Goal: Task Accomplishment & Management: Manage account settings

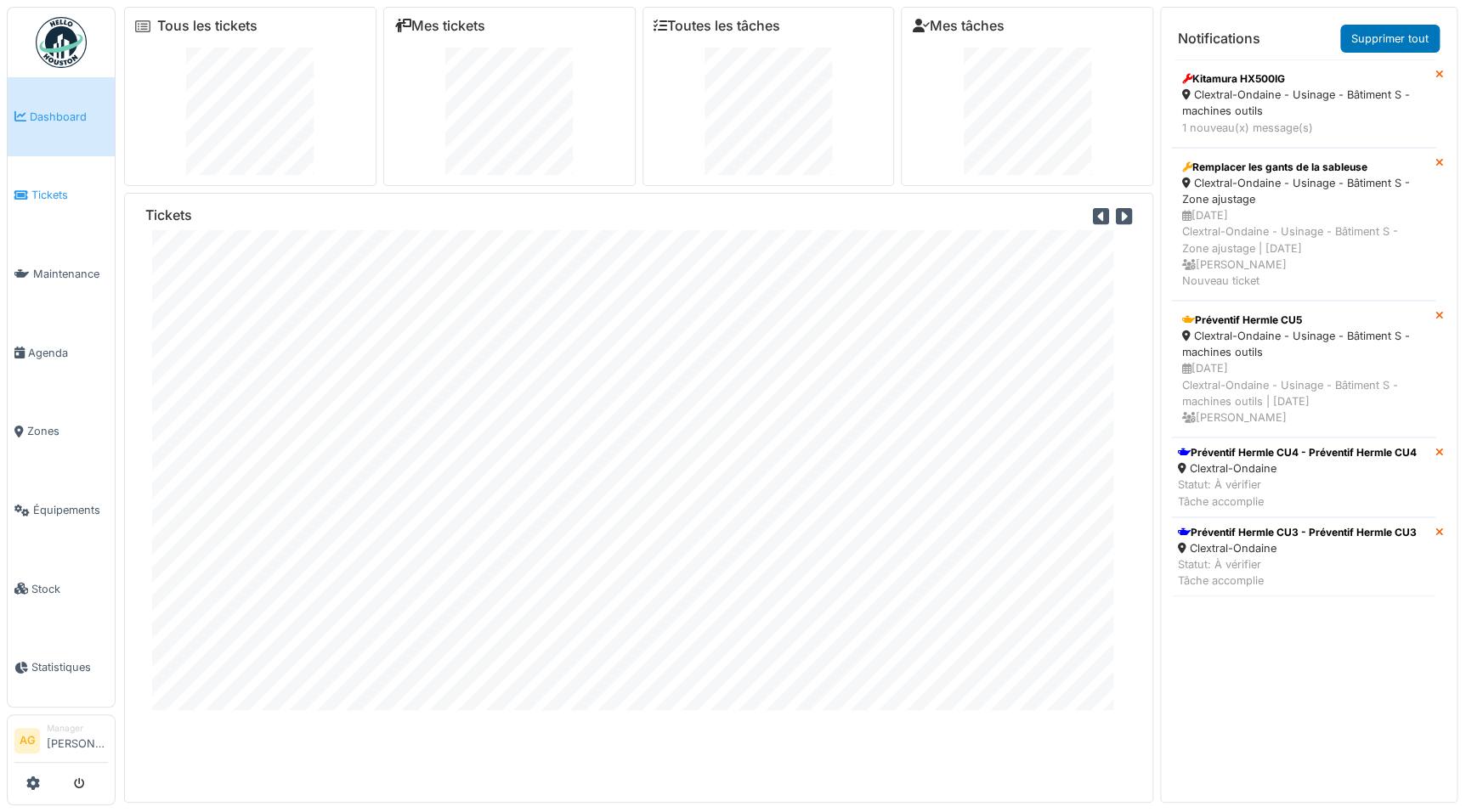
click at [34, 197] on span "Tickets" at bounding box center [69, 195] width 76 height 16
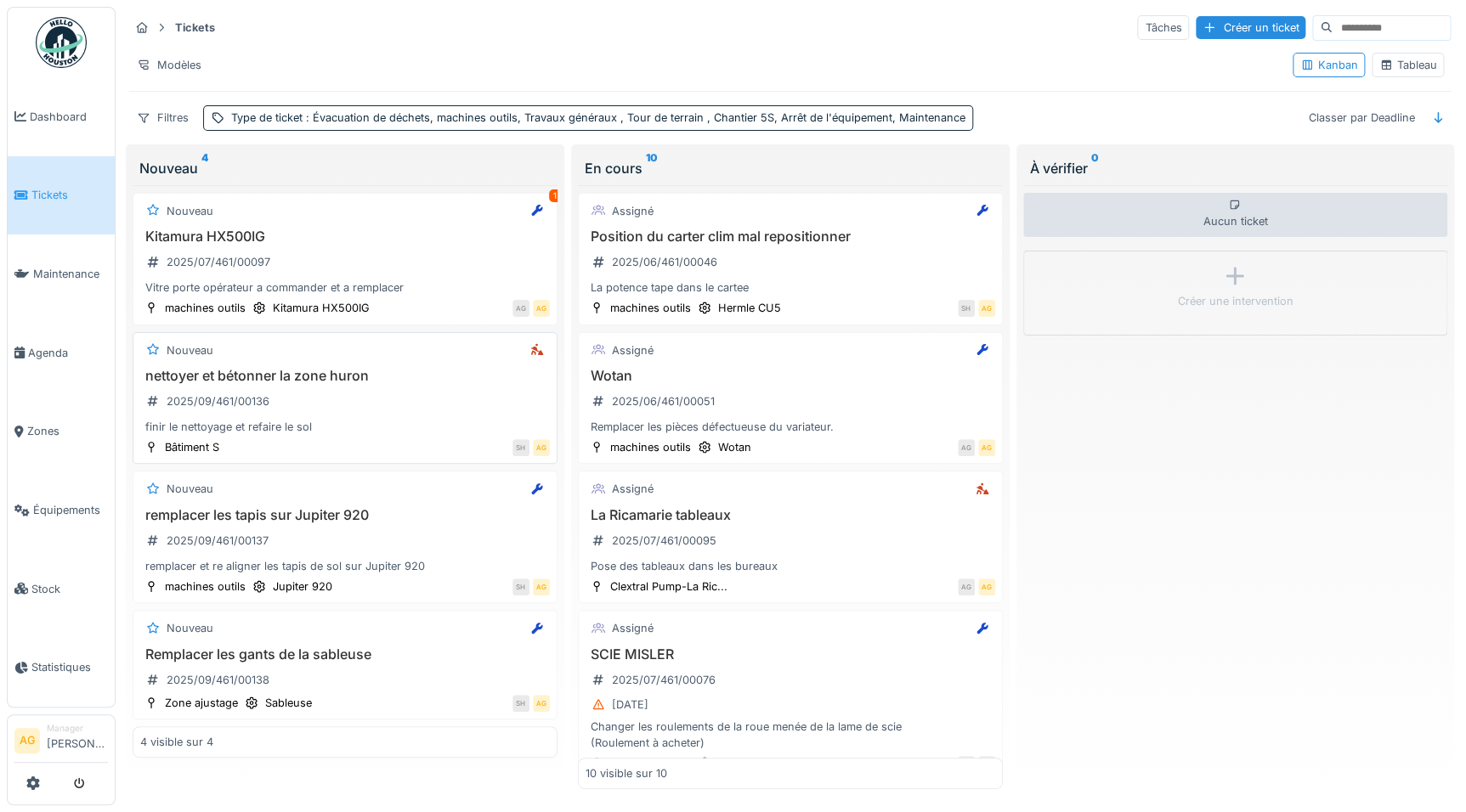
scroll to position [9, 0]
click at [315, 389] on div "nettoyer et bétonner la zone huron 2025/09/461/00136 finir le nettoyage et refa…" at bounding box center [345, 402] width 409 height 68
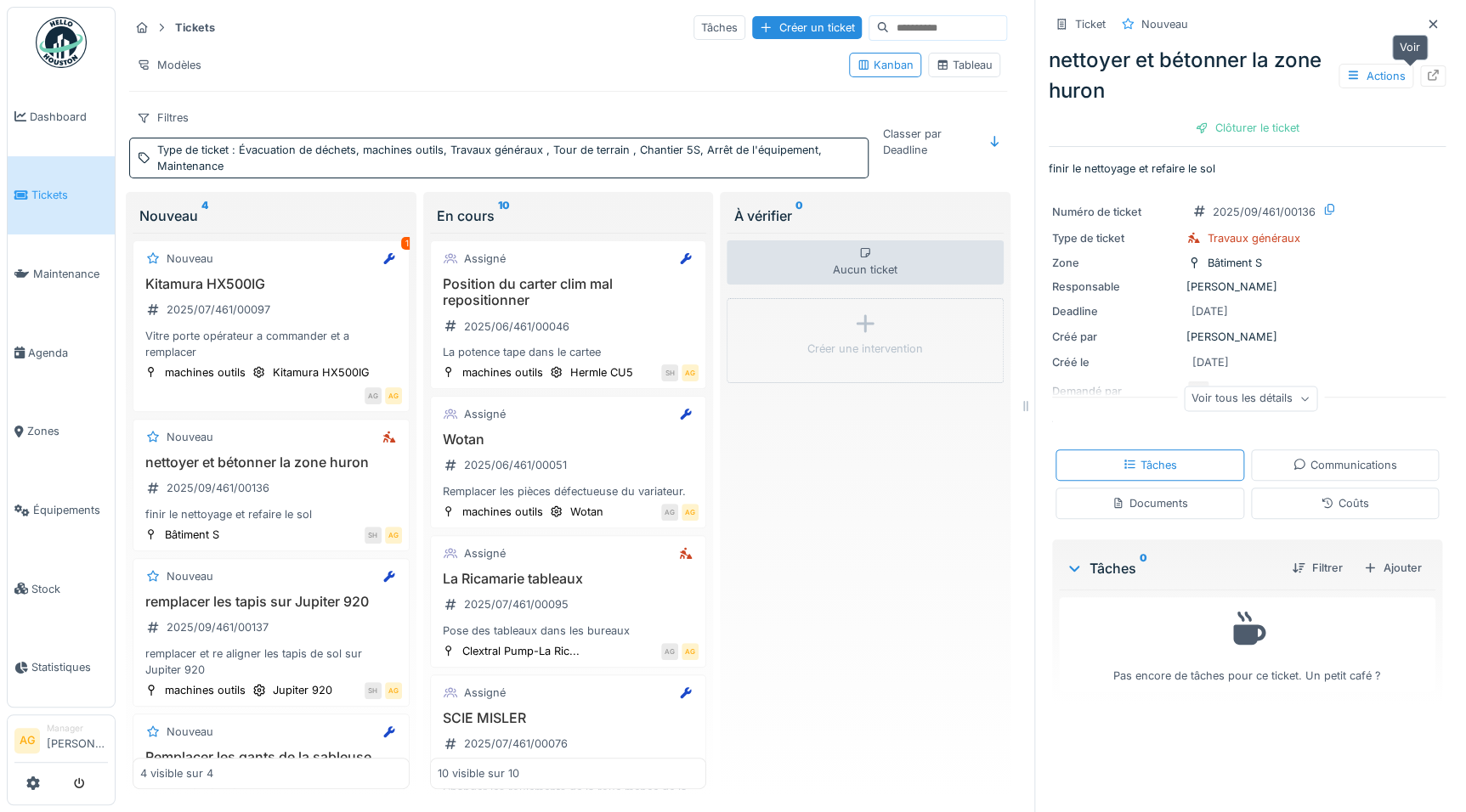
click at [1427, 75] on icon at bounding box center [1432, 74] width 11 height 11
click at [1299, 395] on icon at bounding box center [1304, 399] width 11 height 9
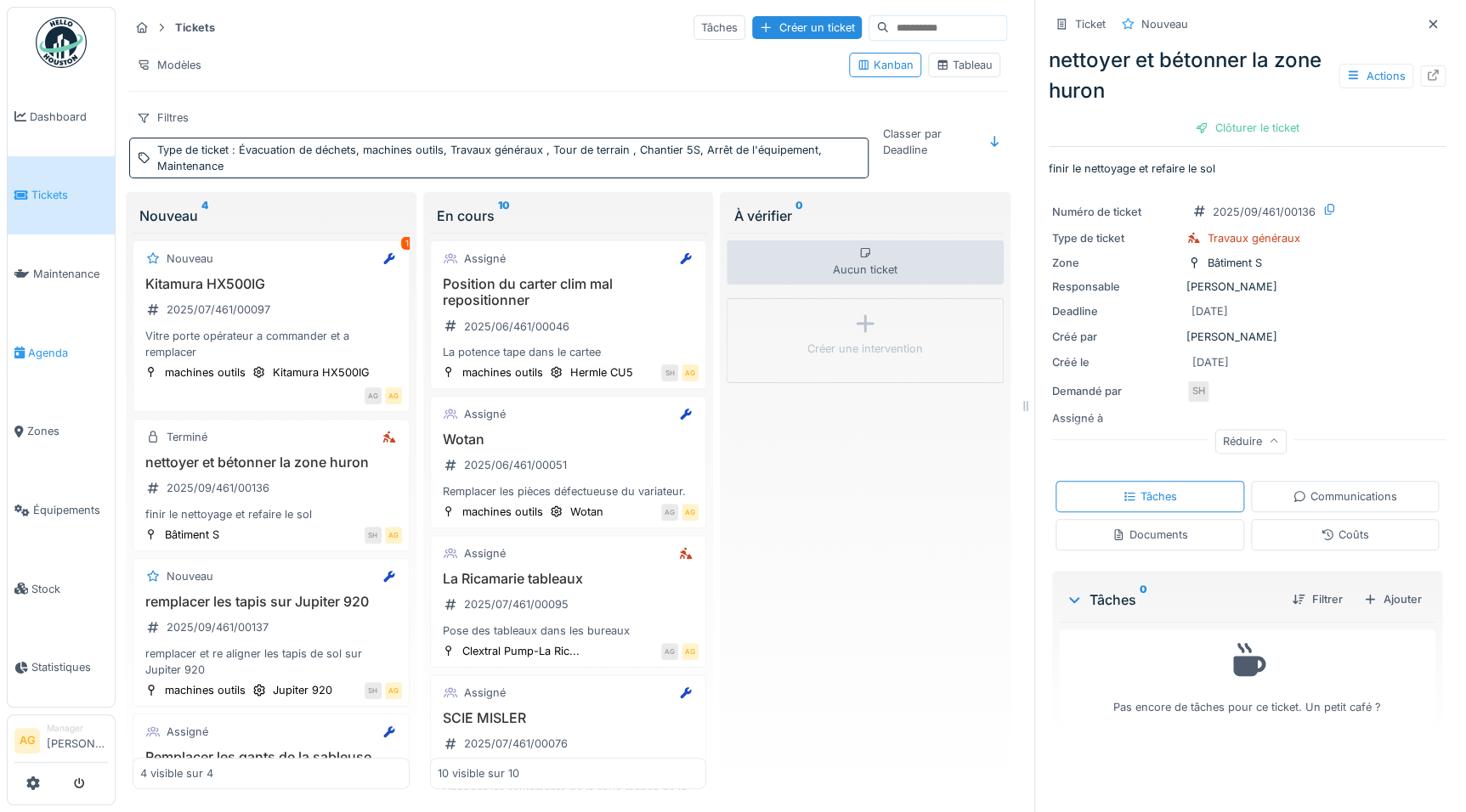
click at [60, 345] on span "Agenda" at bounding box center [67, 353] width 80 height 16
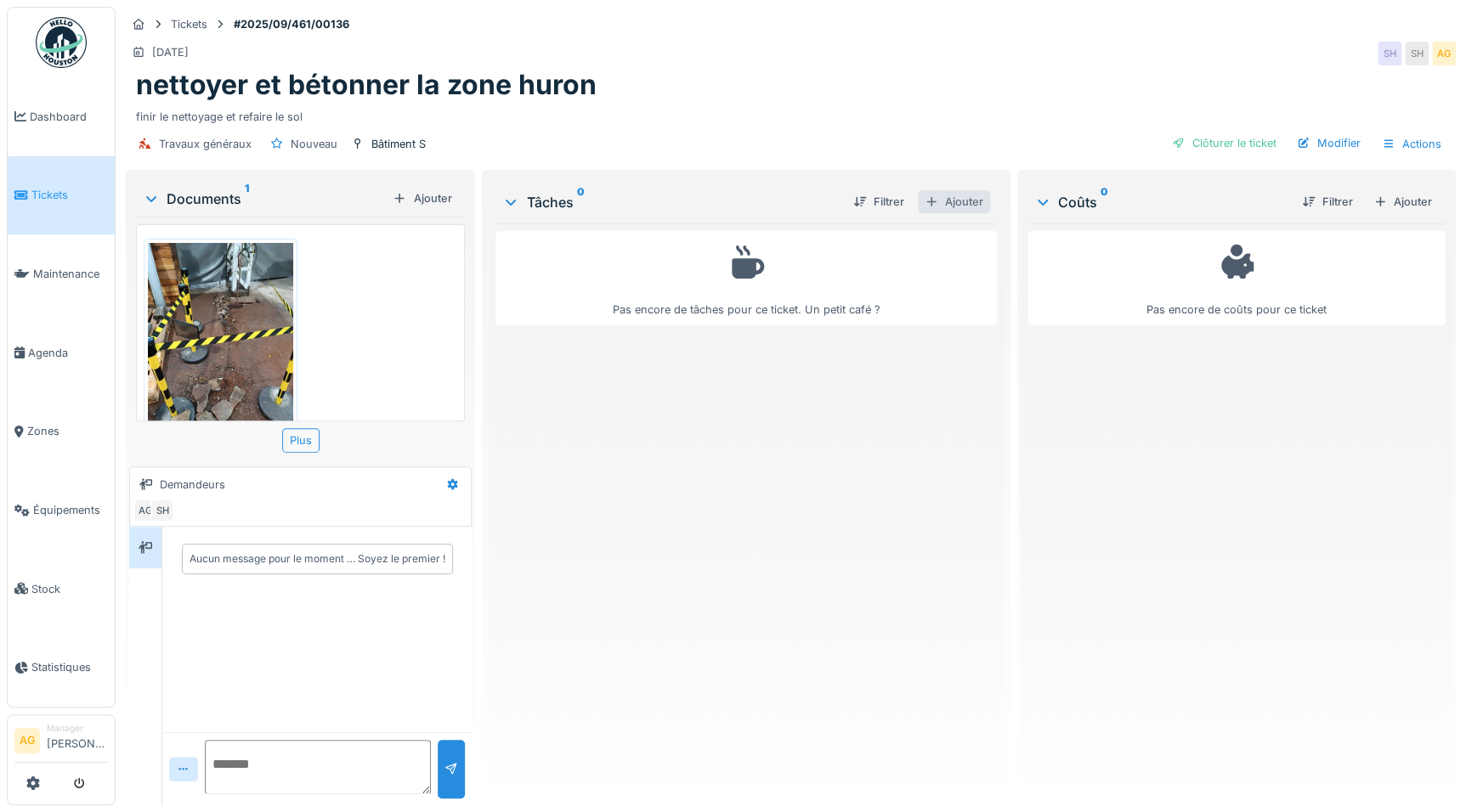
click at [952, 201] on div "Ajouter" at bounding box center [954, 202] width 72 height 23
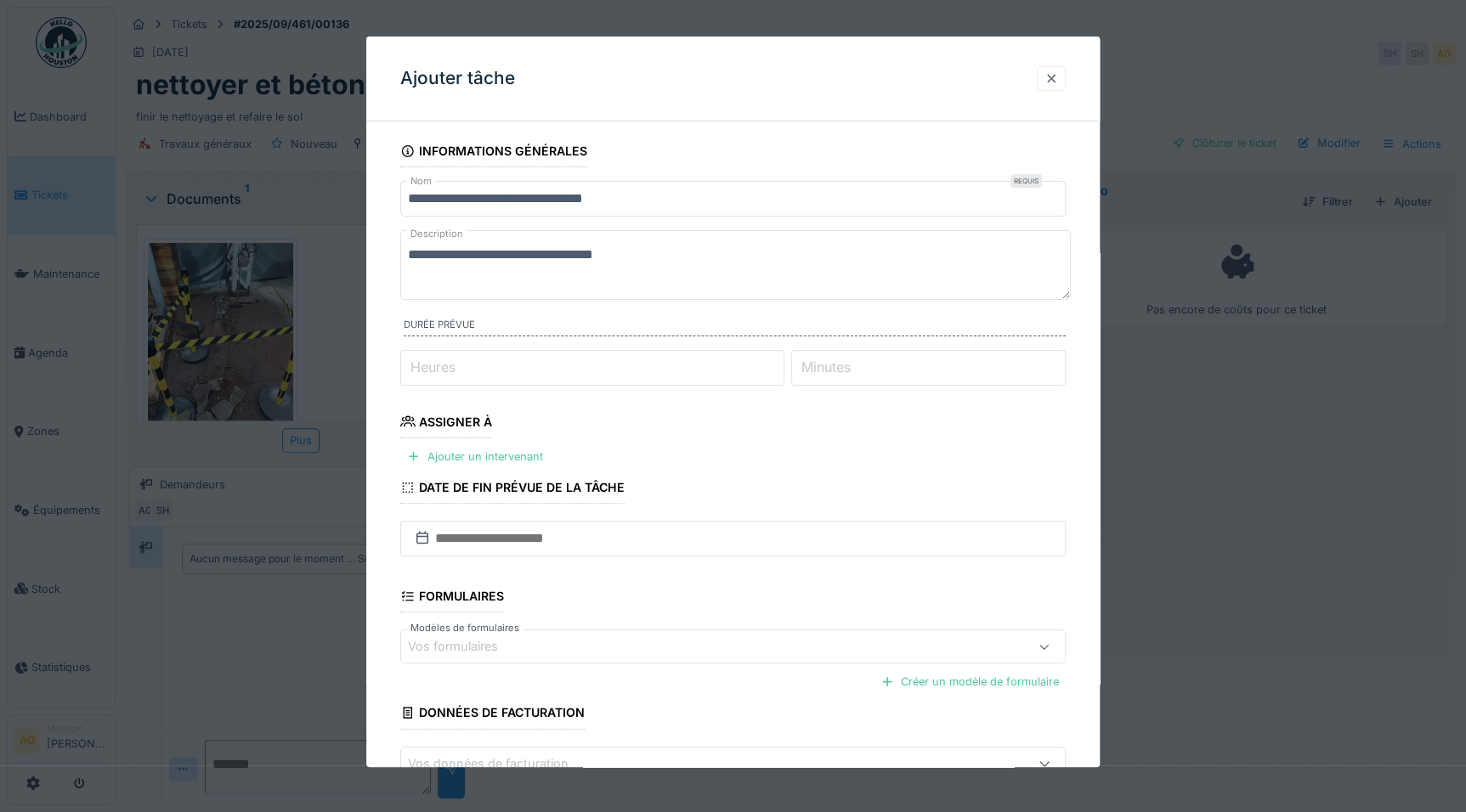
click at [1051, 80] on div at bounding box center [1051, 78] width 13 height 16
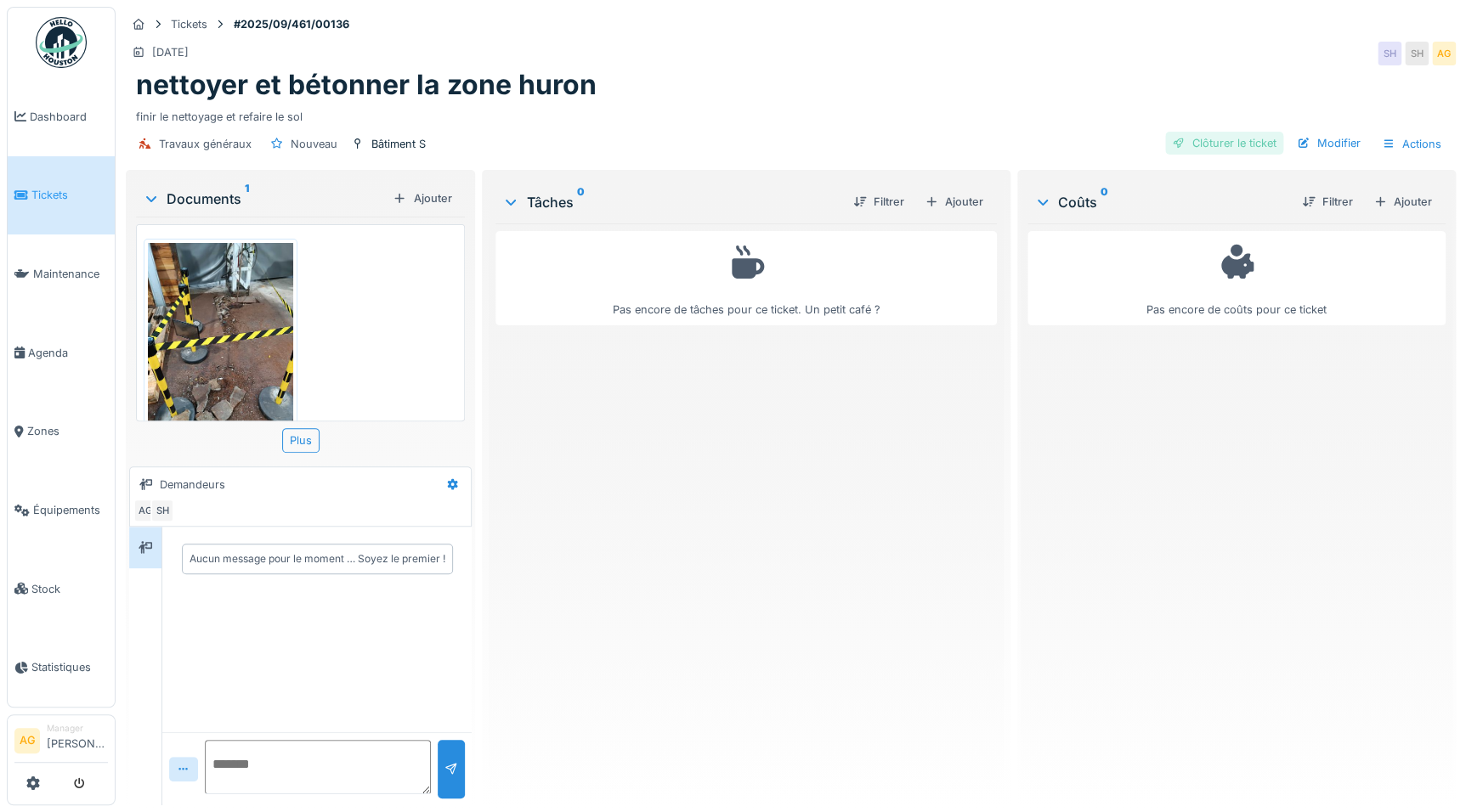
click at [1190, 141] on div "Clôturer le ticket" at bounding box center [1224, 144] width 118 height 23
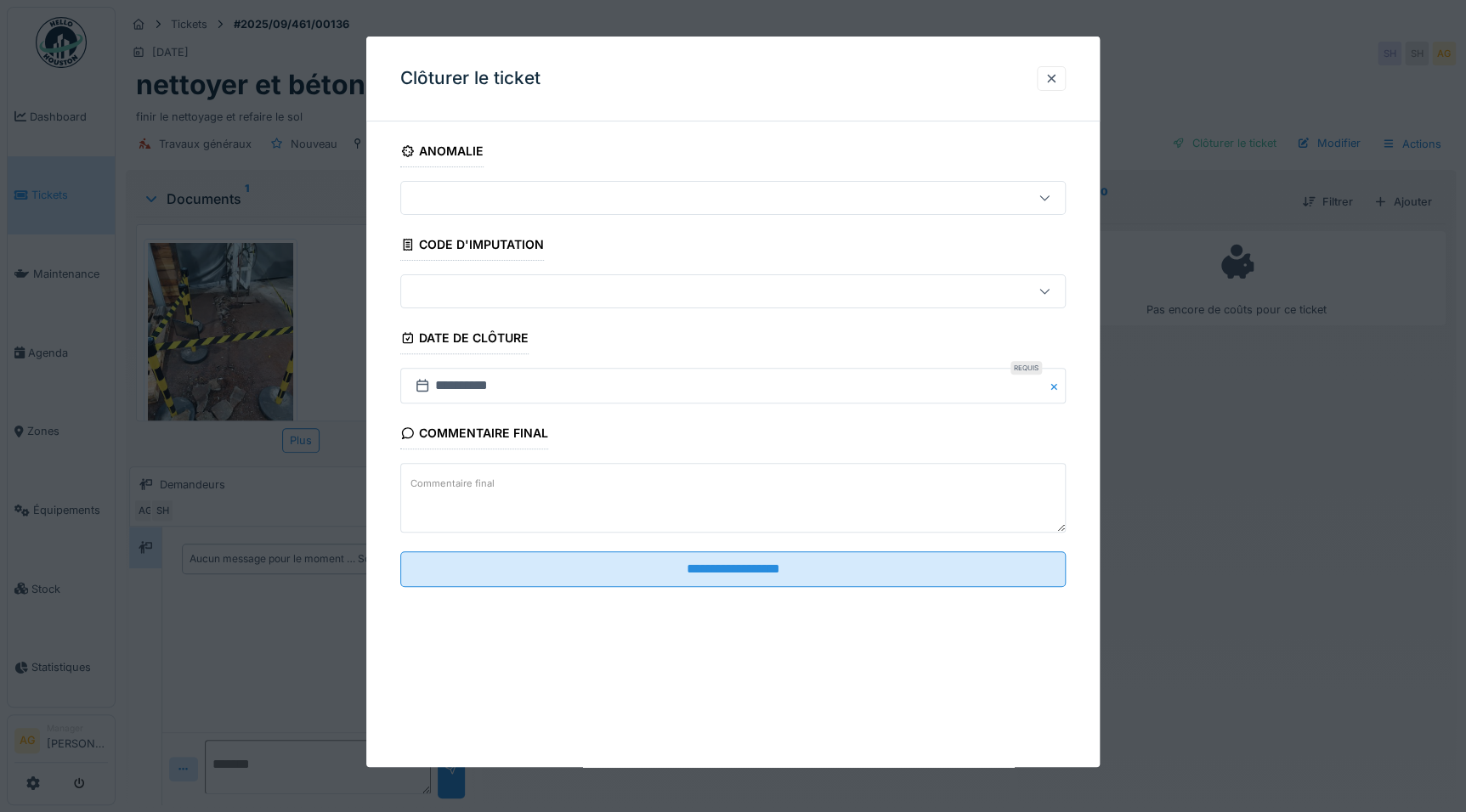
click at [584, 482] on textarea "Commentaire final" at bounding box center [733, 498] width 666 height 69
click at [778, 489] on textarea "**********" at bounding box center [733, 498] width 666 height 69
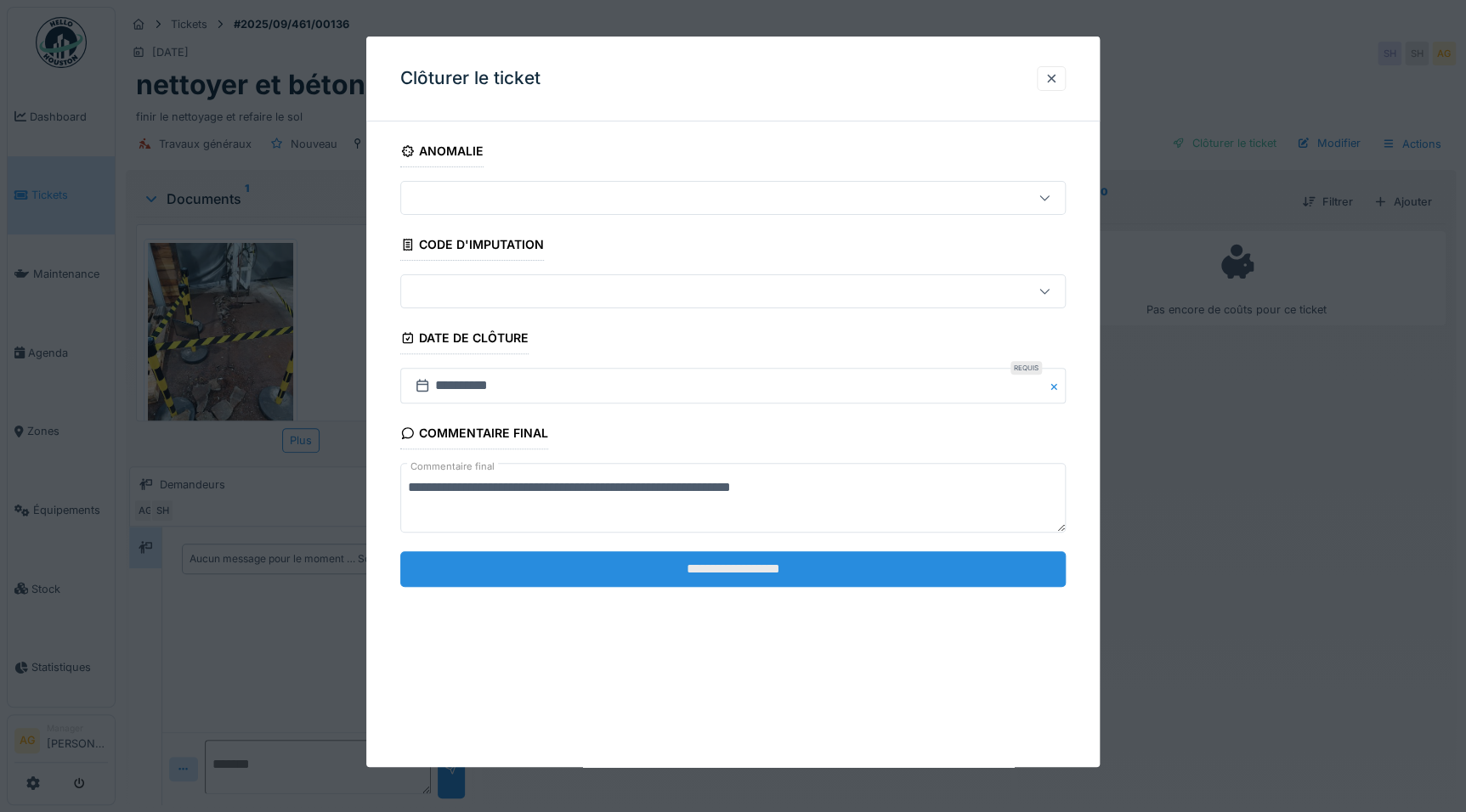
type textarea "**********"
click at [754, 569] on input "**********" at bounding box center [733, 569] width 666 height 36
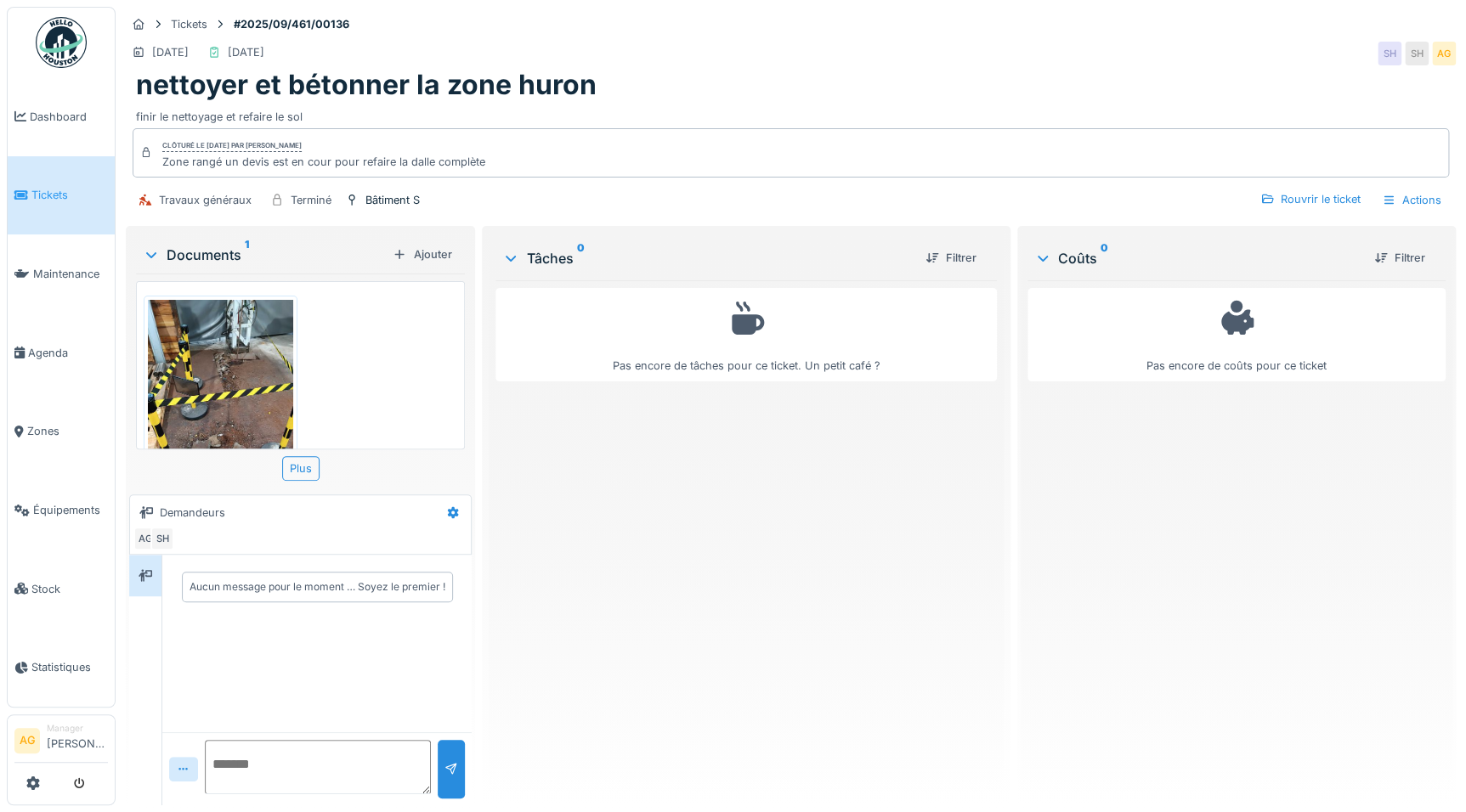
click at [55, 187] on span "Tickets" at bounding box center [69, 195] width 76 height 16
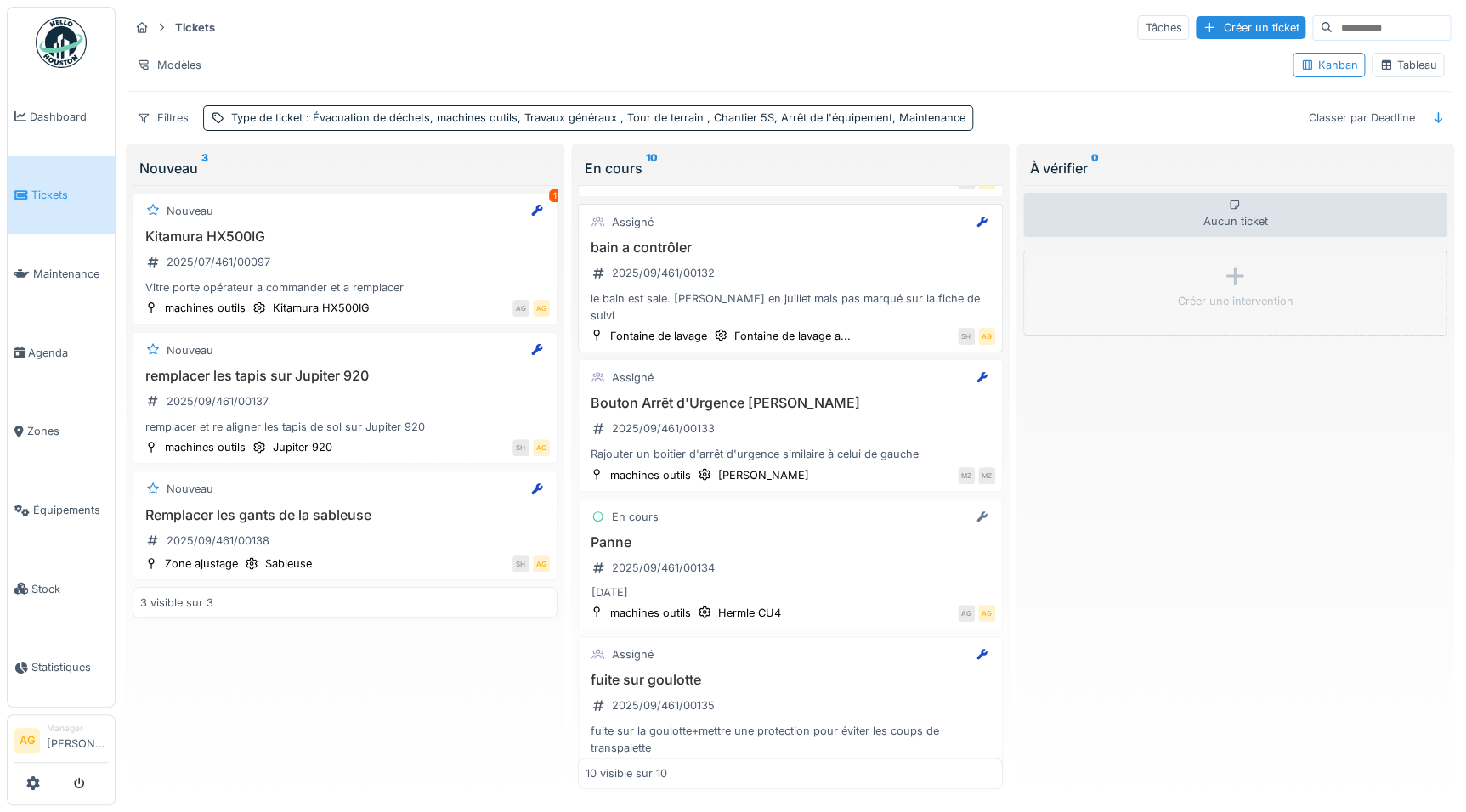
scroll to position [892, 0]
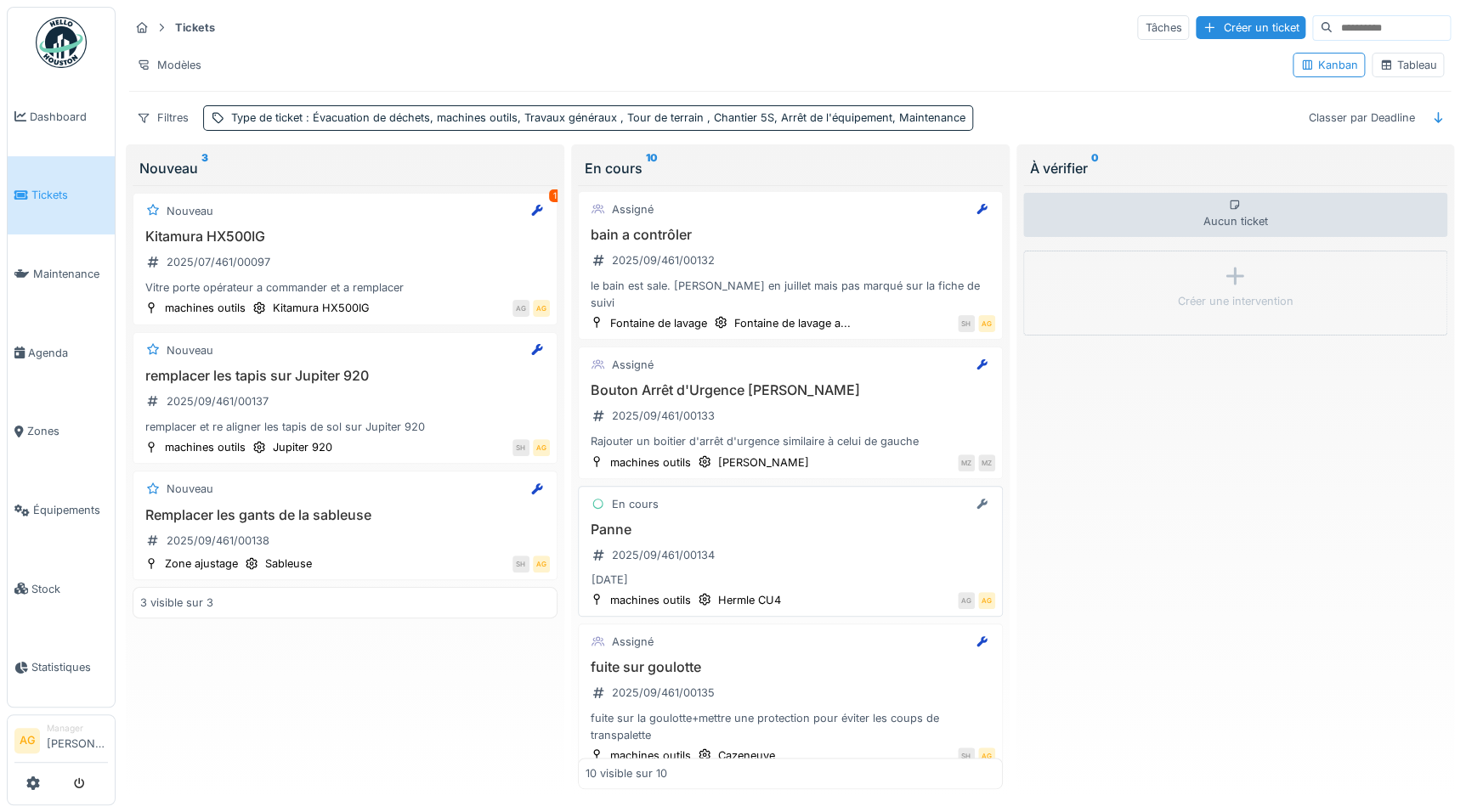
click at [769, 522] on h3 "Panne" at bounding box center [790, 530] width 409 height 16
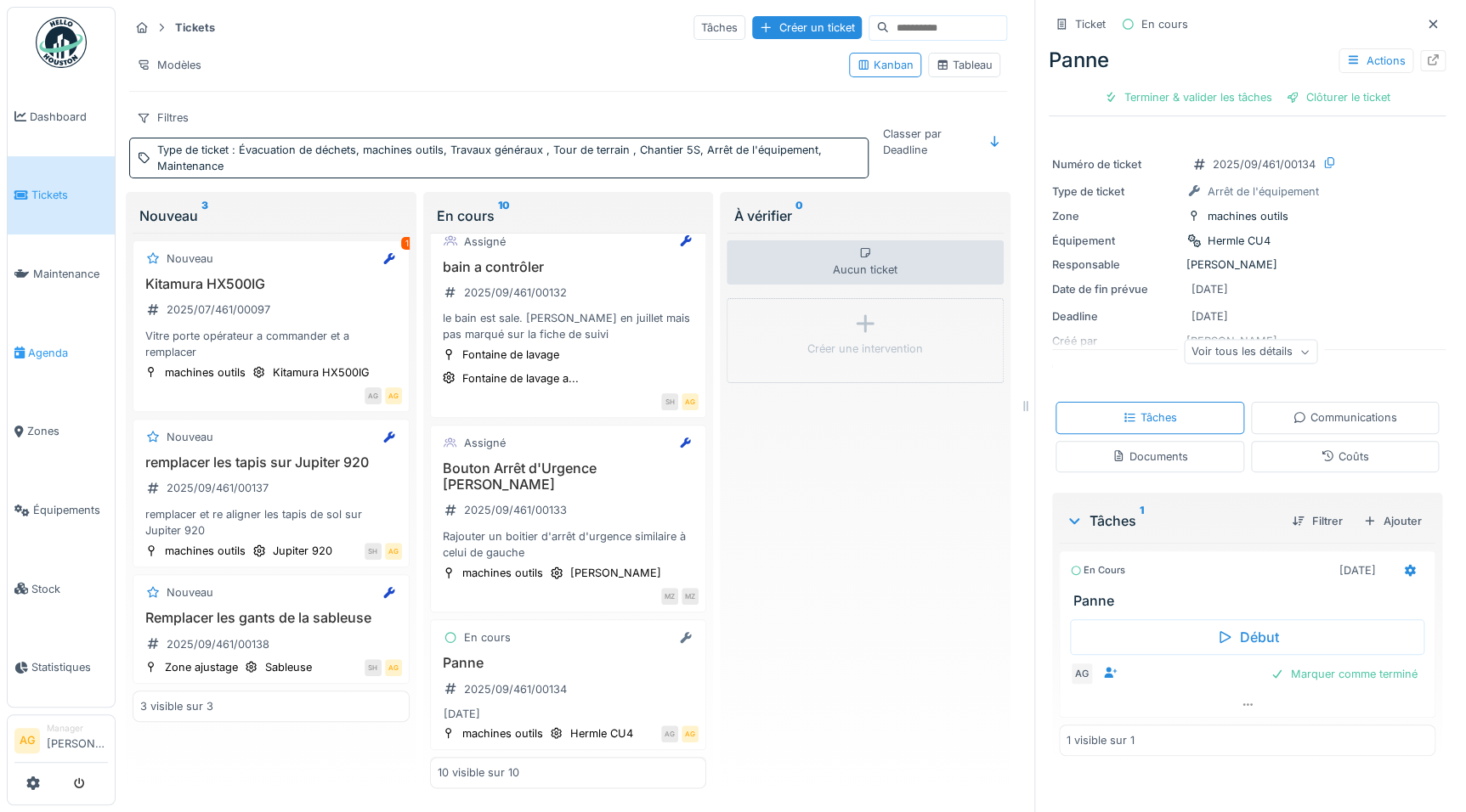
click at [62, 353] on span "Agenda" at bounding box center [67, 353] width 80 height 16
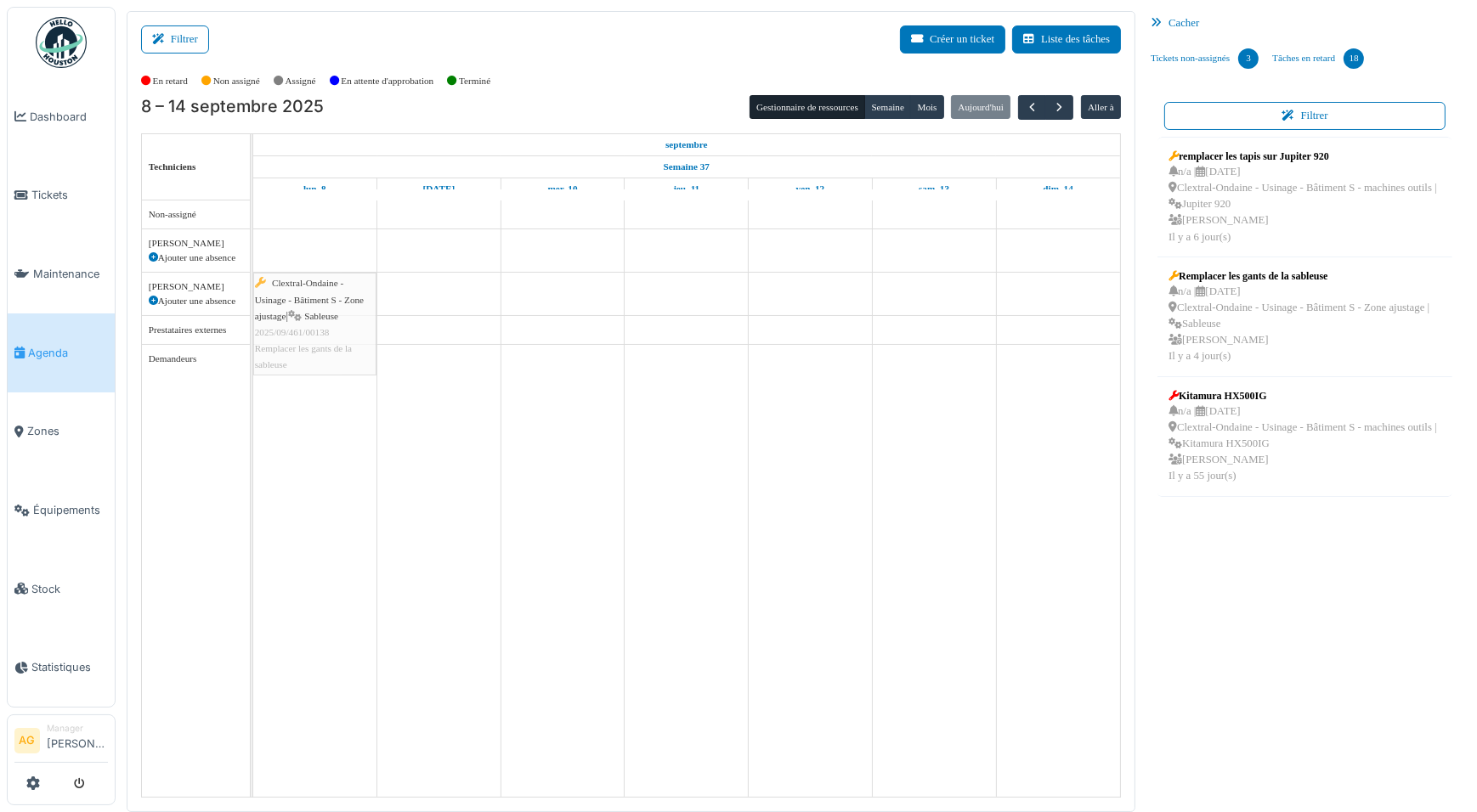
drag, startPoint x: 1198, startPoint y: 308, endPoint x: 282, endPoint y: 285, distance: 916.3
click at [282, 285] on div "Filtrer Créer un ticket Liste des tâches Afficher les tâches non assignées *** …" at bounding box center [797, 411] width 1357 height 801
click at [1306, 47] on link "Tâches en retard 18" at bounding box center [1318, 59] width 105 height 46
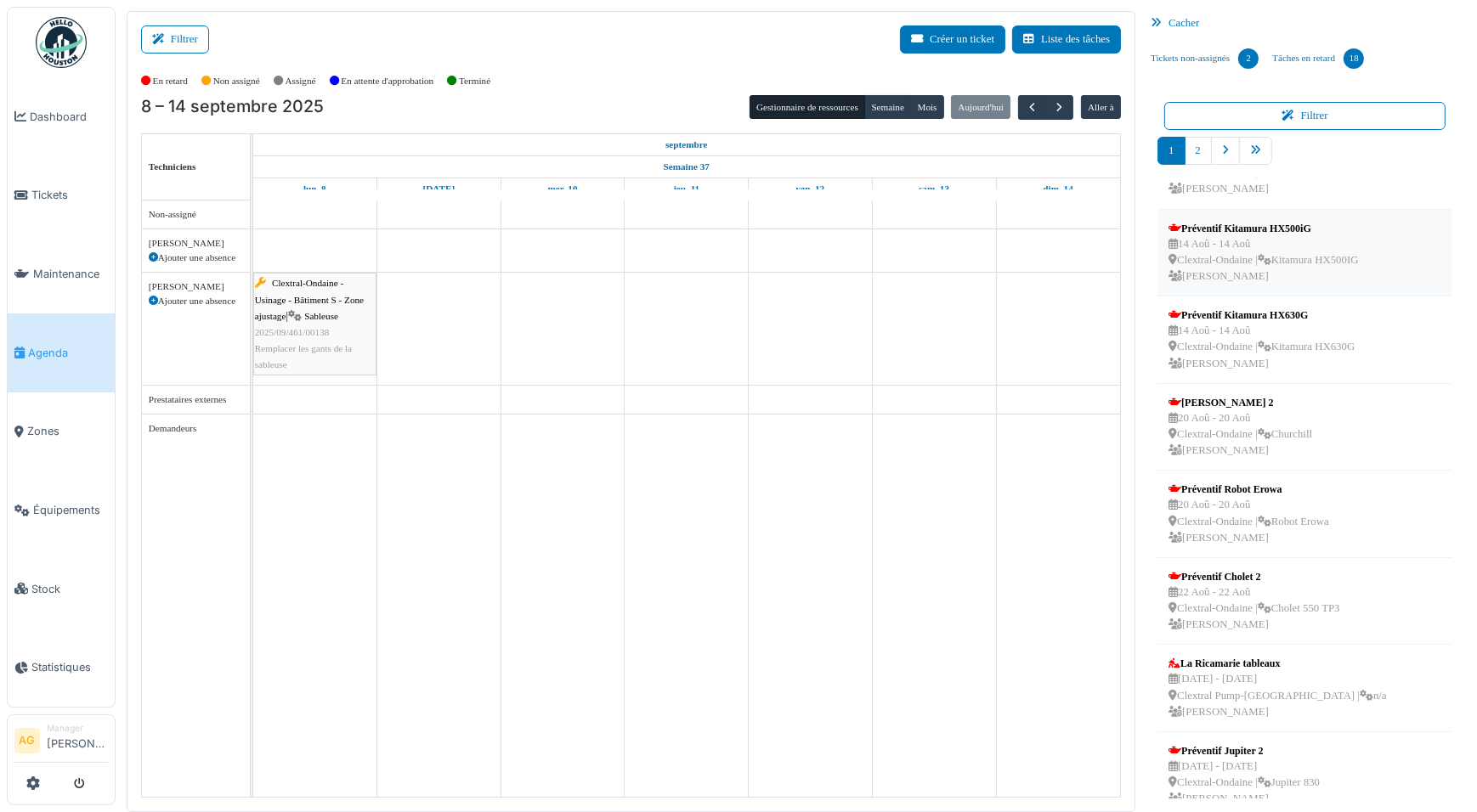
scroll to position [249, 0]
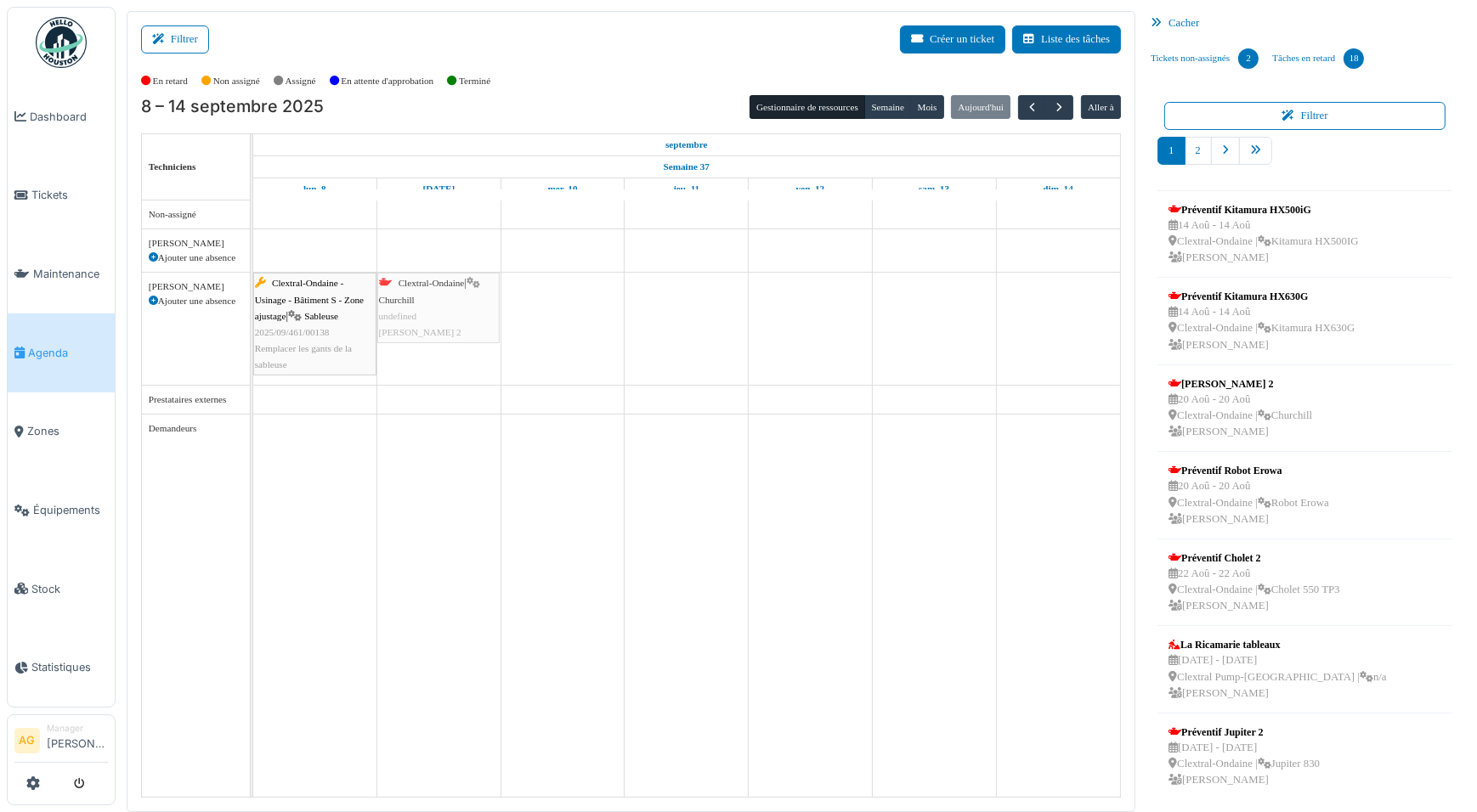
drag, startPoint x: 1238, startPoint y: 402, endPoint x: 480, endPoint y: 343, distance: 760.3
click at [460, 338] on div "Filtrer Créer un ticket Liste des tâches Afficher les tâches non assignées *** …" at bounding box center [797, 411] width 1357 height 801
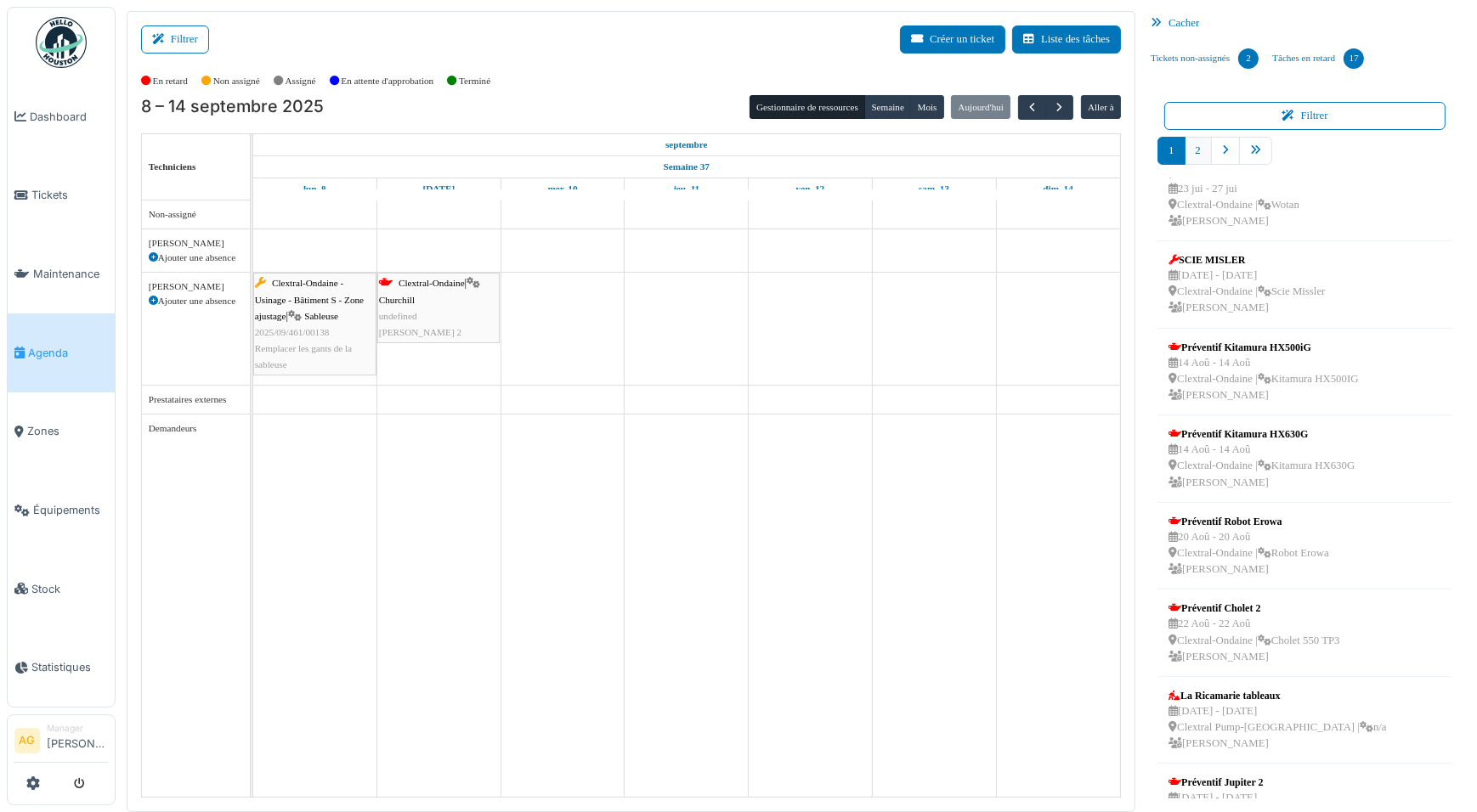
scroll to position [85, 0]
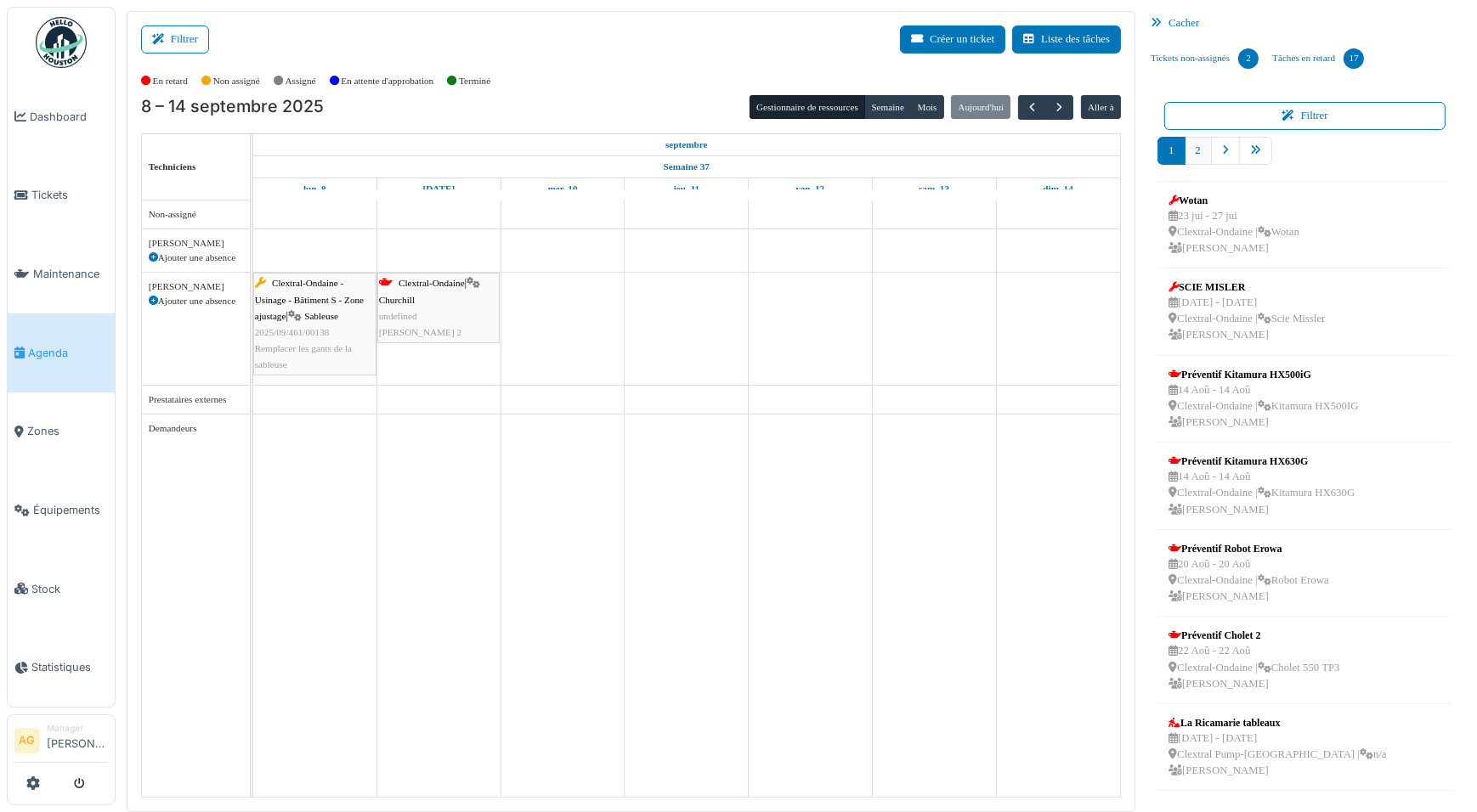
click at [1201, 162] on link "2" at bounding box center [1199, 150] width 27 height 28
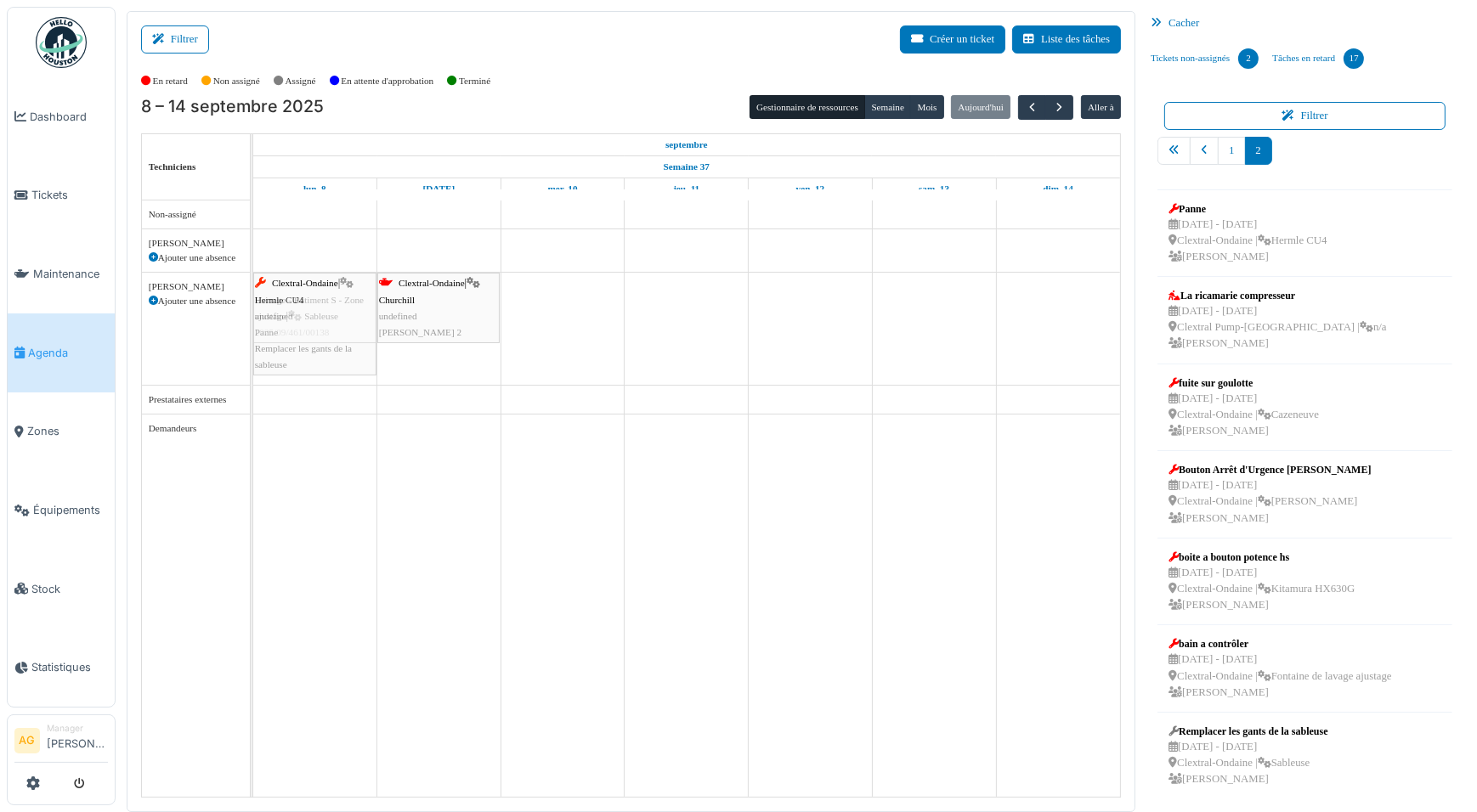
drag, startPoint x: 1221, startPoint y: 237, endPoint x: 293, endPoint y: 332, distance: 932.8
click at [293, 332] on div "Filtrer Créer un ticket Liste des tâches Afficher les tâches non assignées *** …" at bounding box center [797, 411] width 1357 height 801
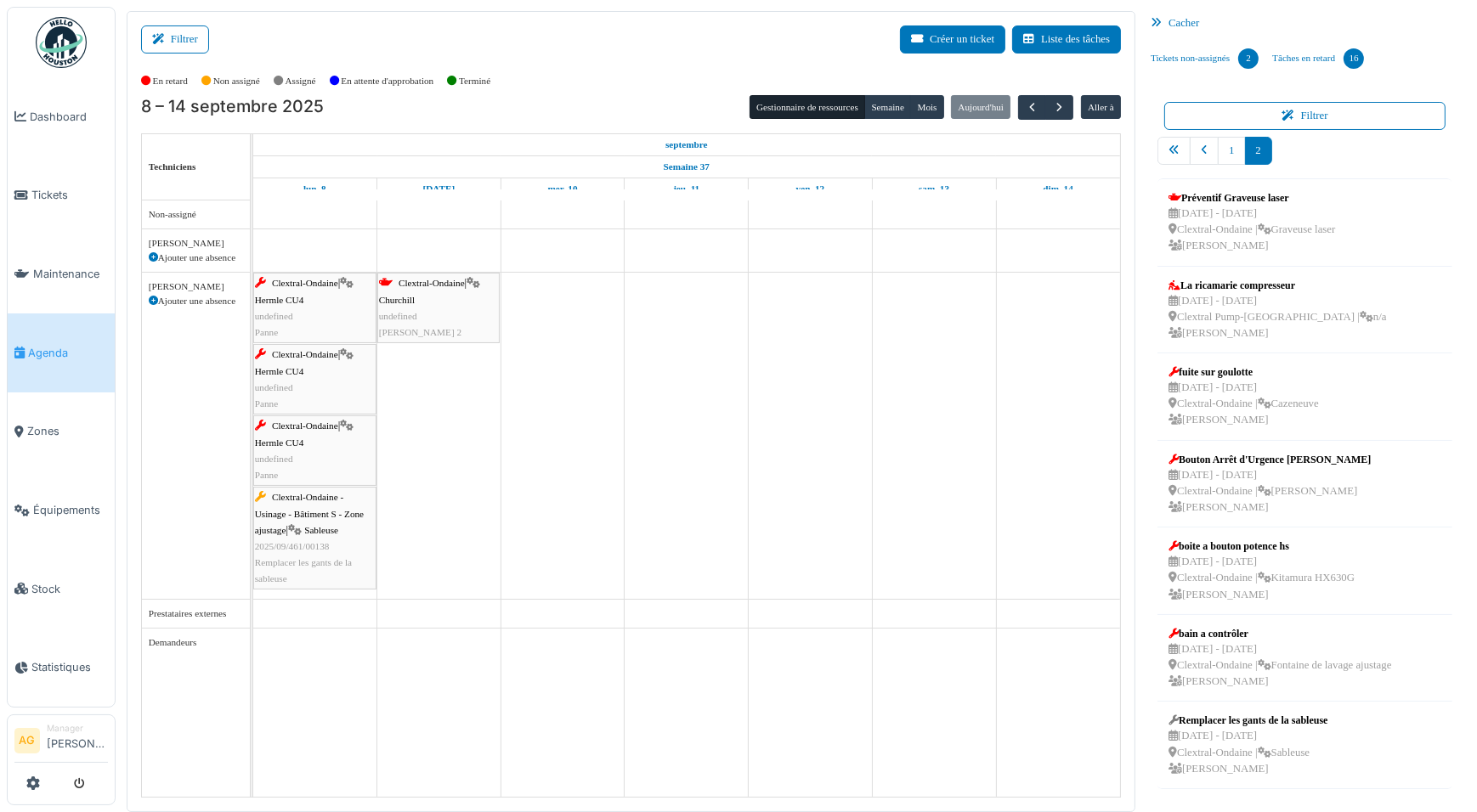
scroll to position [0, 0]
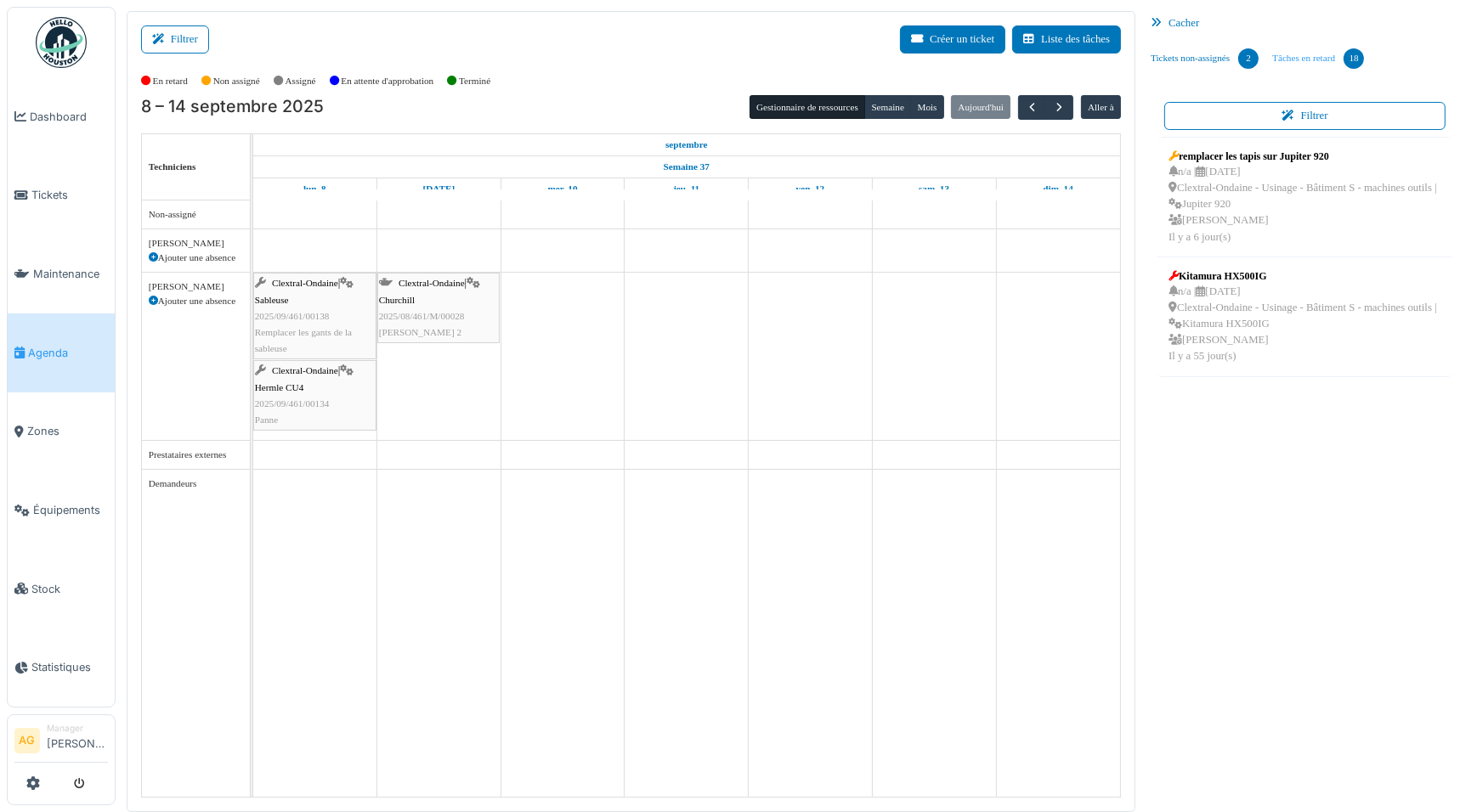
click at [1328, 54] on link "Tâches en retard 18" at bounding box center [1318, 59] width 105 height 46
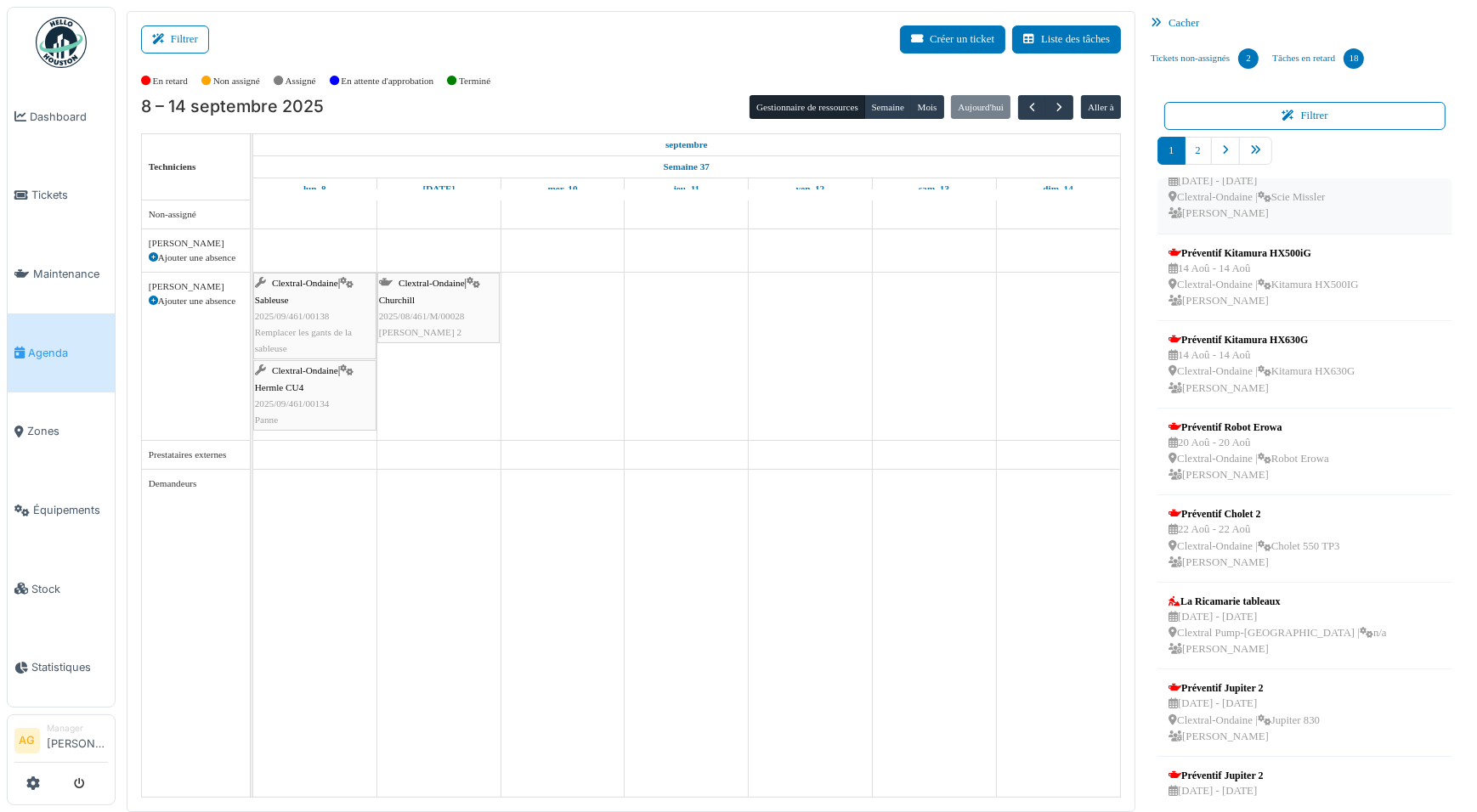
scroll to position [231, 0]
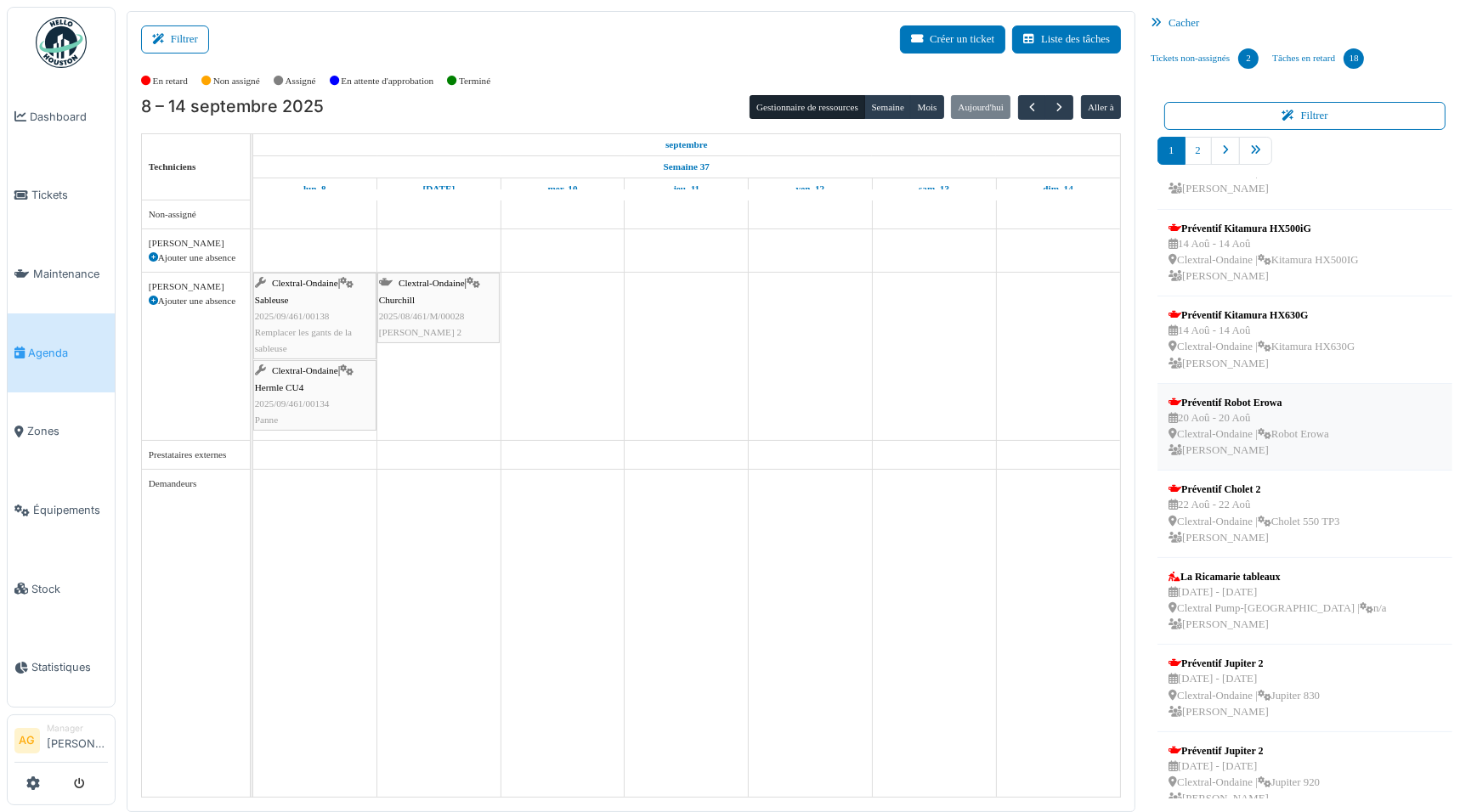
click at [1226, 407] on div "Préventif Robot Erowa" at bounding box center [1249, 403] width 161 height 15
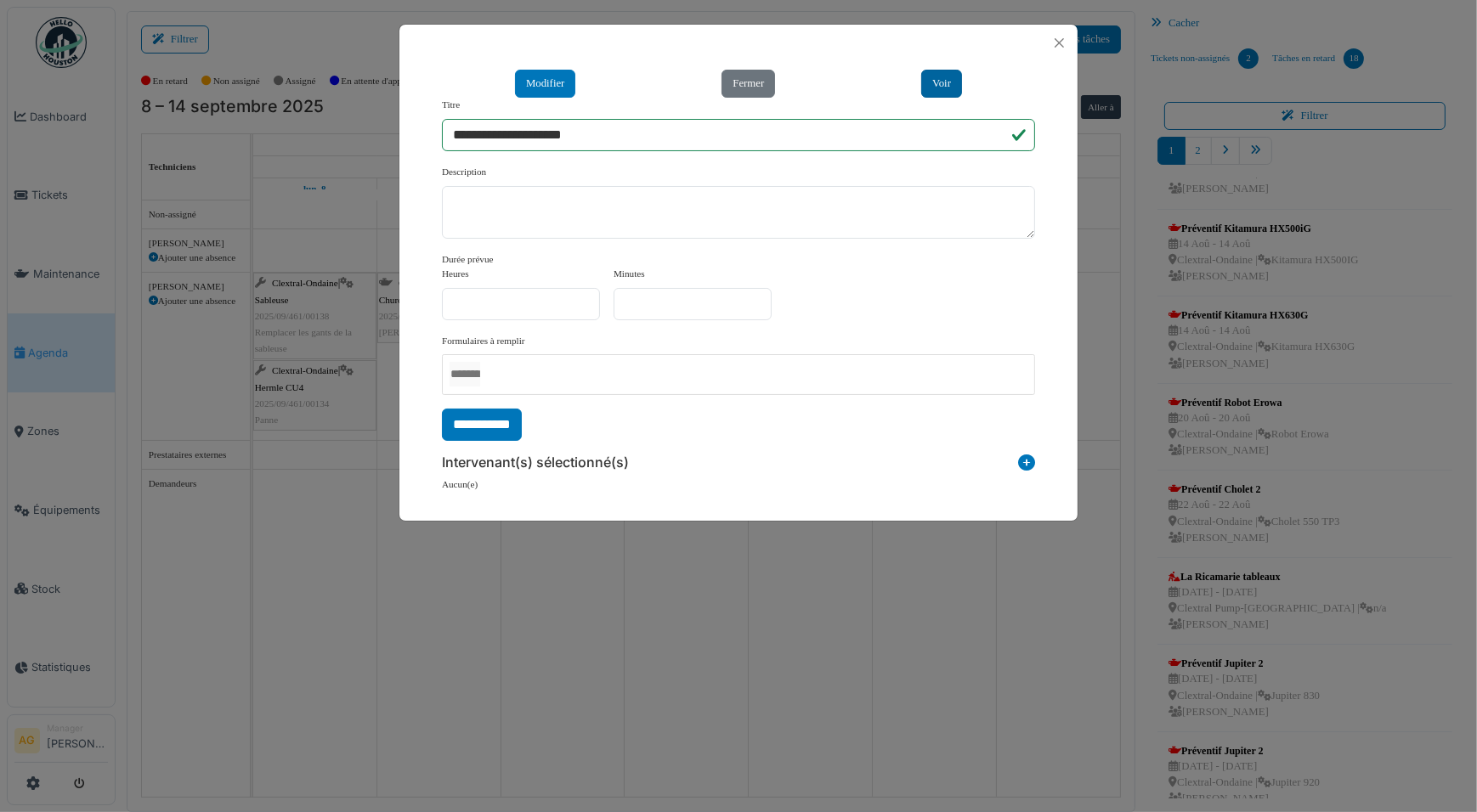
click at [943, 84] on button "Voir" at bounding box center [941, 83] width 40 height 28
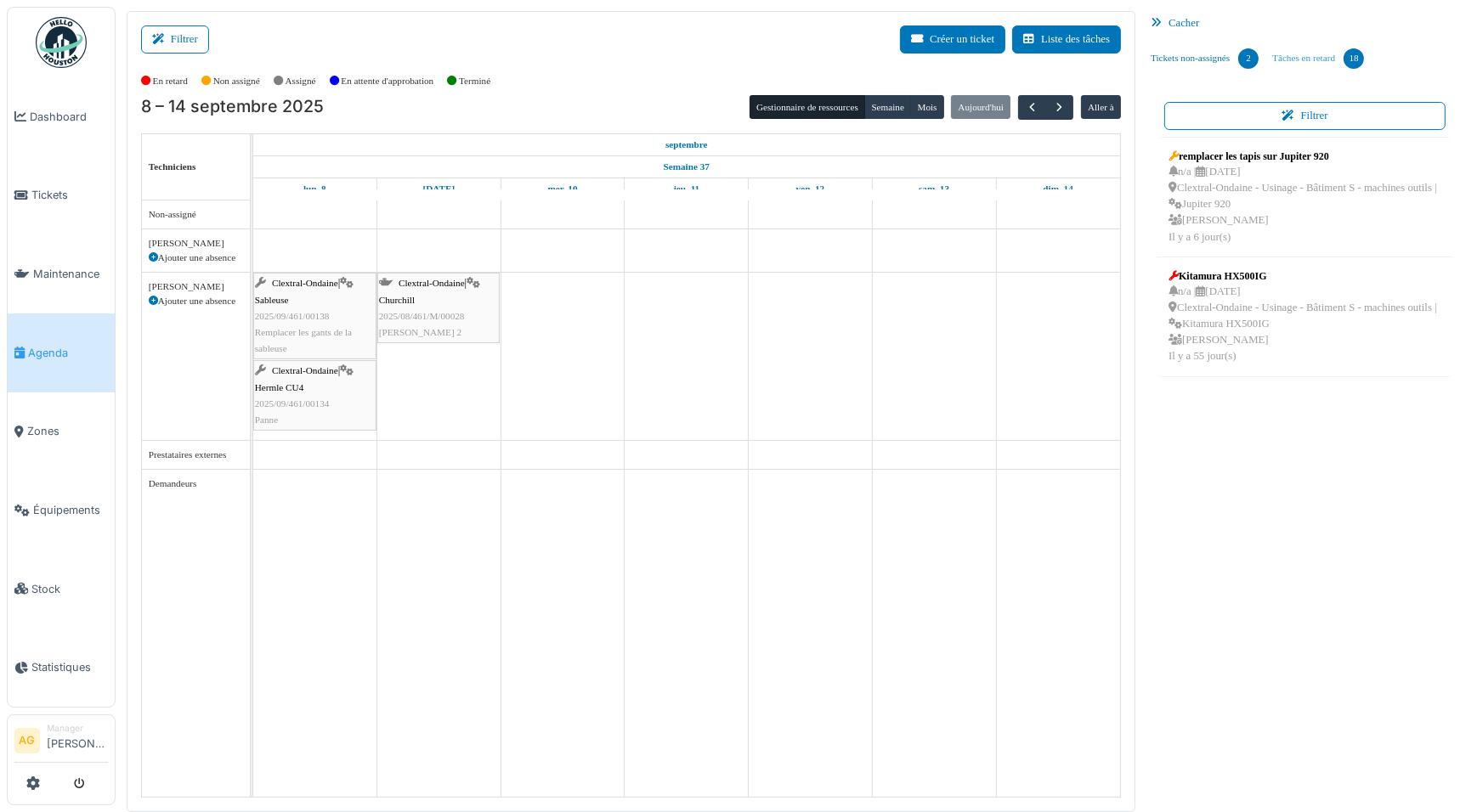
click at [1335, 54] on link "Tâches en retard 18" at bounding box center [1318, 59] width 105 height 46
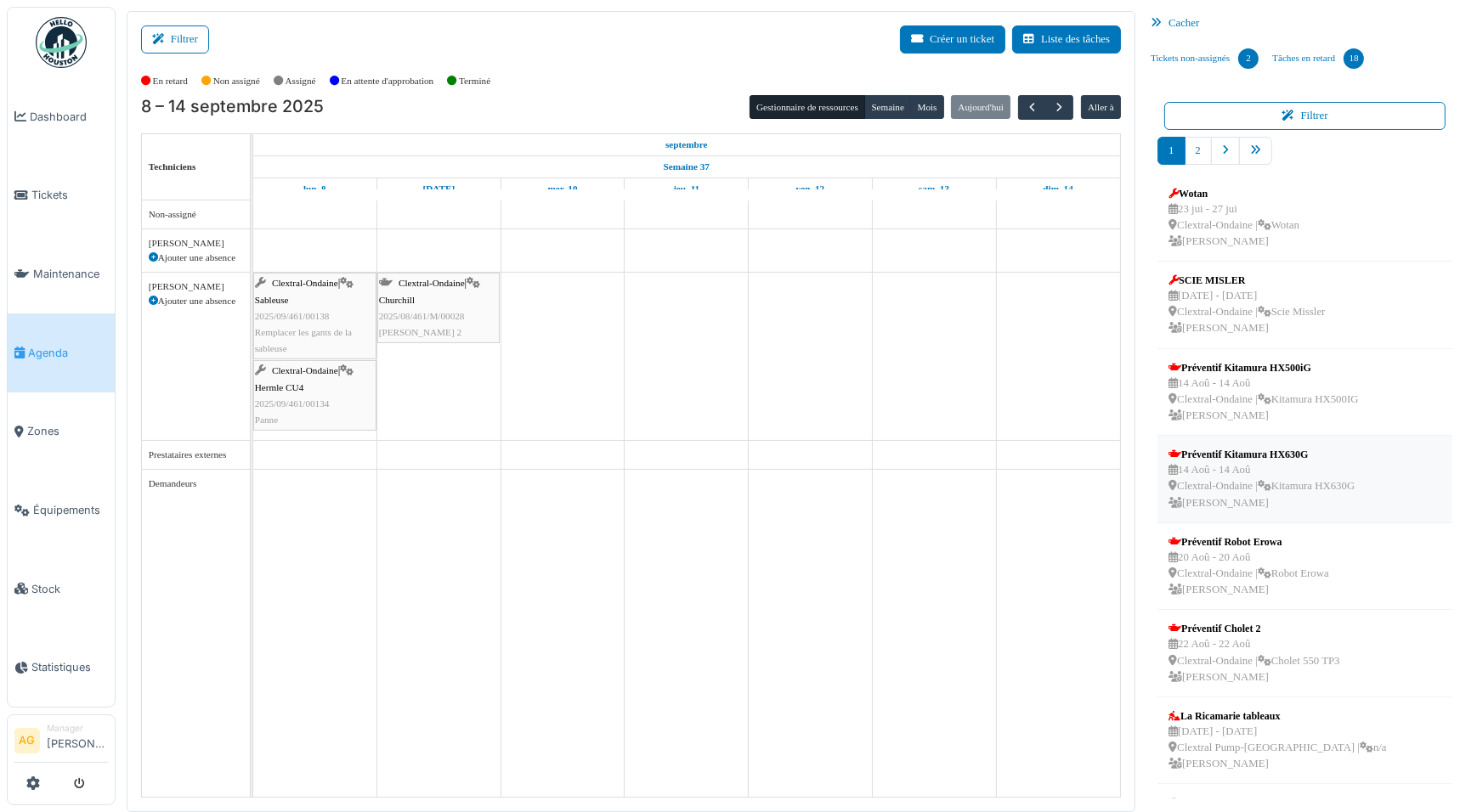
scroll to position [231, 0]
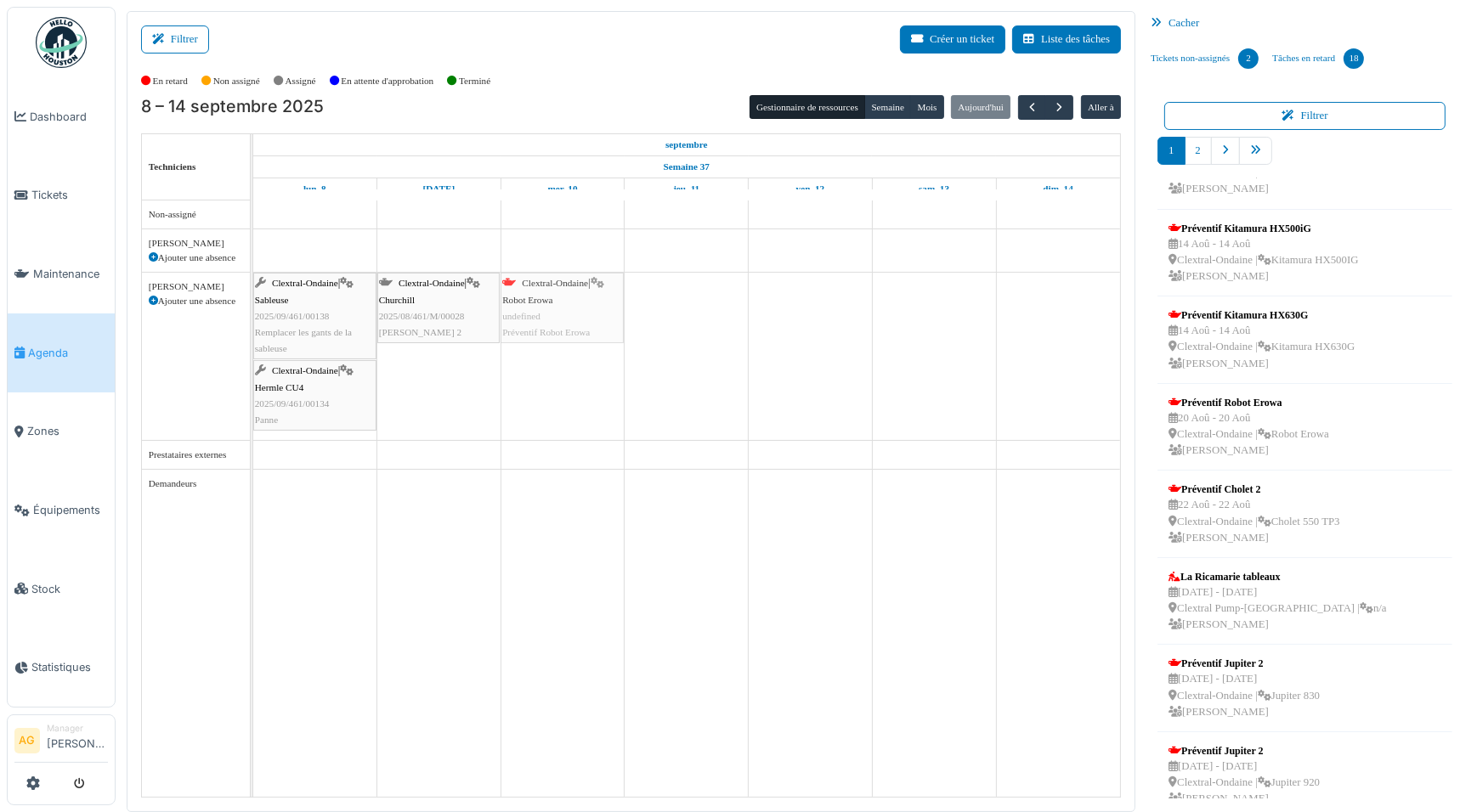
drag, startPoint x: 1222, startPoint y: 408, endPoint x: 511, endPoint y: 329, distance: 715.4
click at [541, 324] on div "Filtrer Créer un ticket Liste des tâches Afficher les tâches non assignées *** …" at bounding box center [797, 411] width 1357 height 801
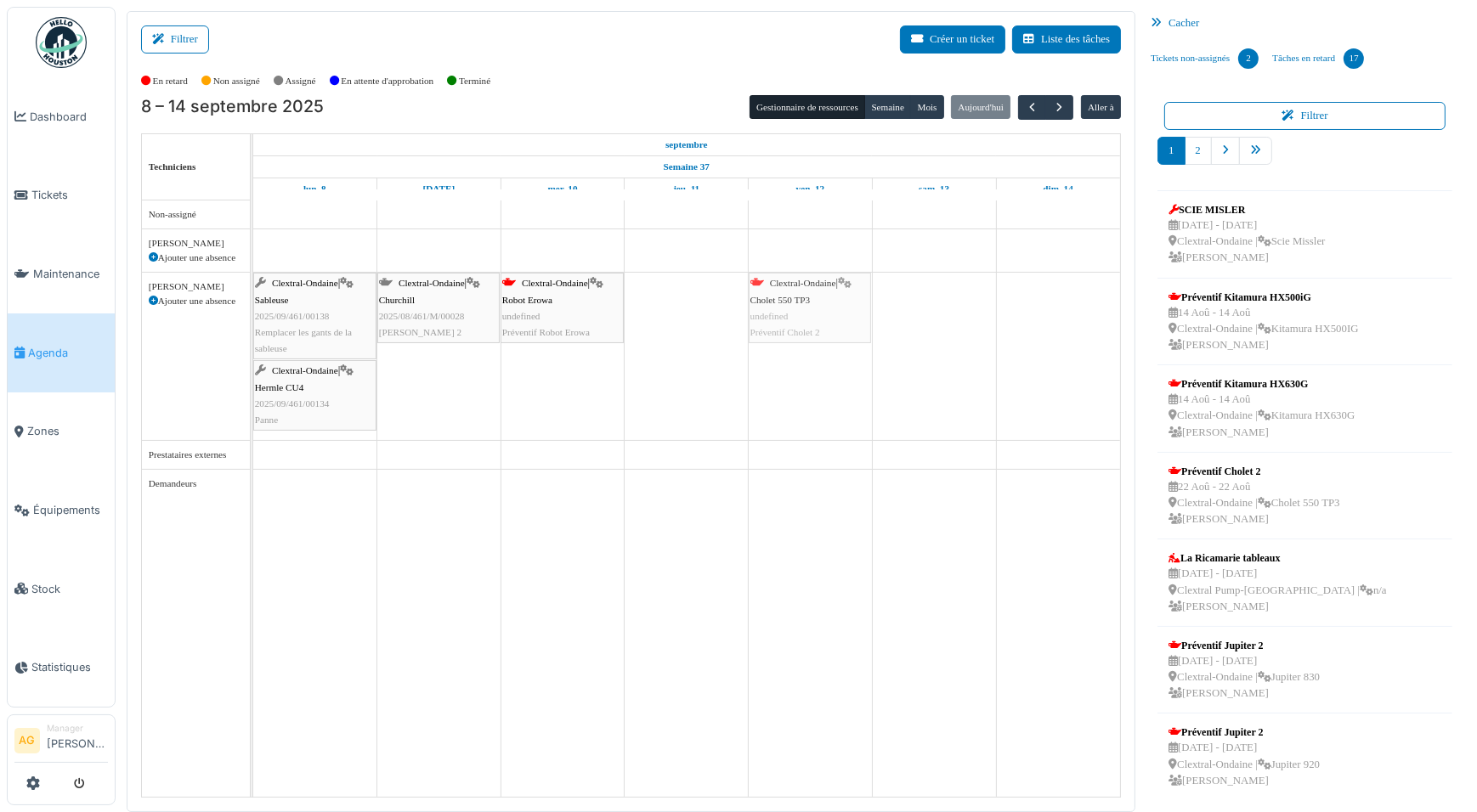
drag, startPoint x: 1228, startPoint y: 481, endPoint x: 800, endPoint y: 325, distance: 455.5
click at [800, 325] on div "Filtrer Créer un ticket Liste des tâches Afficher les tâches non assignées *** …" at bounding box center [797, 411] width 1357 height 801
click at [1196, 148] on link "2" at bounding box center [1199, 150] width 27 height 28
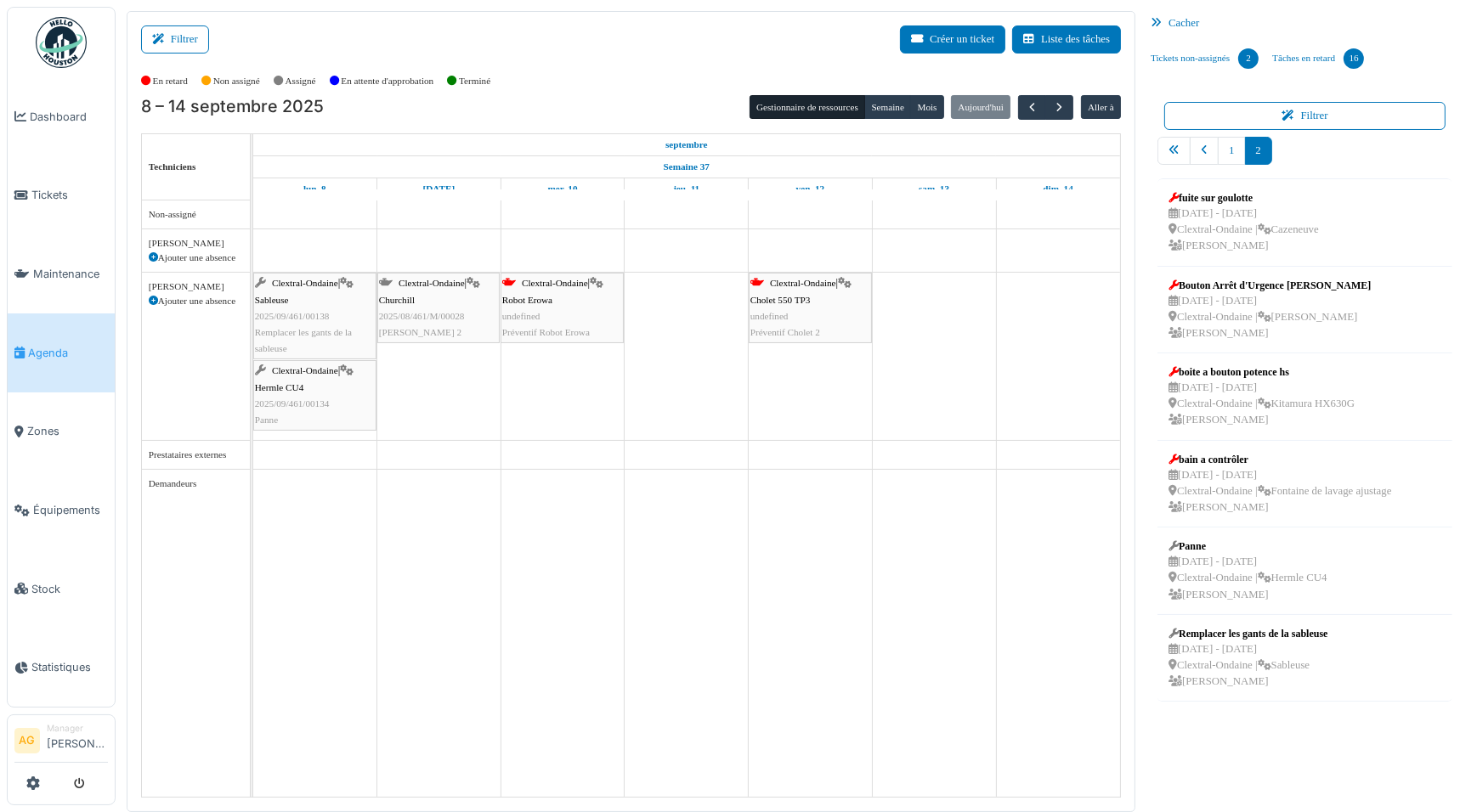
scroll to position [0, 0]
drag, startPoint x: 1241, startPoint y: 387, endPoint x: 262, endPoint y: 373, distance: 979.1
click at [262, 373] on div "Filtrer Créer un ticket Liste des tâches Afficher les tâches non assignées *** …" at bounding box center [797, 411] width 1357 height 801
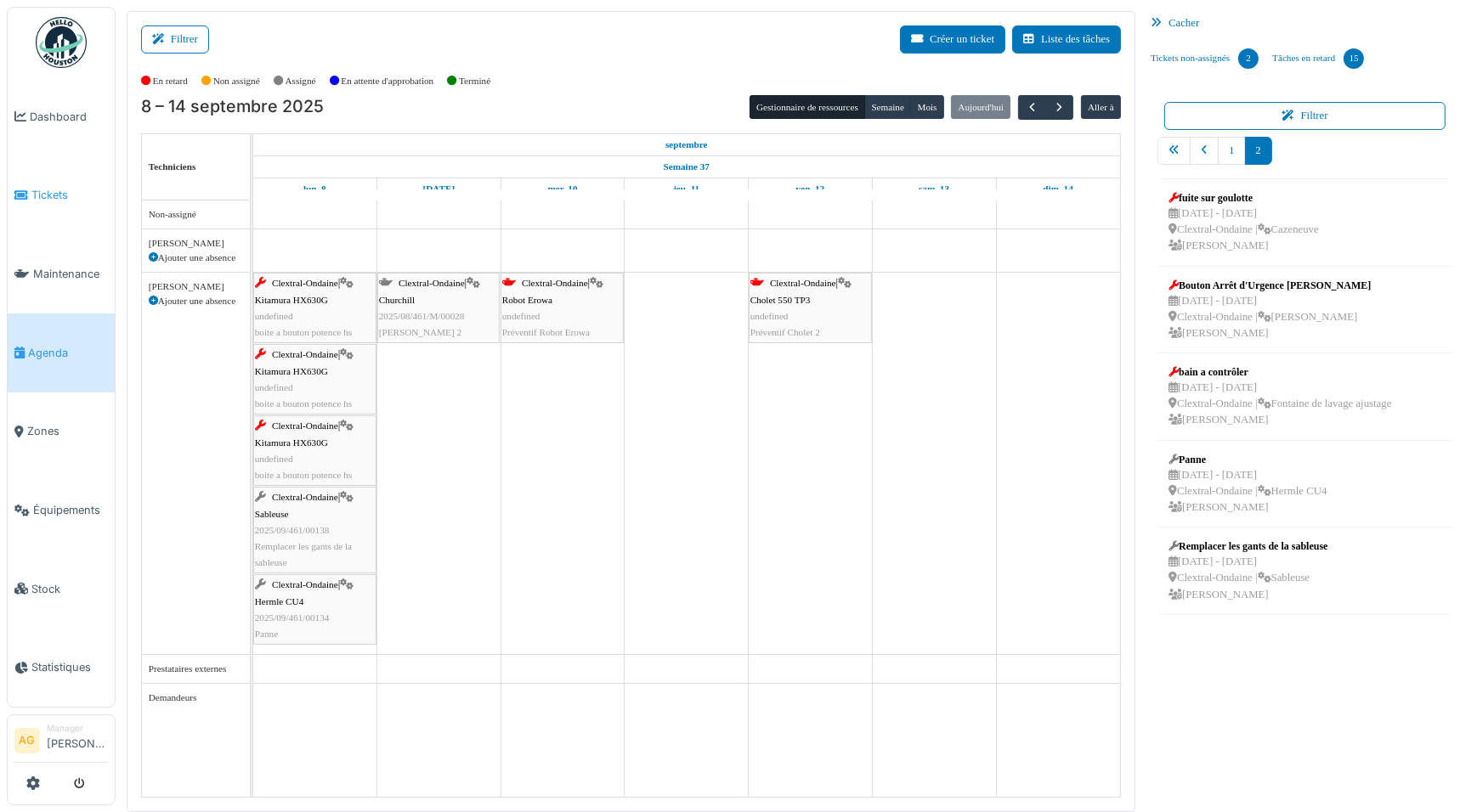
click at [41, 194] on span "Tickets" at bounding box center [69, 195] width 76 height 16
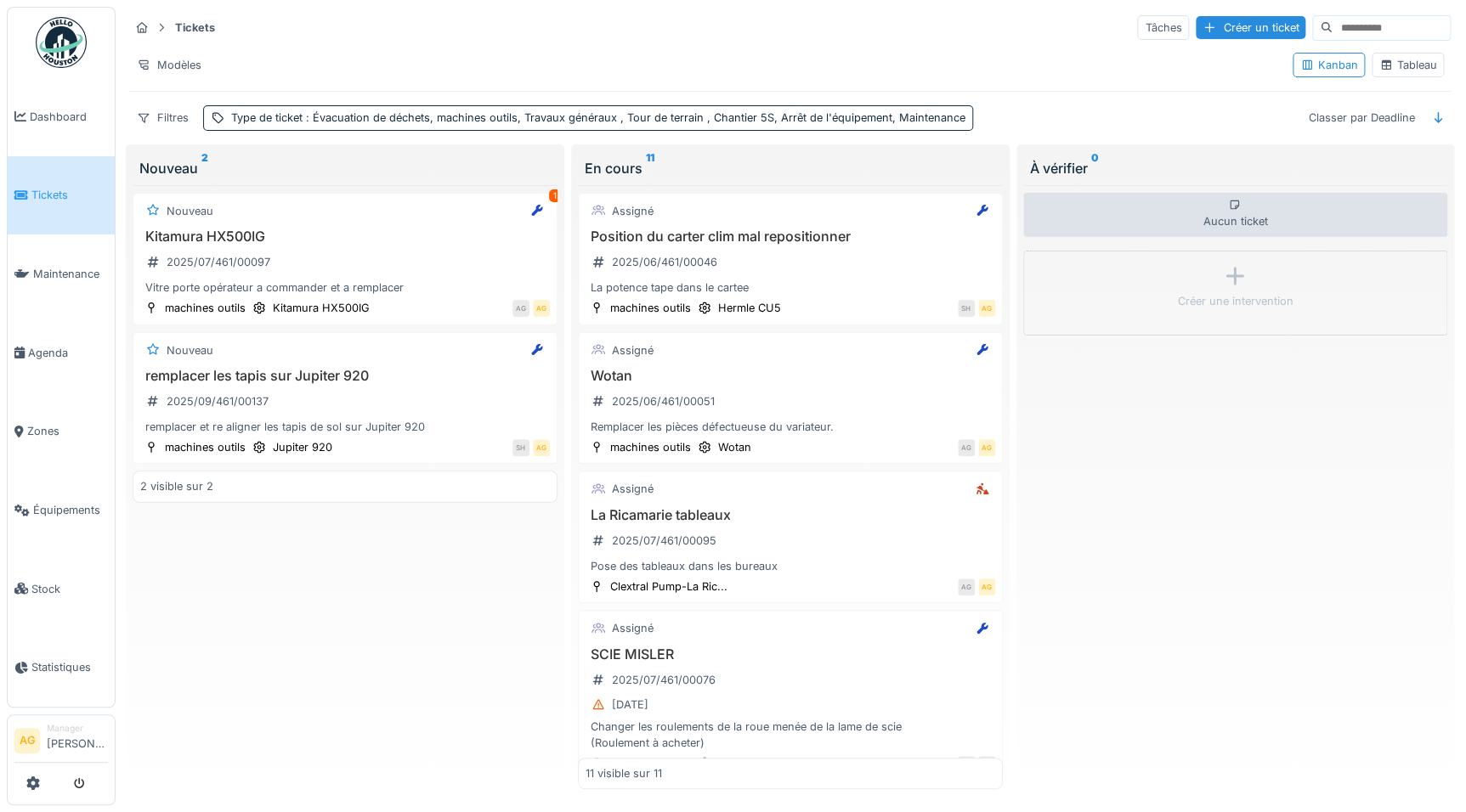
click at [290, 230] on h3 "Kitamura HX500IG" at bounding box center [345, 236] width 409 height 16
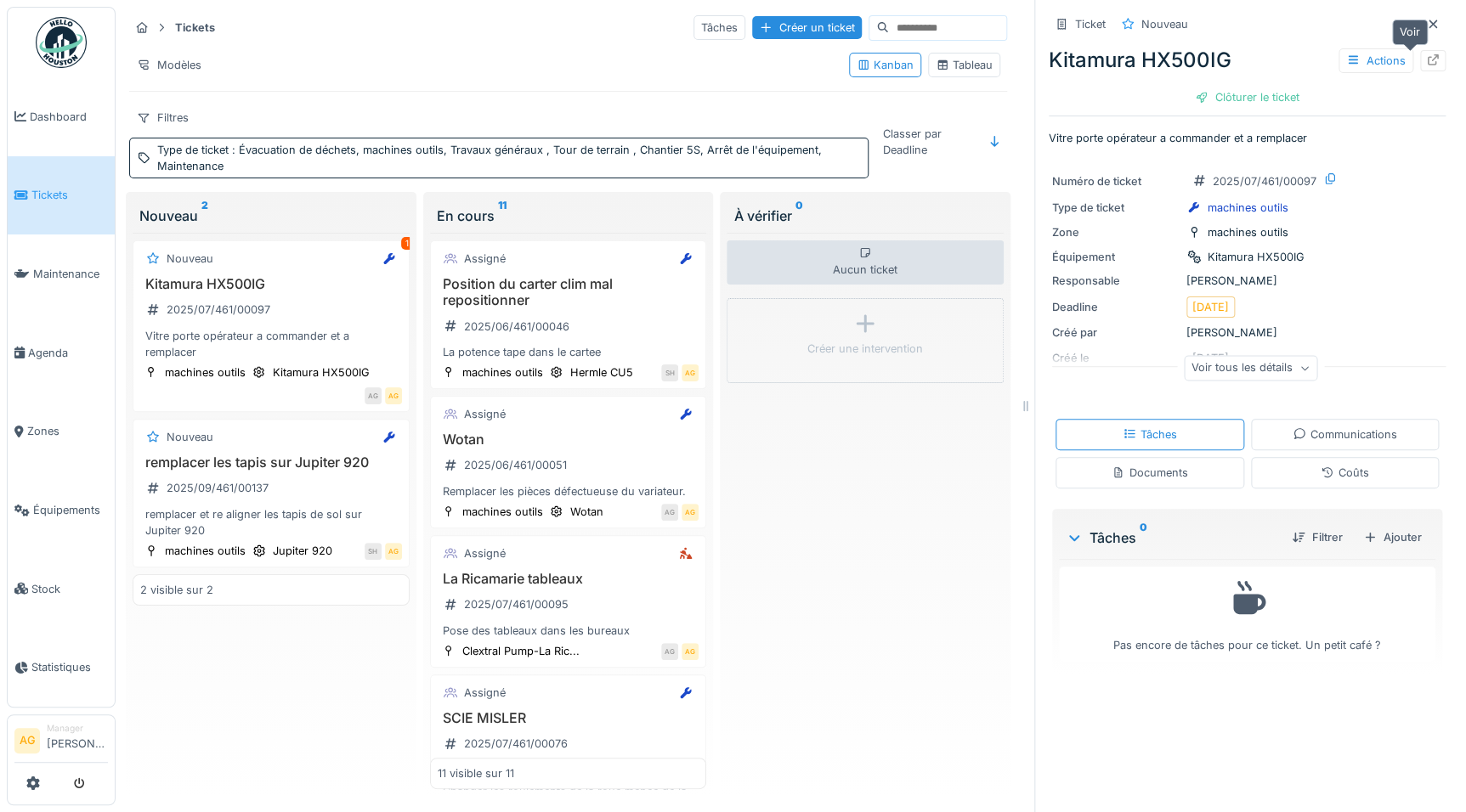
click at [1427, 57] on icon at bounding box center [1433, 59] width 13 height 11
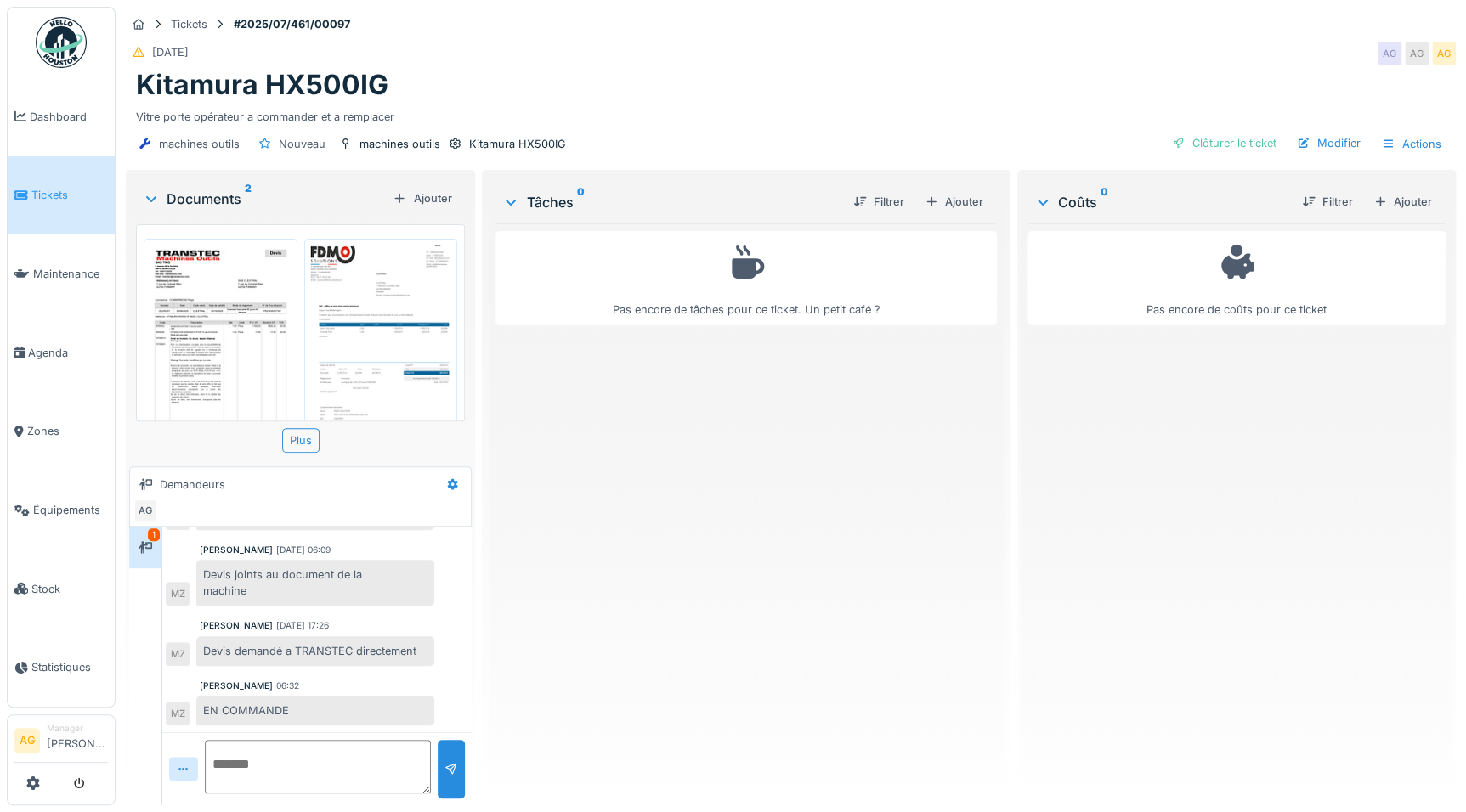
scroll to position [11, 0]
click at [1233, 132] on div "Clôturer le ticket" at bounding box center [1224, 144] width 118 height 23
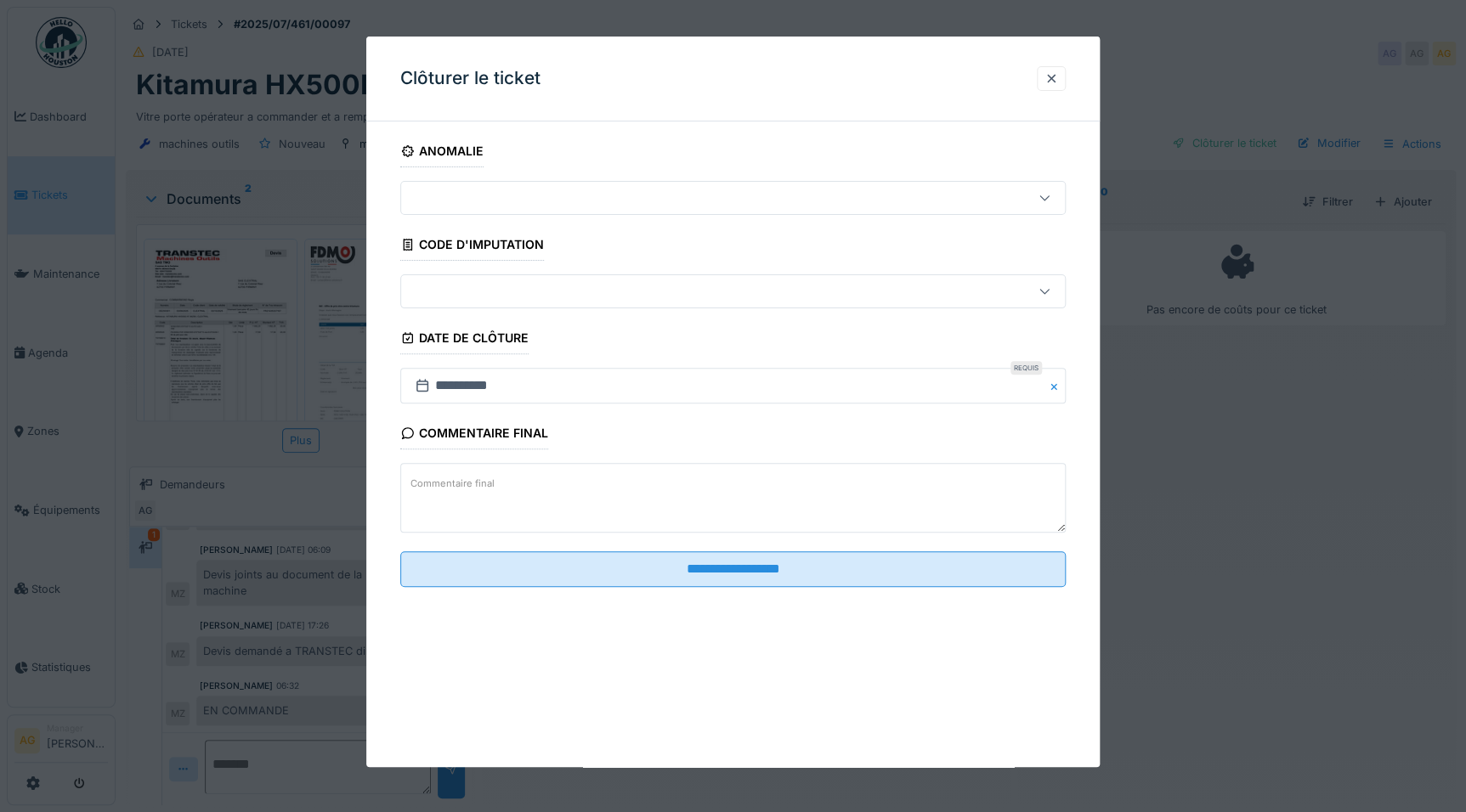
click at [427, 478] on label "Commentaire final" at bounding box center [453, 484] width 91 height 21
click at [427, 478] on textarea "Commentaire final" at bounding box center [733, 498] width 666 height 69
click at [1057, 76] on div at bounding box center [1051, 78] width 13 height 16
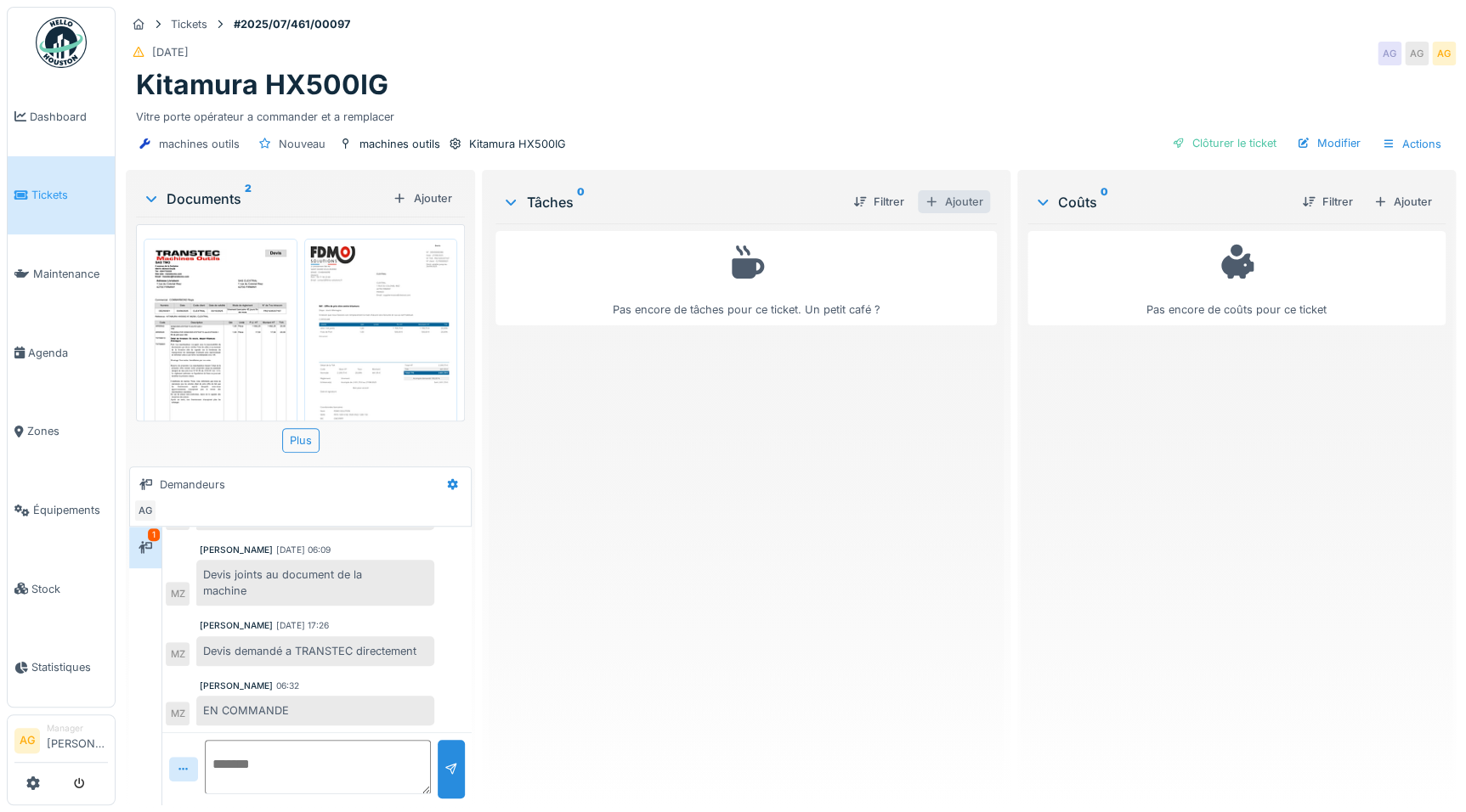
click at [957, 192] on div "Ajouter" at bounding box center [954, 202] width 72 height 23
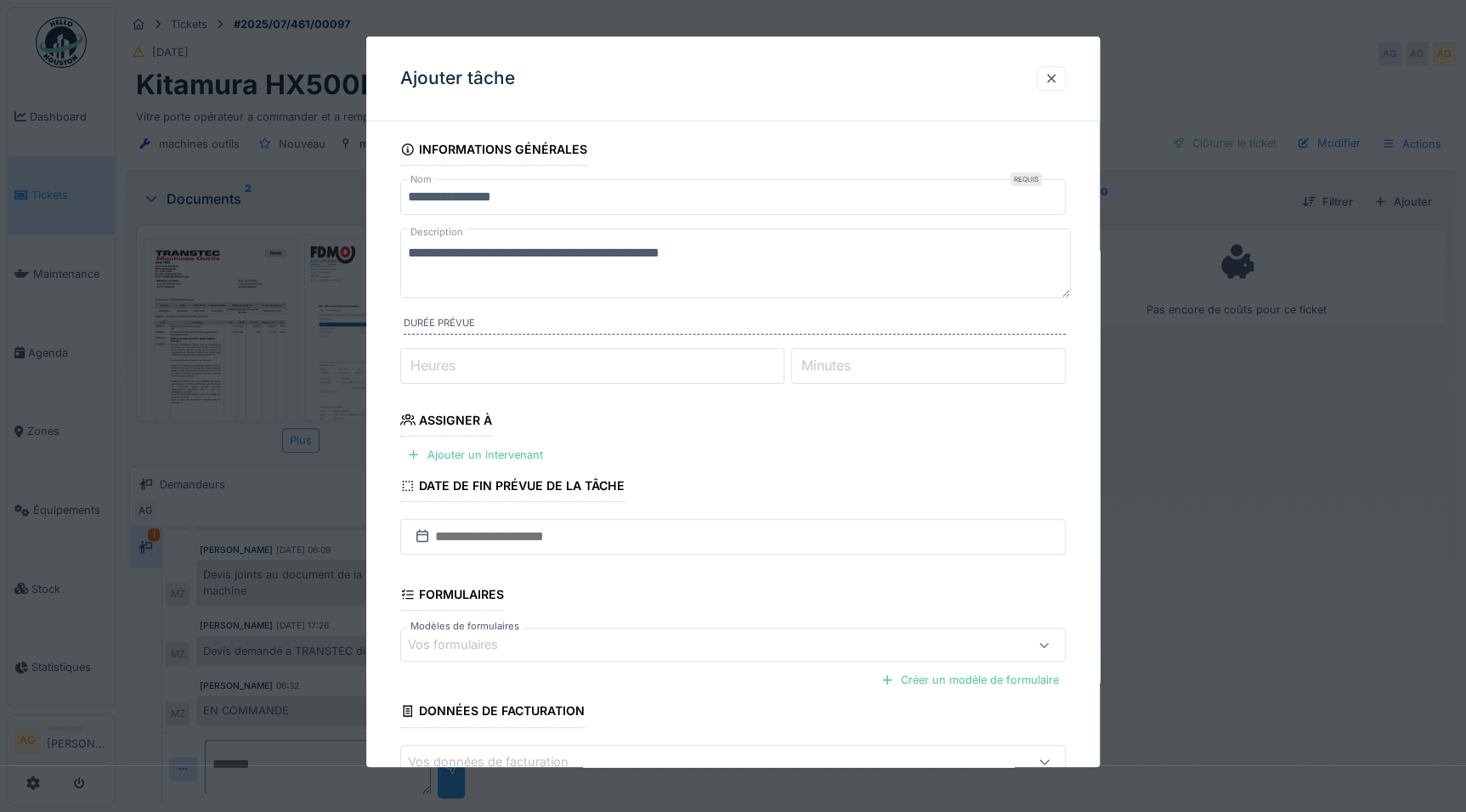
scroll to position [0, 0]
click at [1058, 83] on div at bounding box center [1051, 78] width 13 height 16
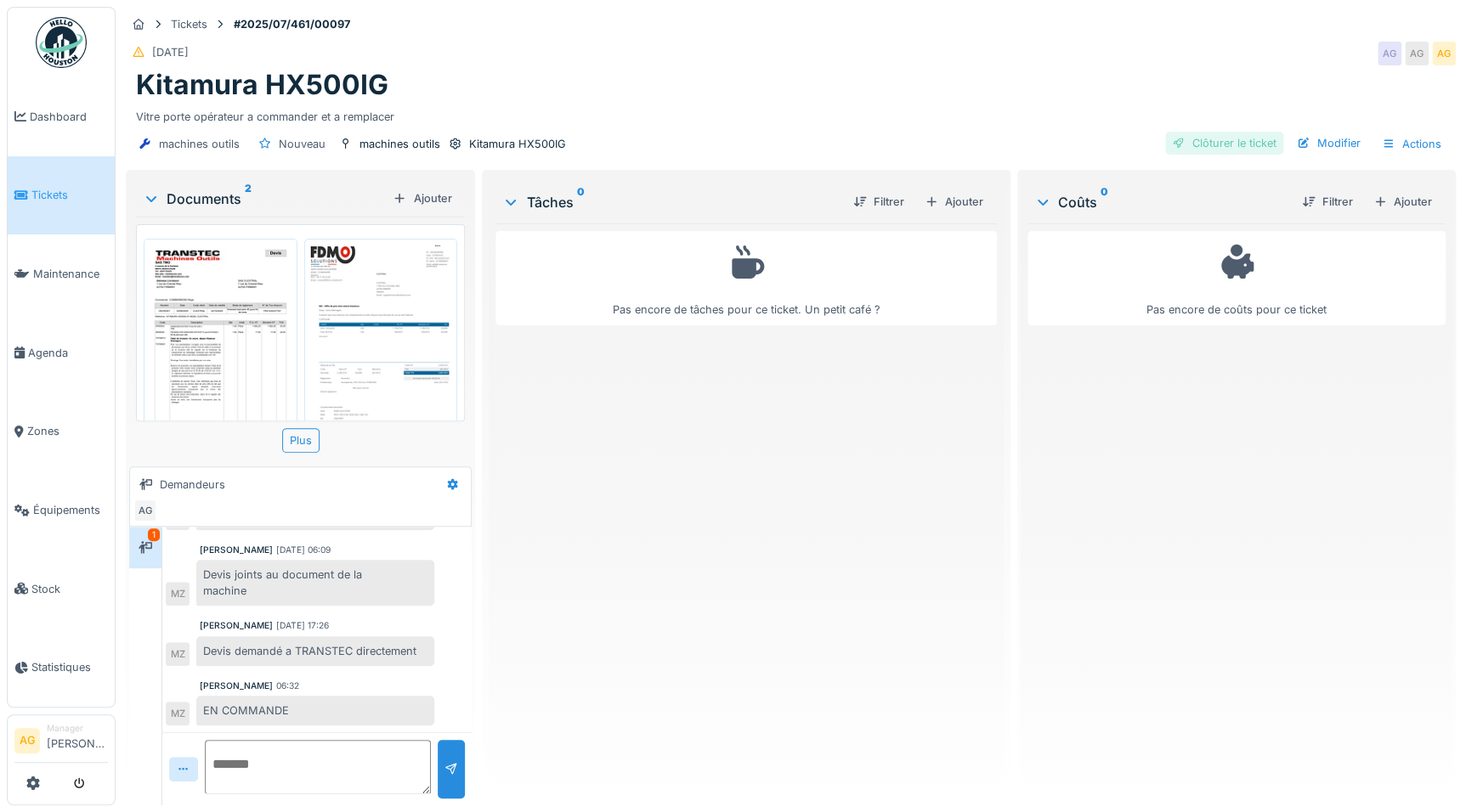
click at [1243, 132] on div "Clôturer le ticket" at bounding box center [1224, 144] width 118 height 23
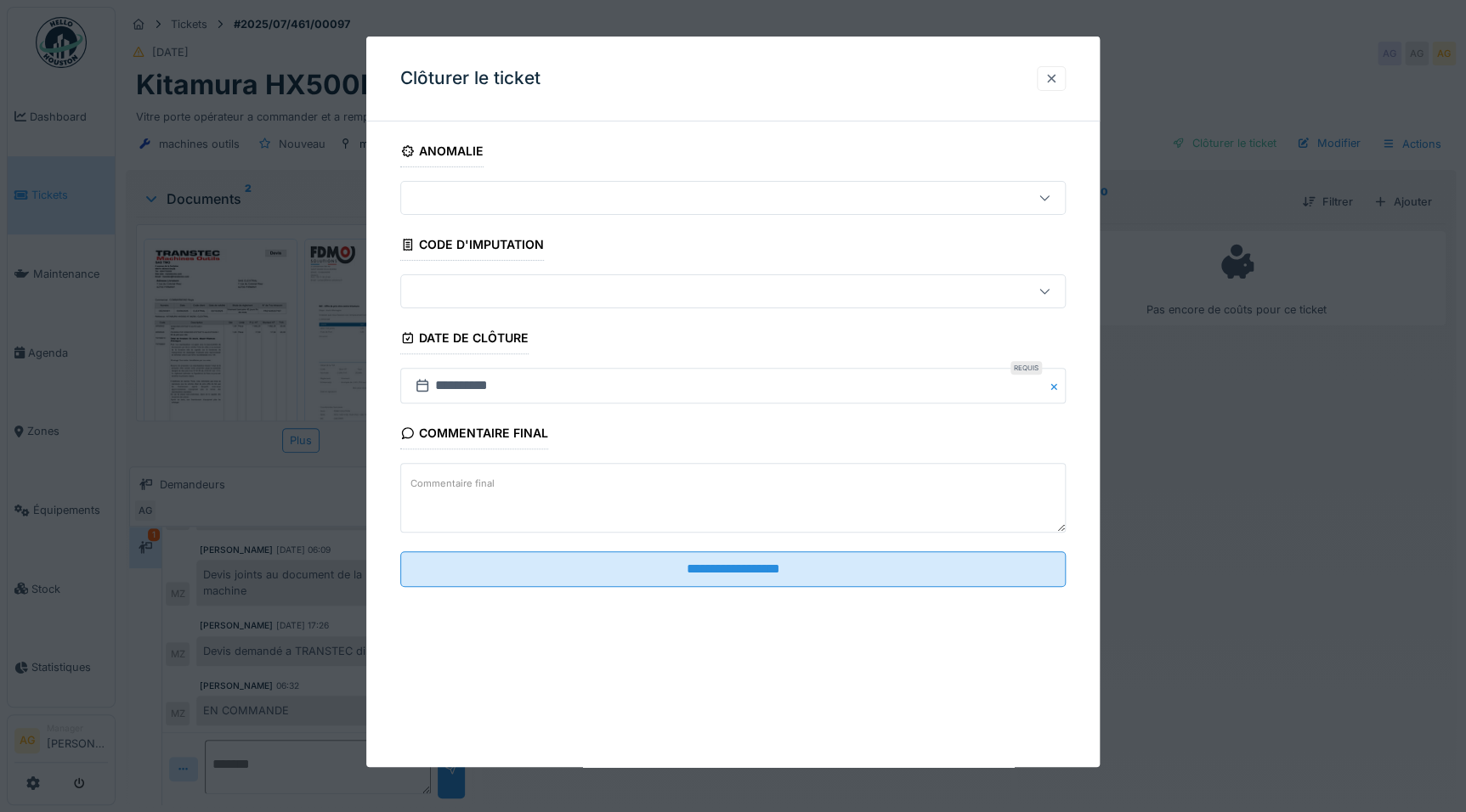
click at [1058, 83] on div at bounding box center [1051, 78] width 13 height 16
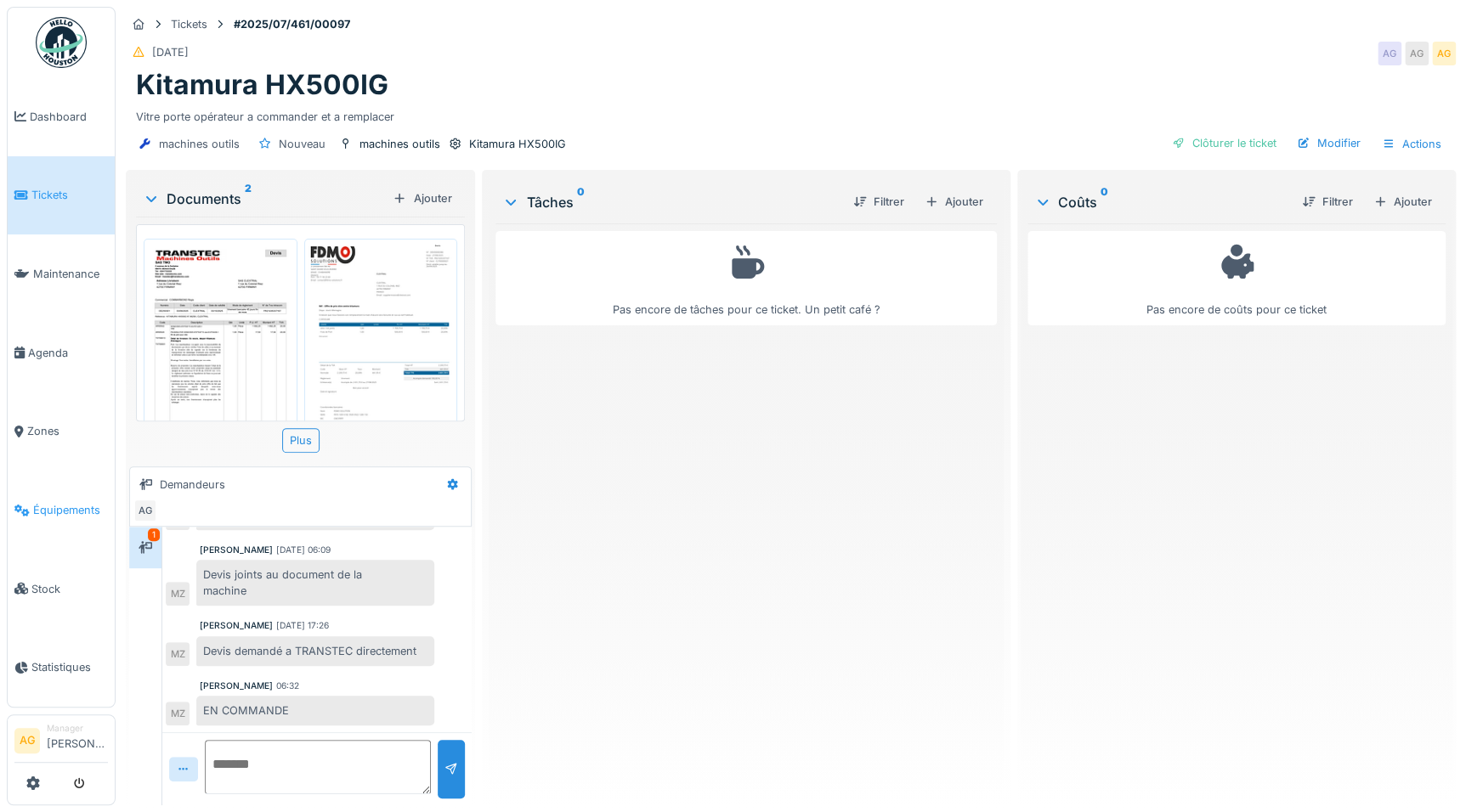
click at [53, 503] on span "Équipements" at bounding box center [70, 510] width 75 height 16
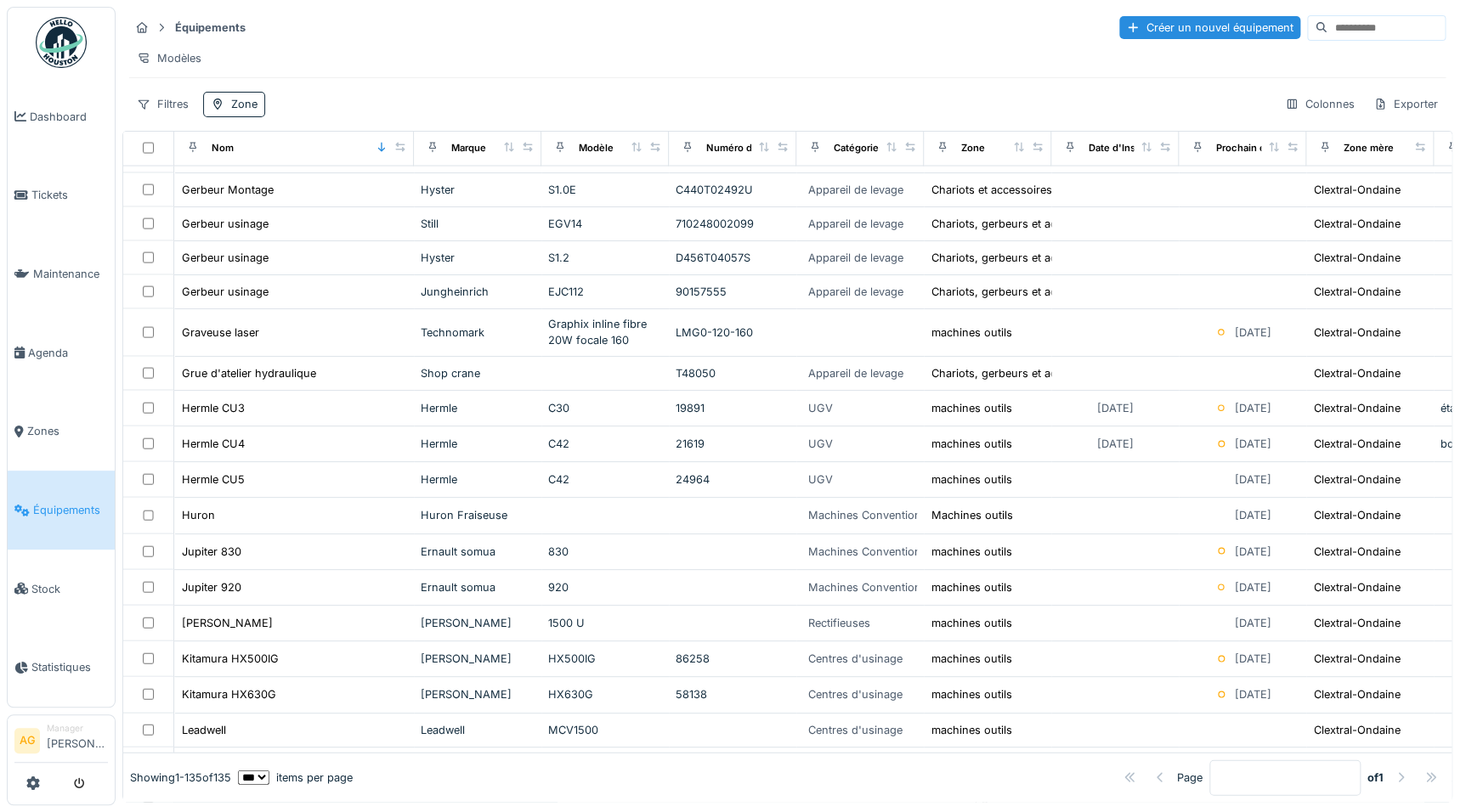
scroll to position [1776, 0]
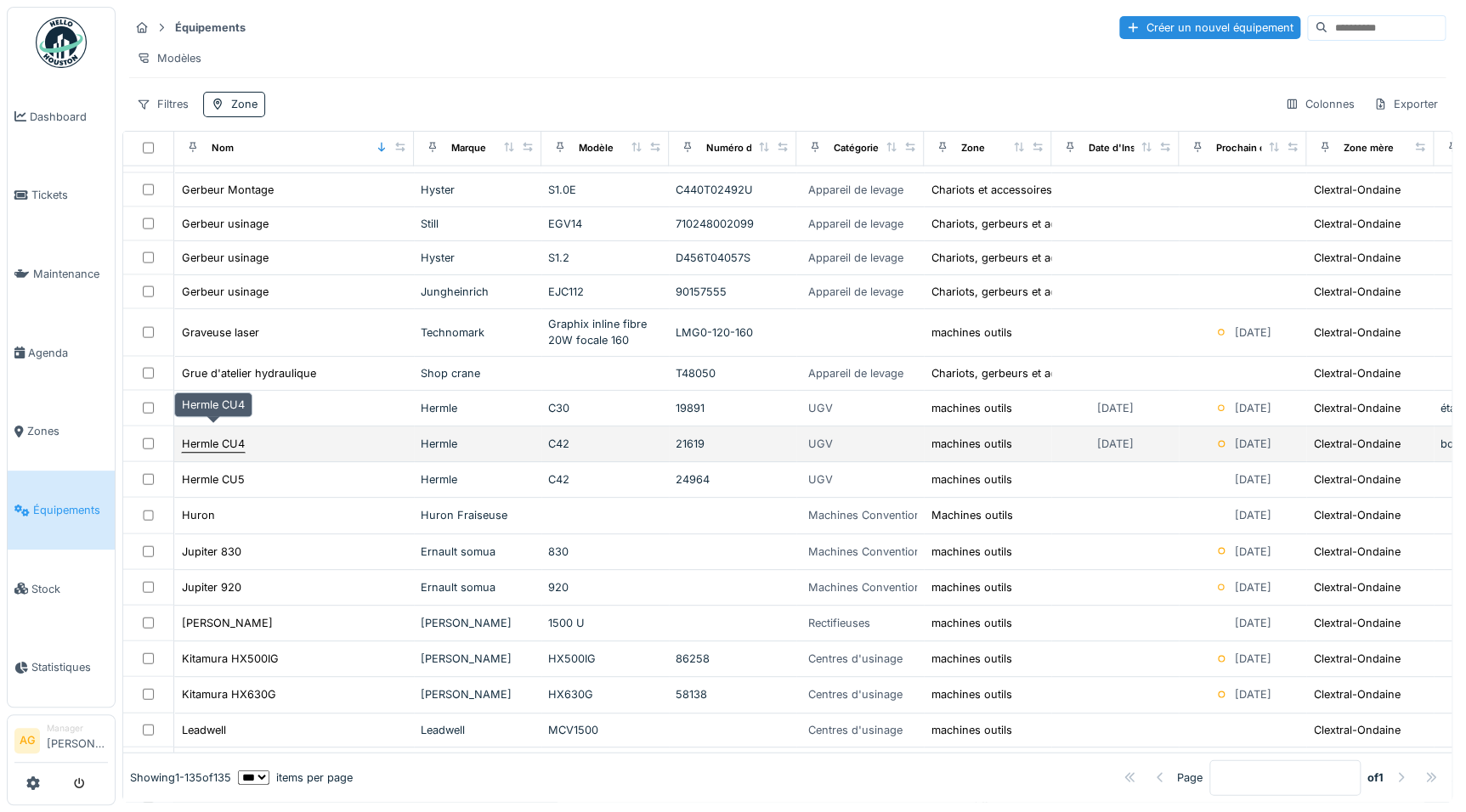
click at [201, 438] on div "Hermle CU4" at bounding box center [213, 444] width 63 height 16
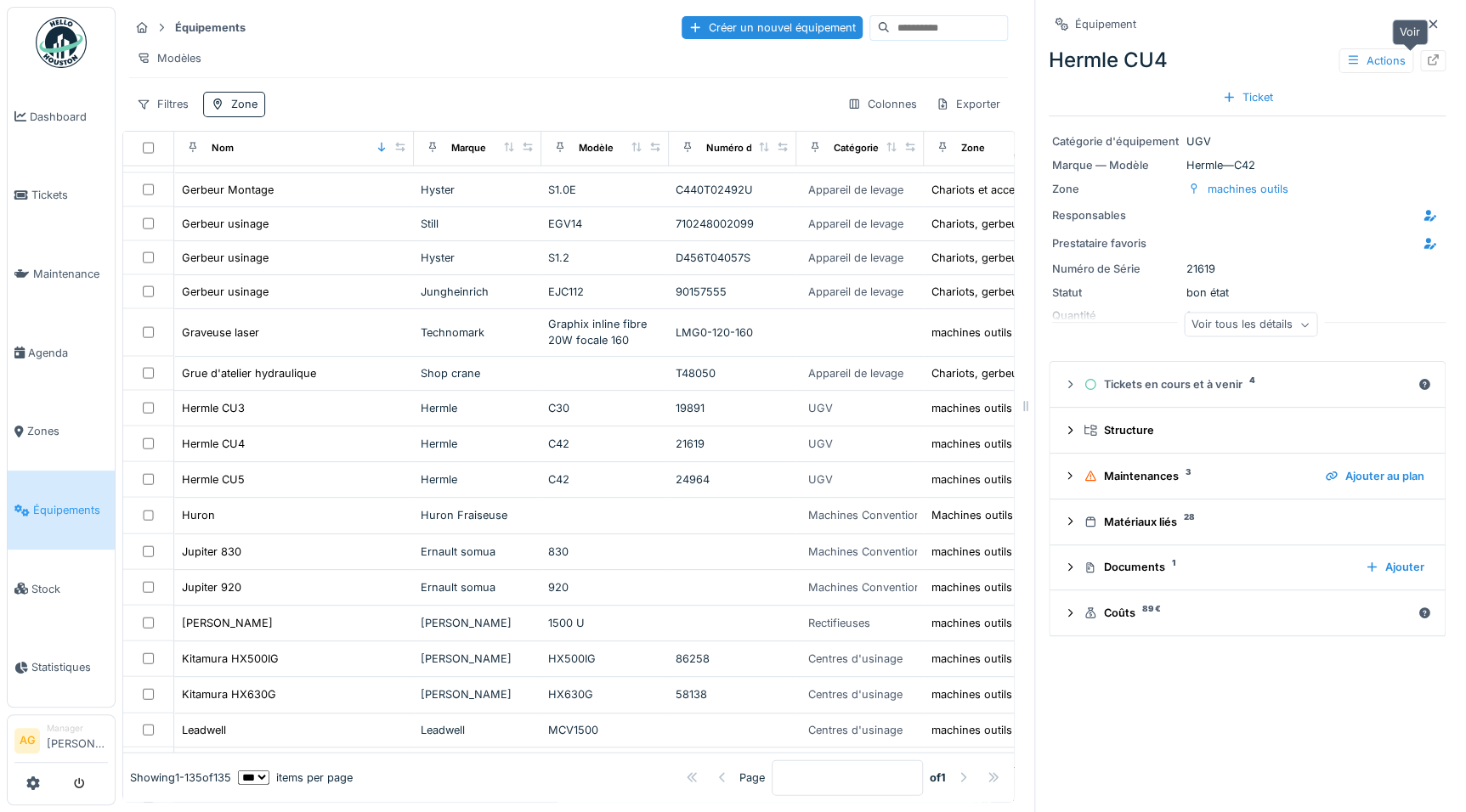
click at [1427, 65] on icon at bounding box center [1432, 59] width 11 height 11
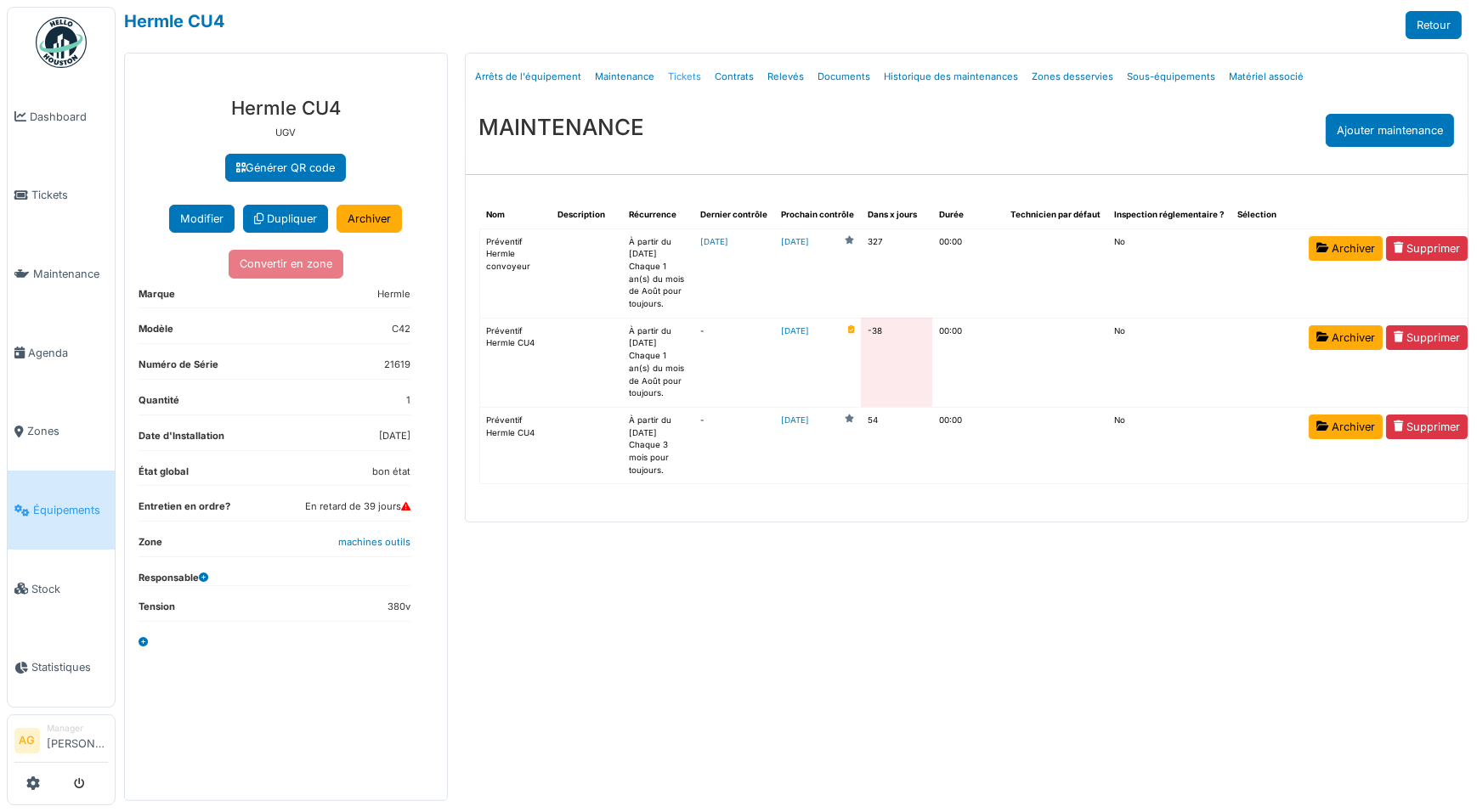
click at [666, 76] on link "Tickets" at bounding box center [685, 76] width 47 height 39
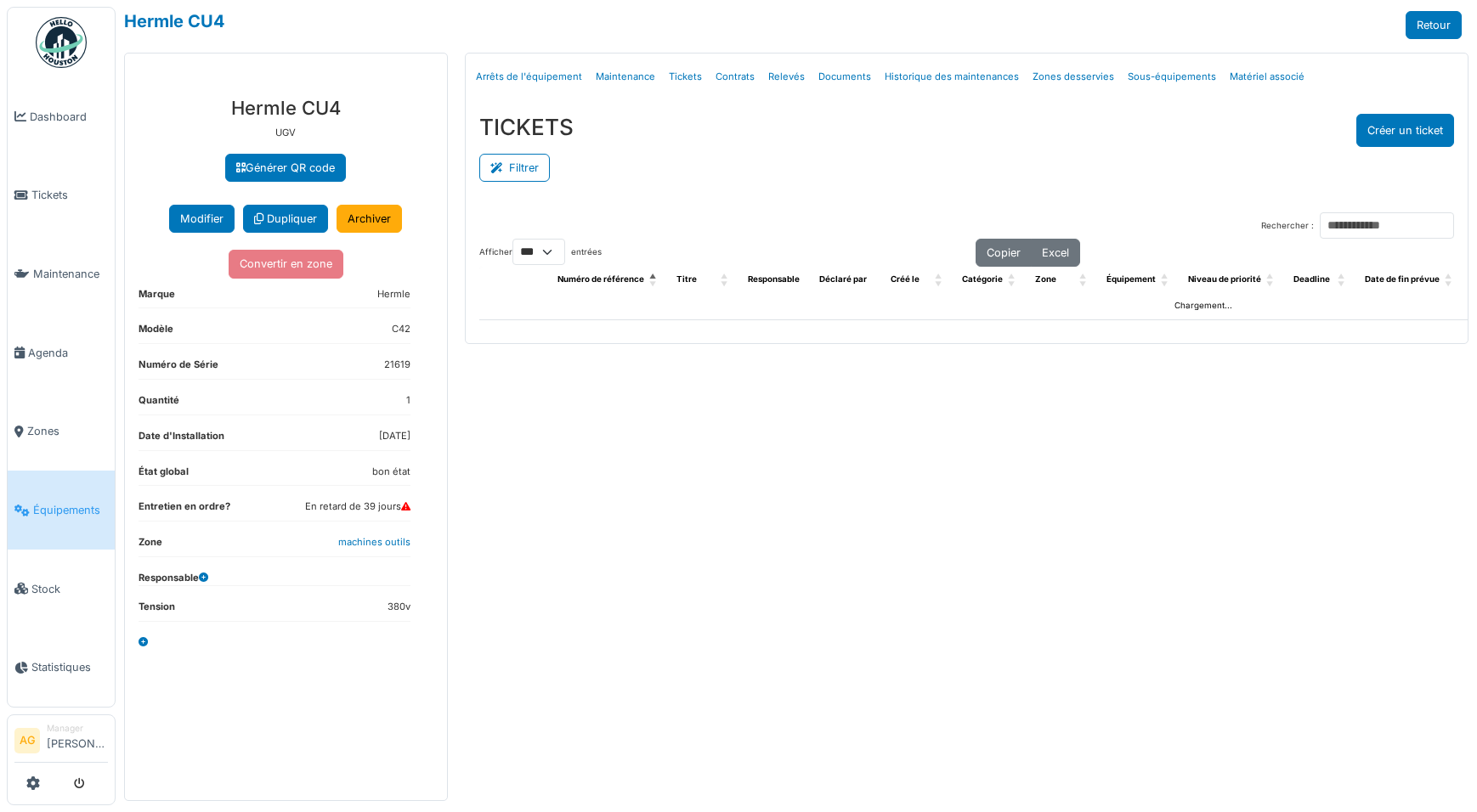
select select "***"
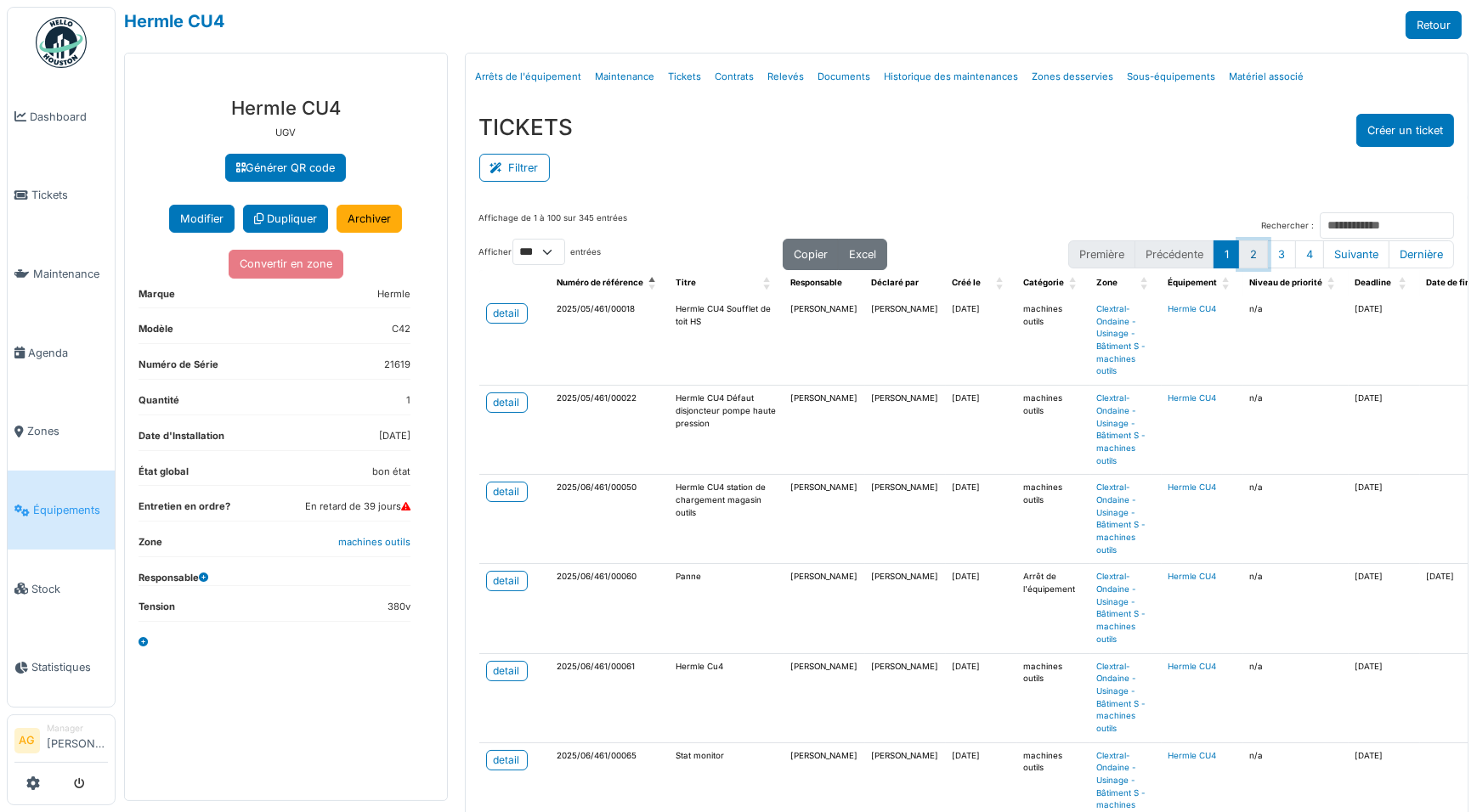
click at [1246, 254] on button "2" at bounding box center [1253, 254] width 29 height 28
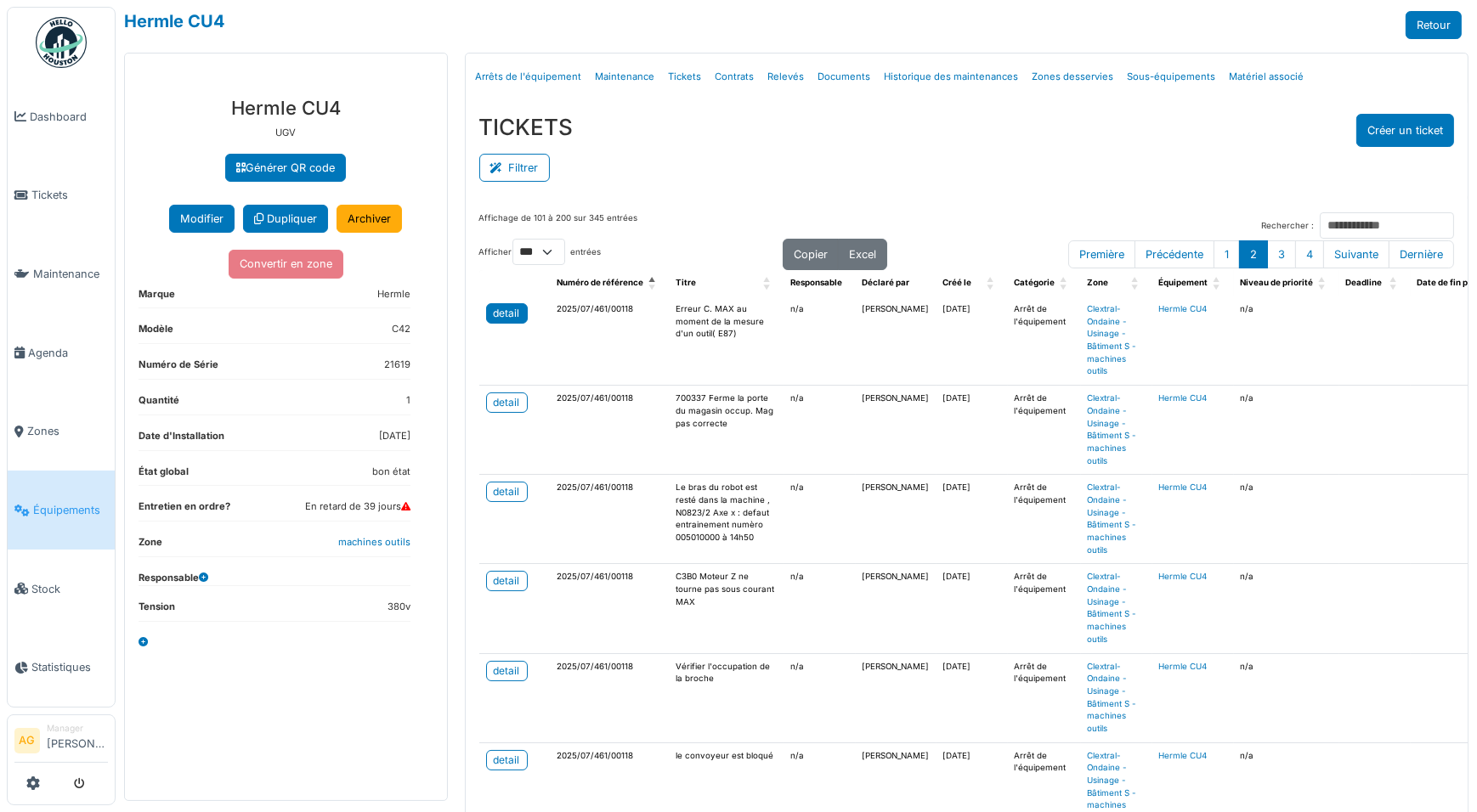
click at [502, 310] on div "detail" at bounding box center [507, 314] width 26 height 15
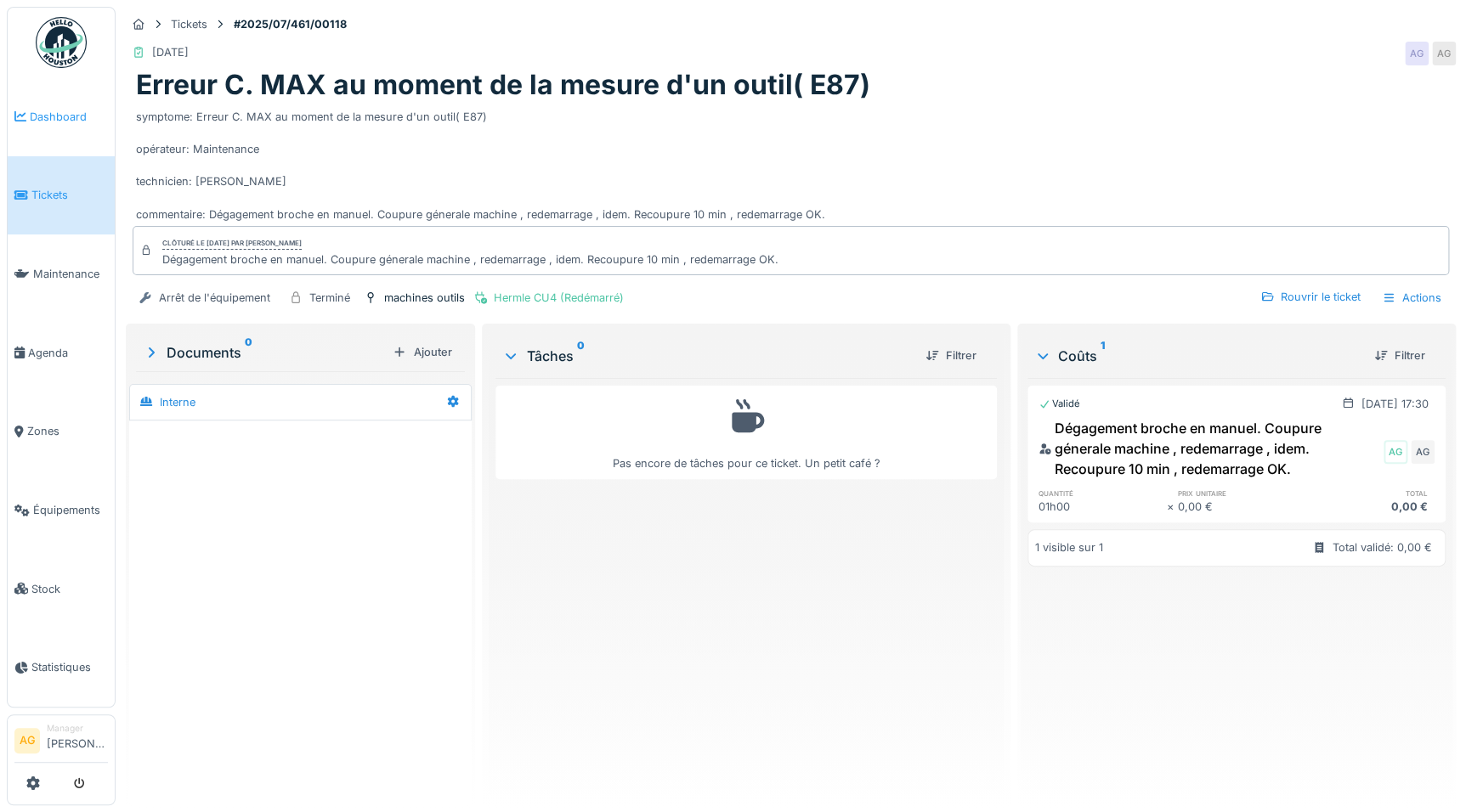
click at [54, 120] on span "Dashboard" at bounding box center [68, 117] width 78 height 16
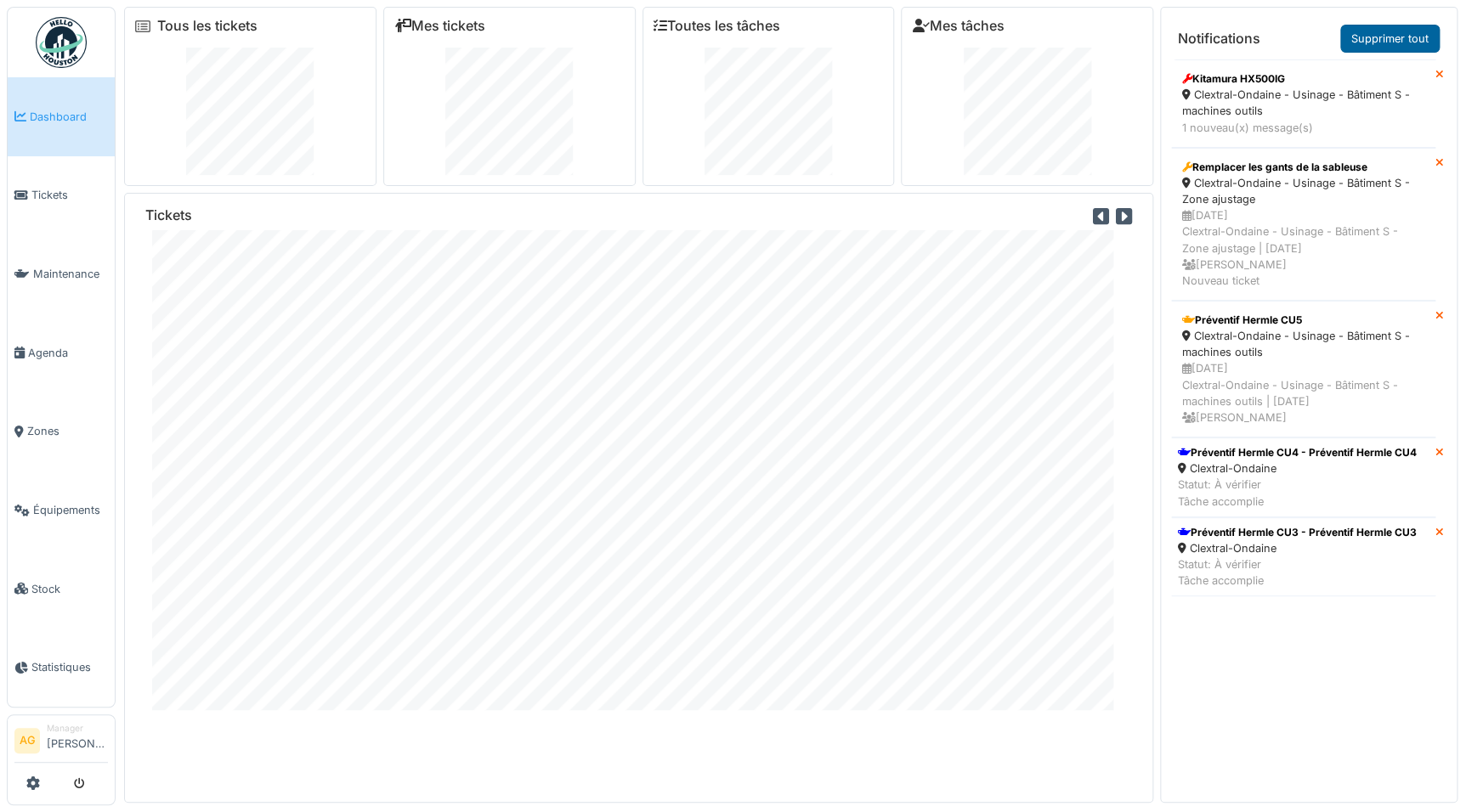
click at [1389, 47] on link "Supprimer tout" at bounding box center [1389, 39] width 99 height 28
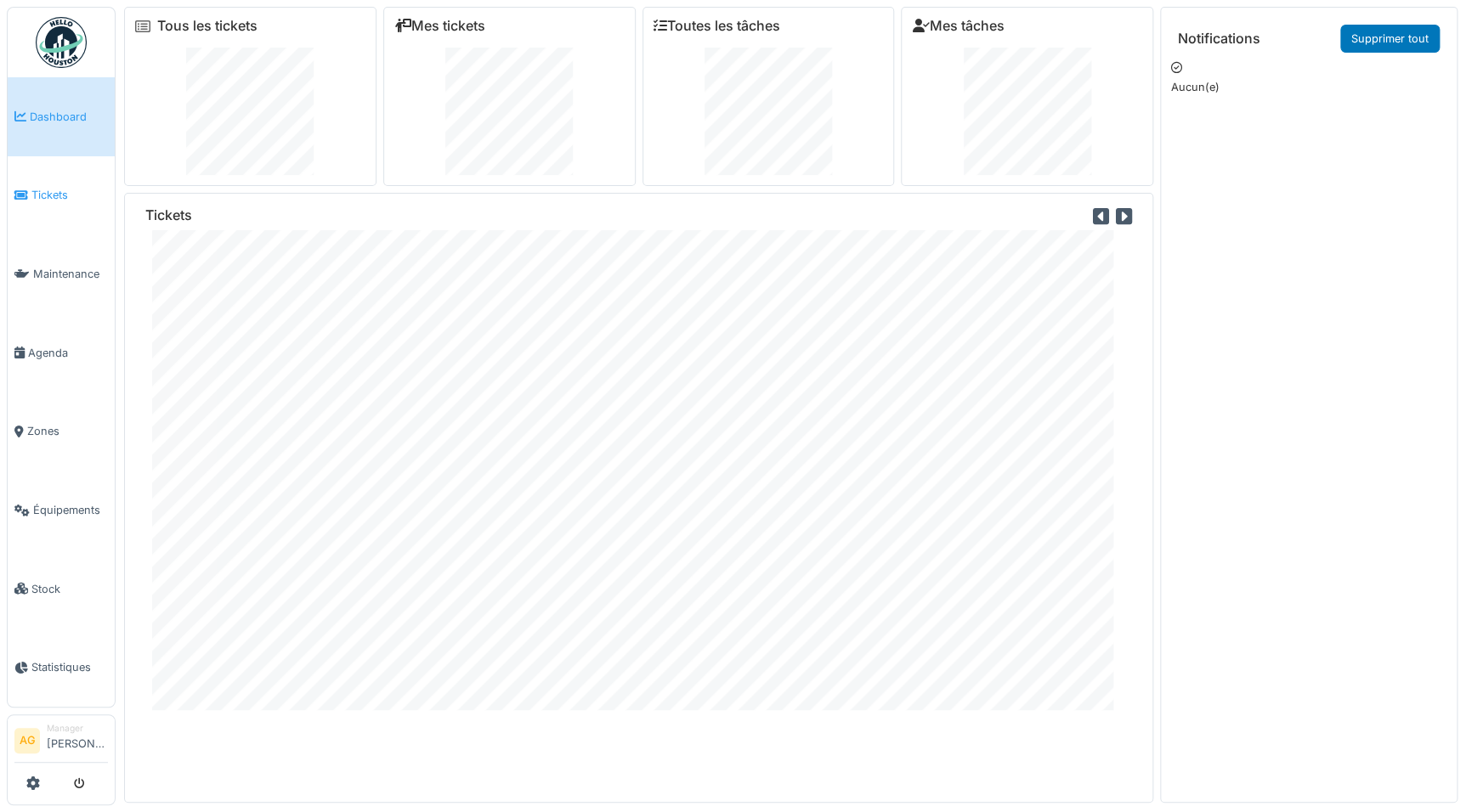
click at [50, 192] on span "Tickets" at bounding box center [69, 195] width 76 height 16
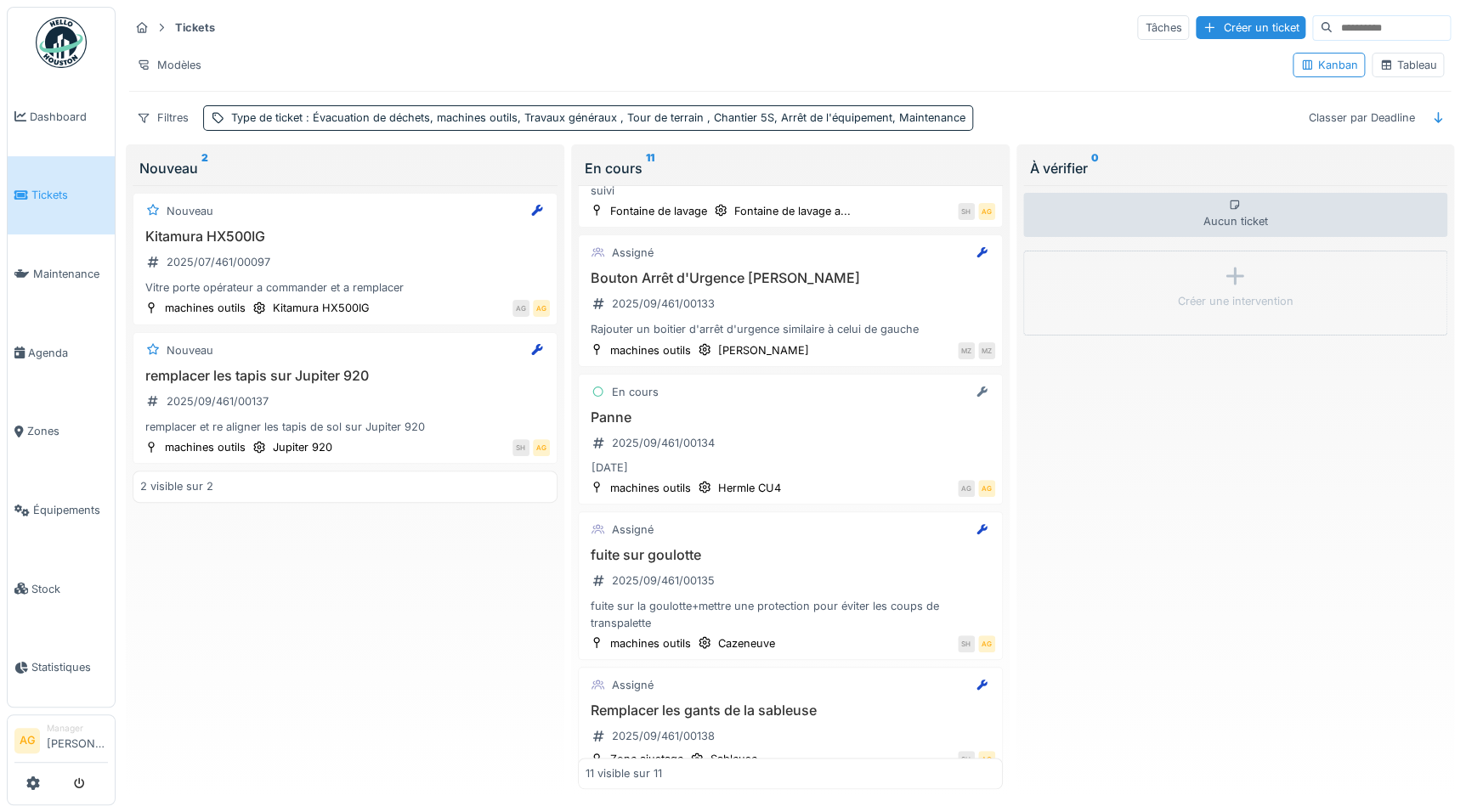
scroll to position [1008, 0]
click at [668, 544] on h3 "fuite sur goulotte" at bounding box center [790, 552] width 409 height 16
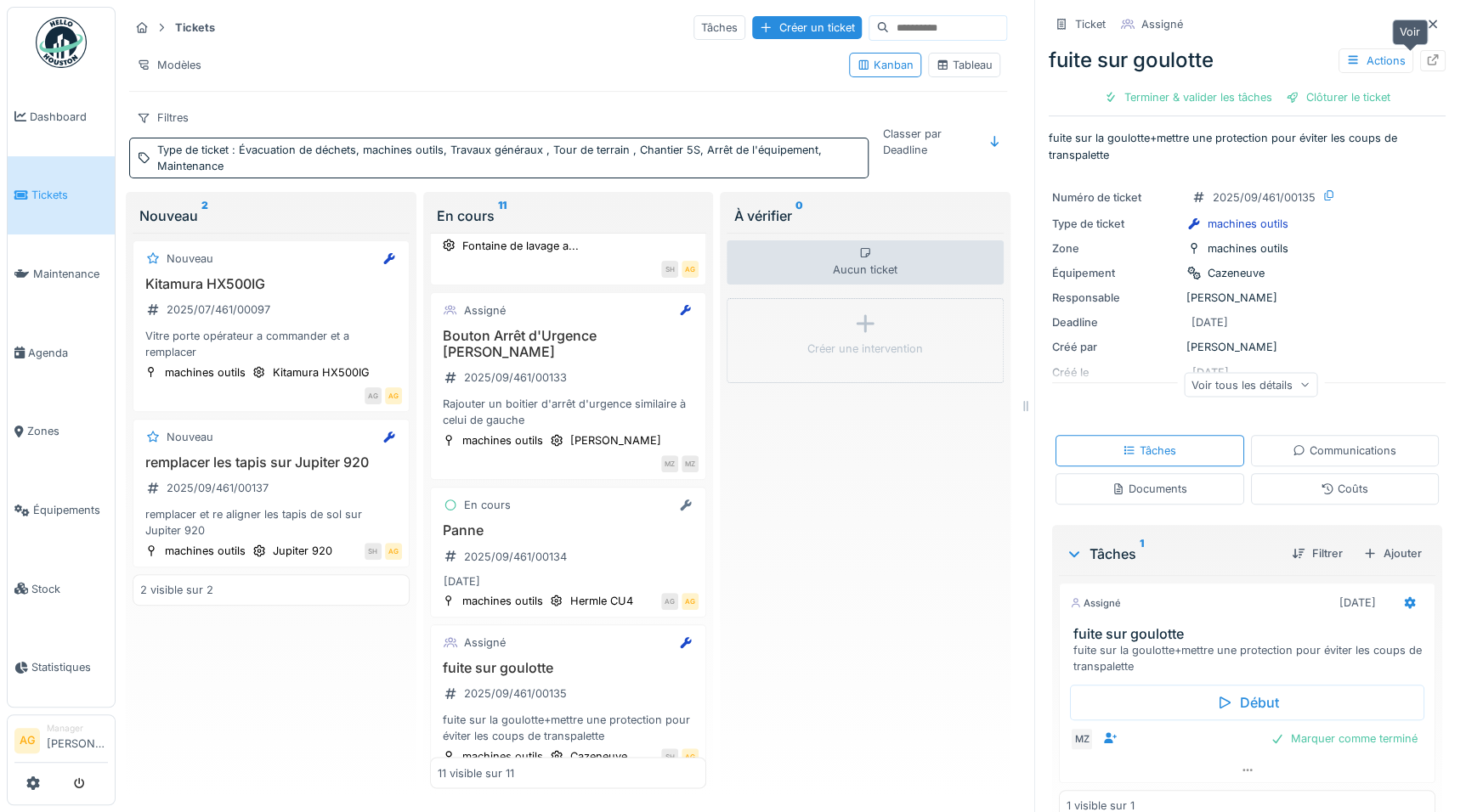
click at [1427, 67] on div at bounding box center [1433, 61] width 13 height 16
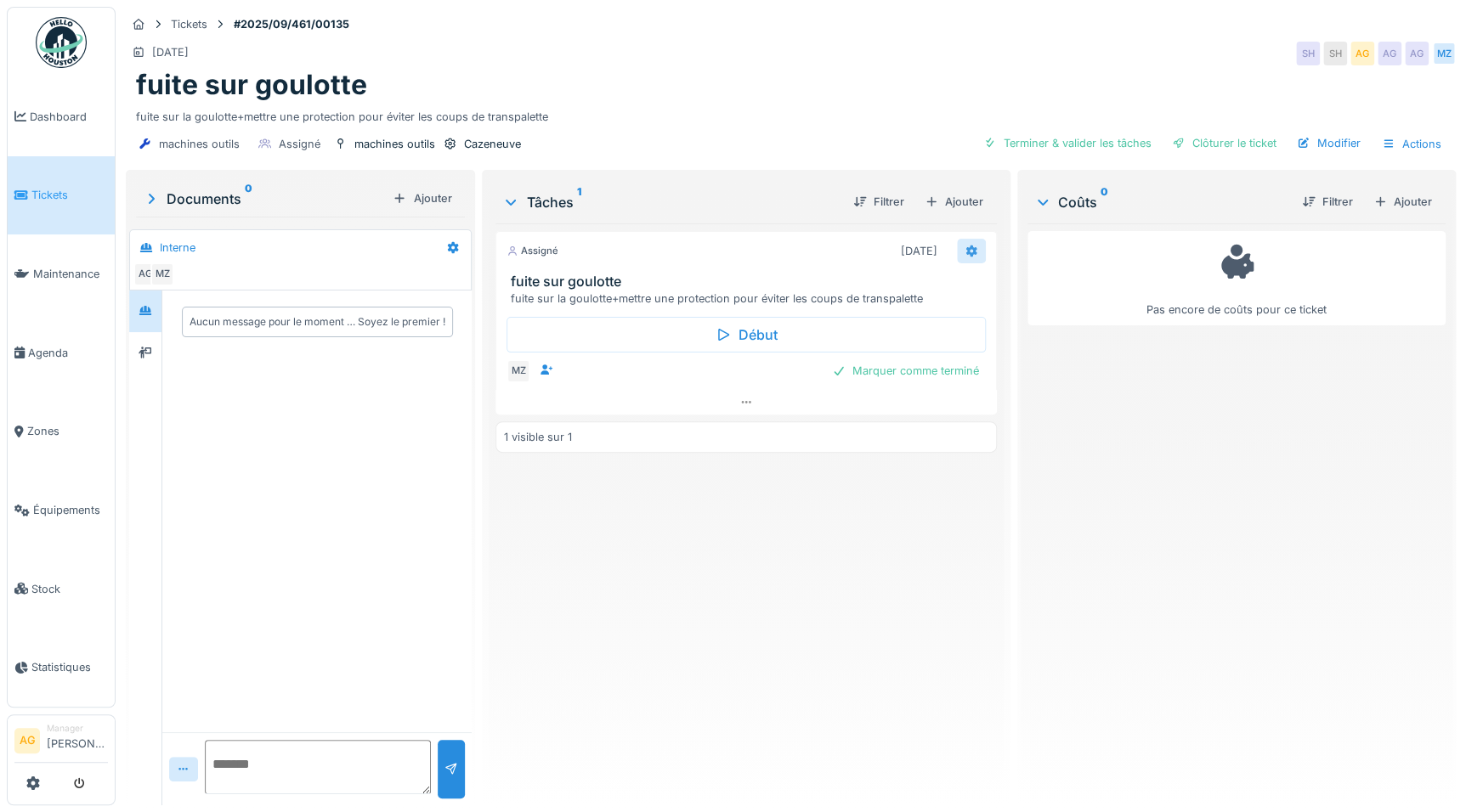
click at [964, 250] on icon at bounding box center [971, 250] width 13 height 11
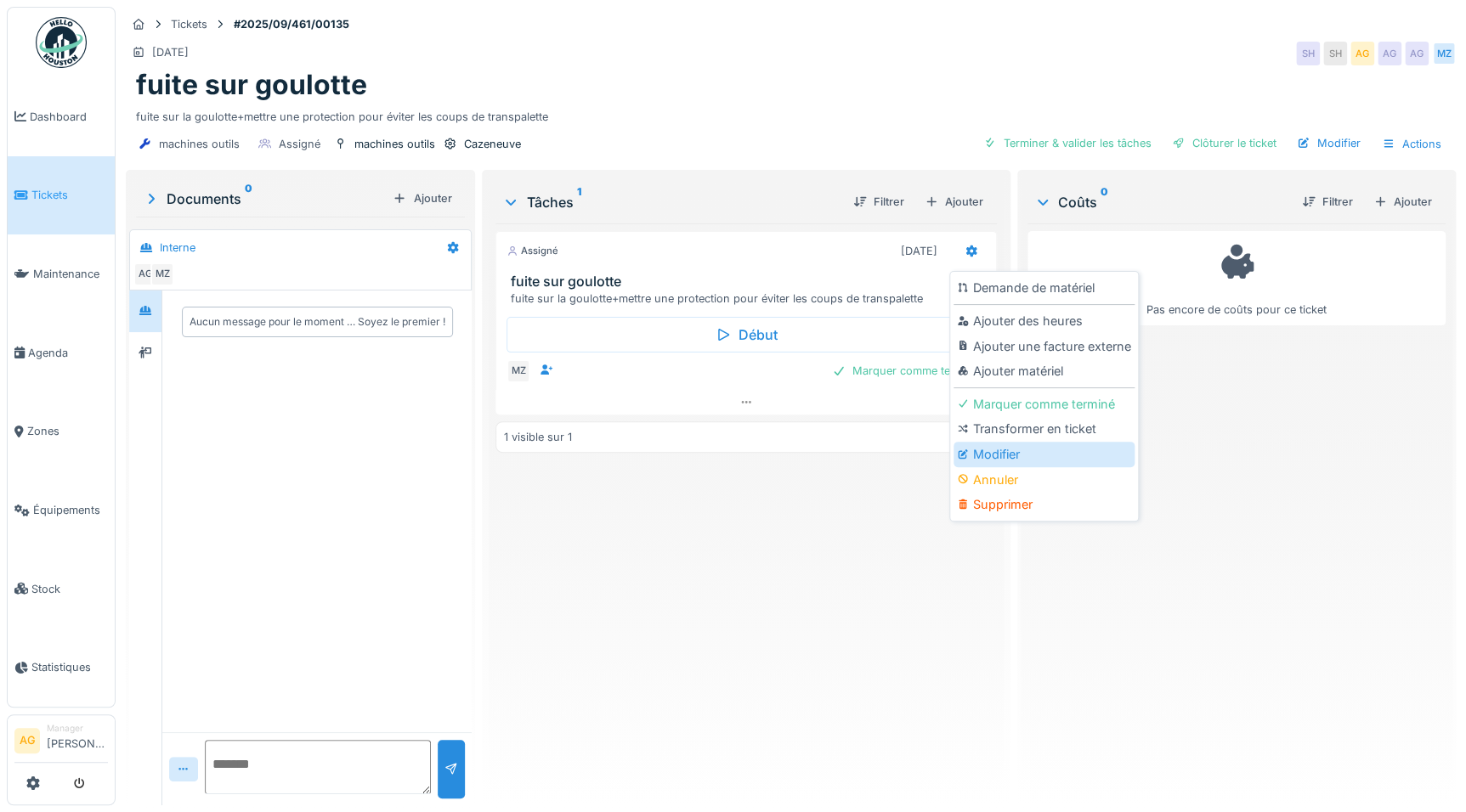
click at [1008, 450] on div "Modifier" at bounding box center [1044, 455] width 181 height 25
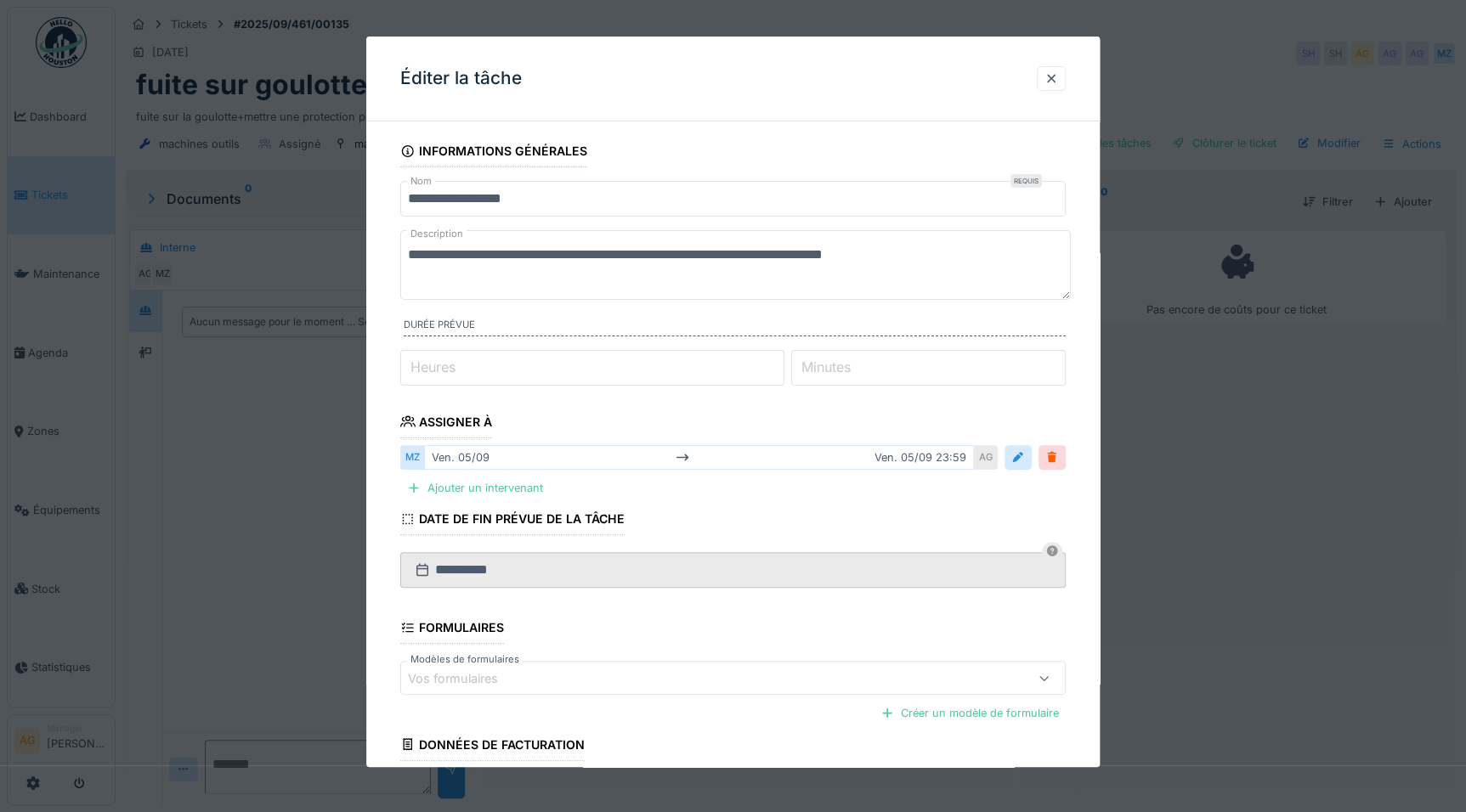
click at [410, 198] on input "**********" at bounding box center [733, 198] width 666 height 36
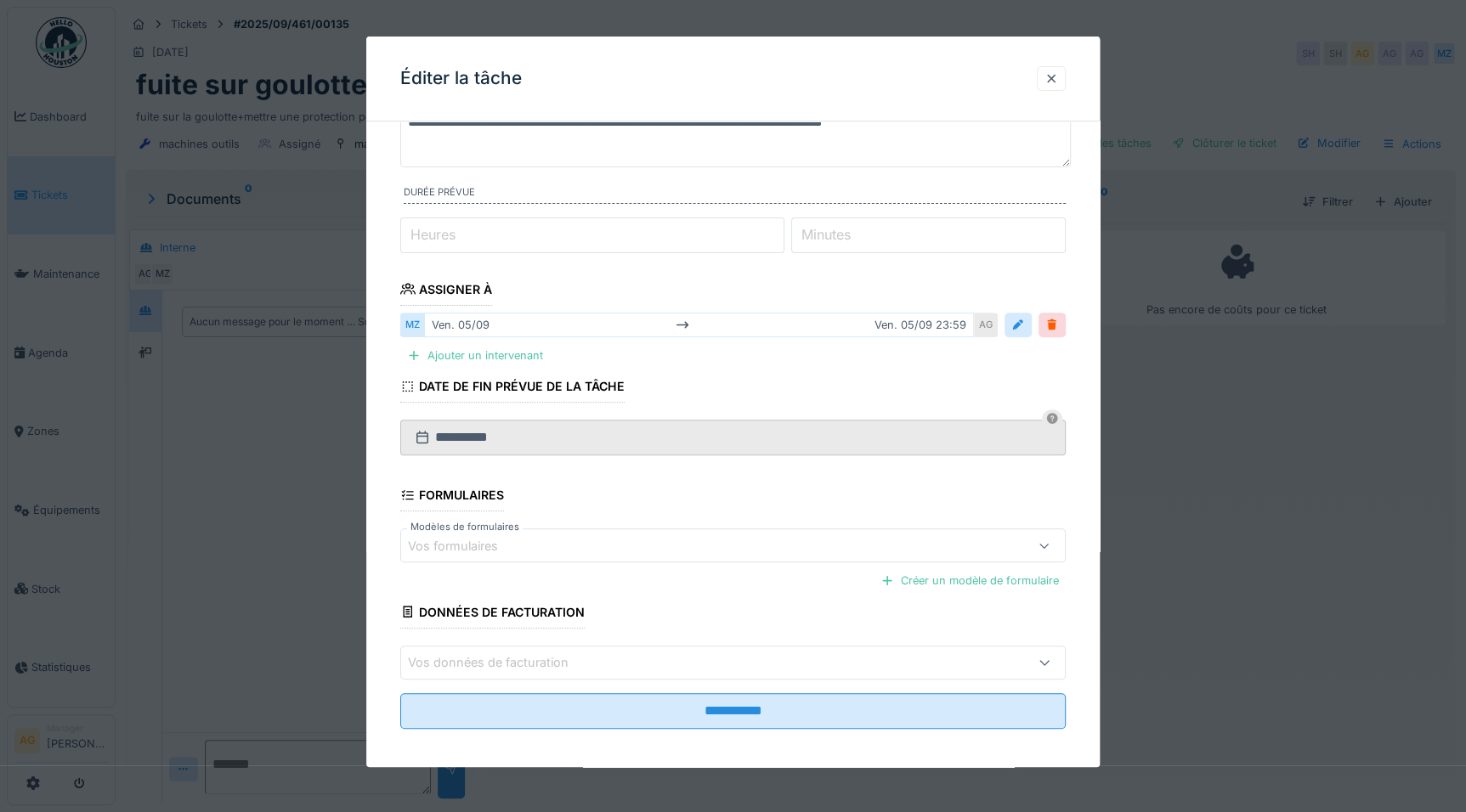
scroll to position [139, 0]
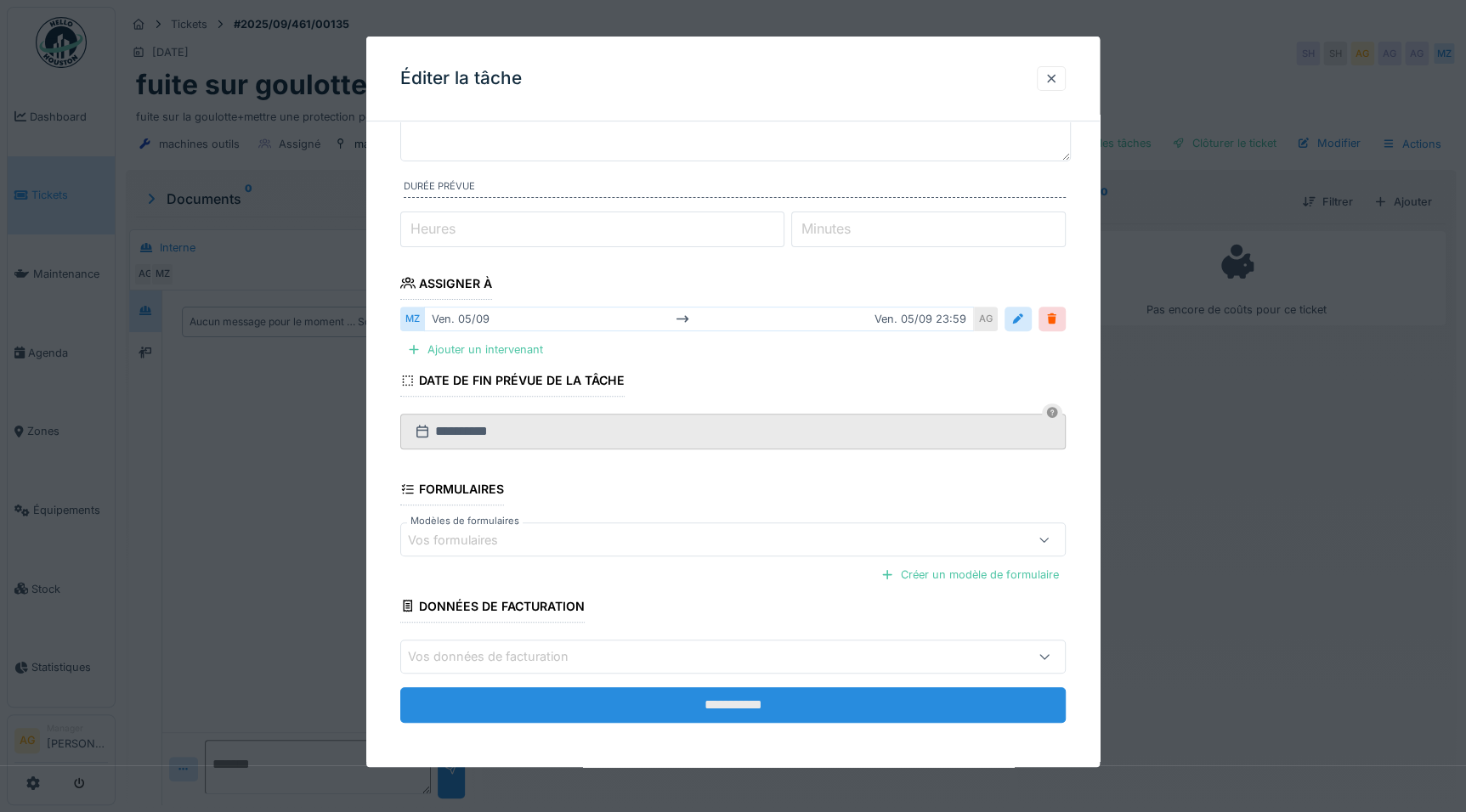
type input "**********"
click at [704, 715] on input "**********" at bounding box center [733, 705] width 666 height 36
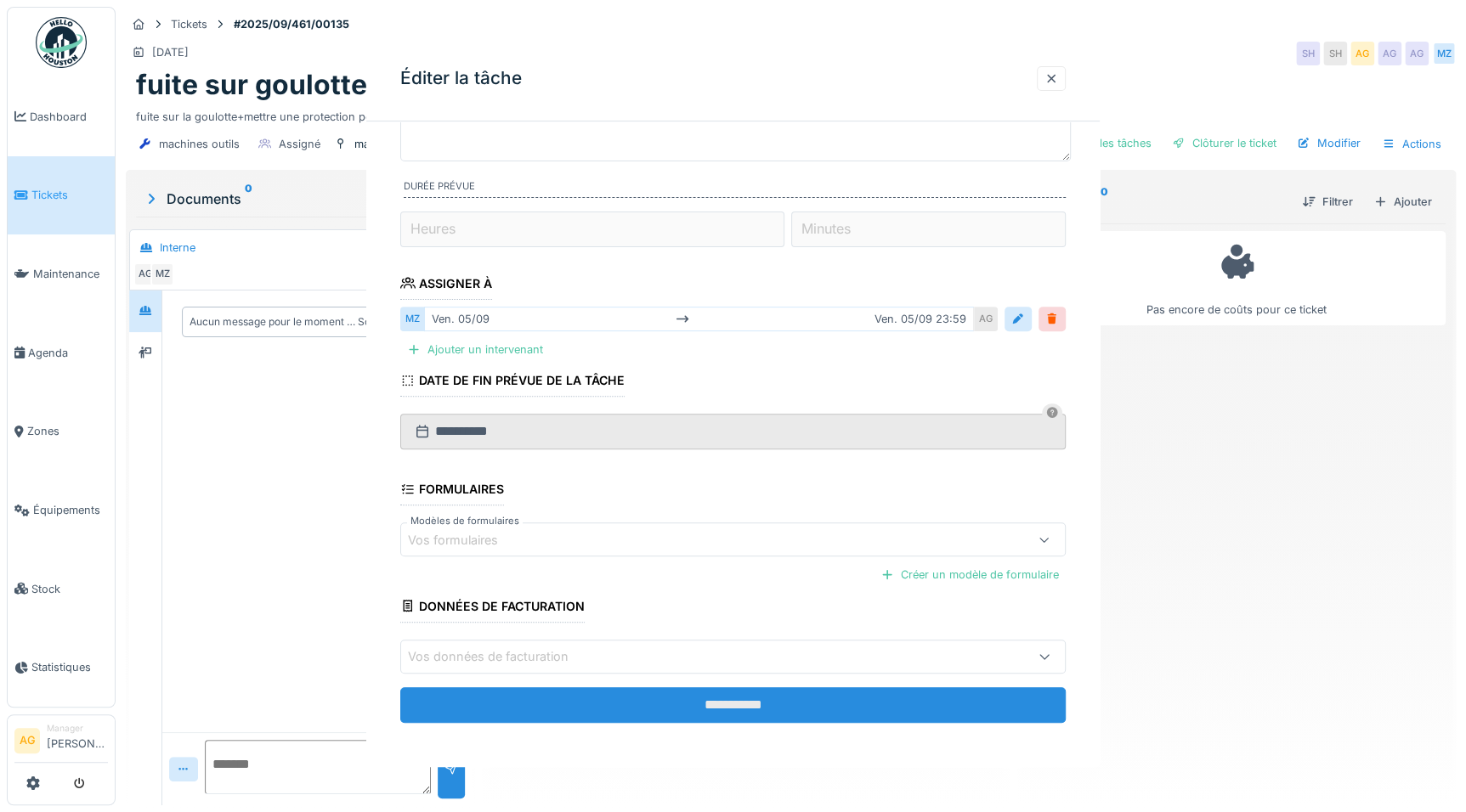
scroll to position [0, 0]
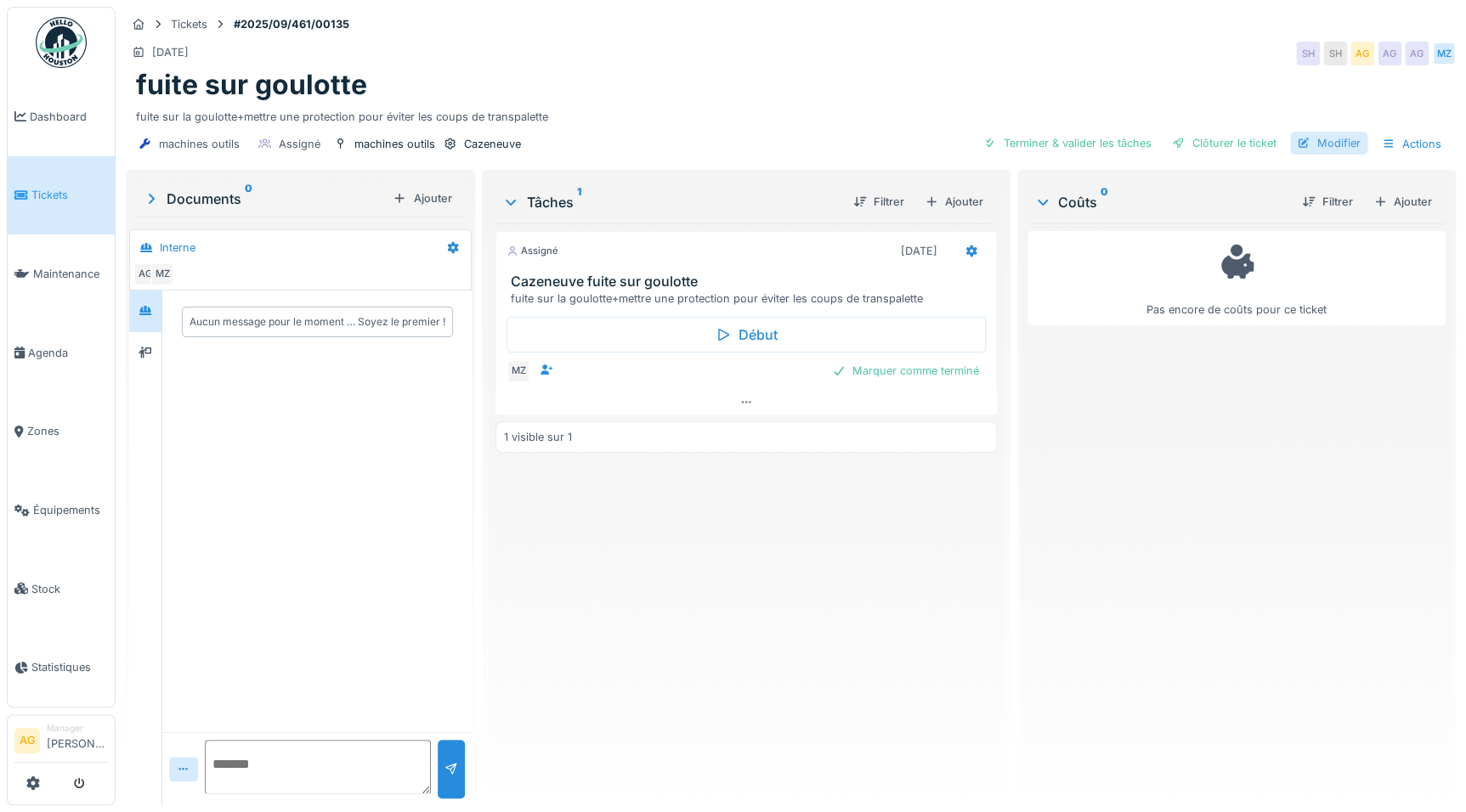
click at [1314, 147] on div "Modifier" at bounding box center [1328, 144] width 77 height 23
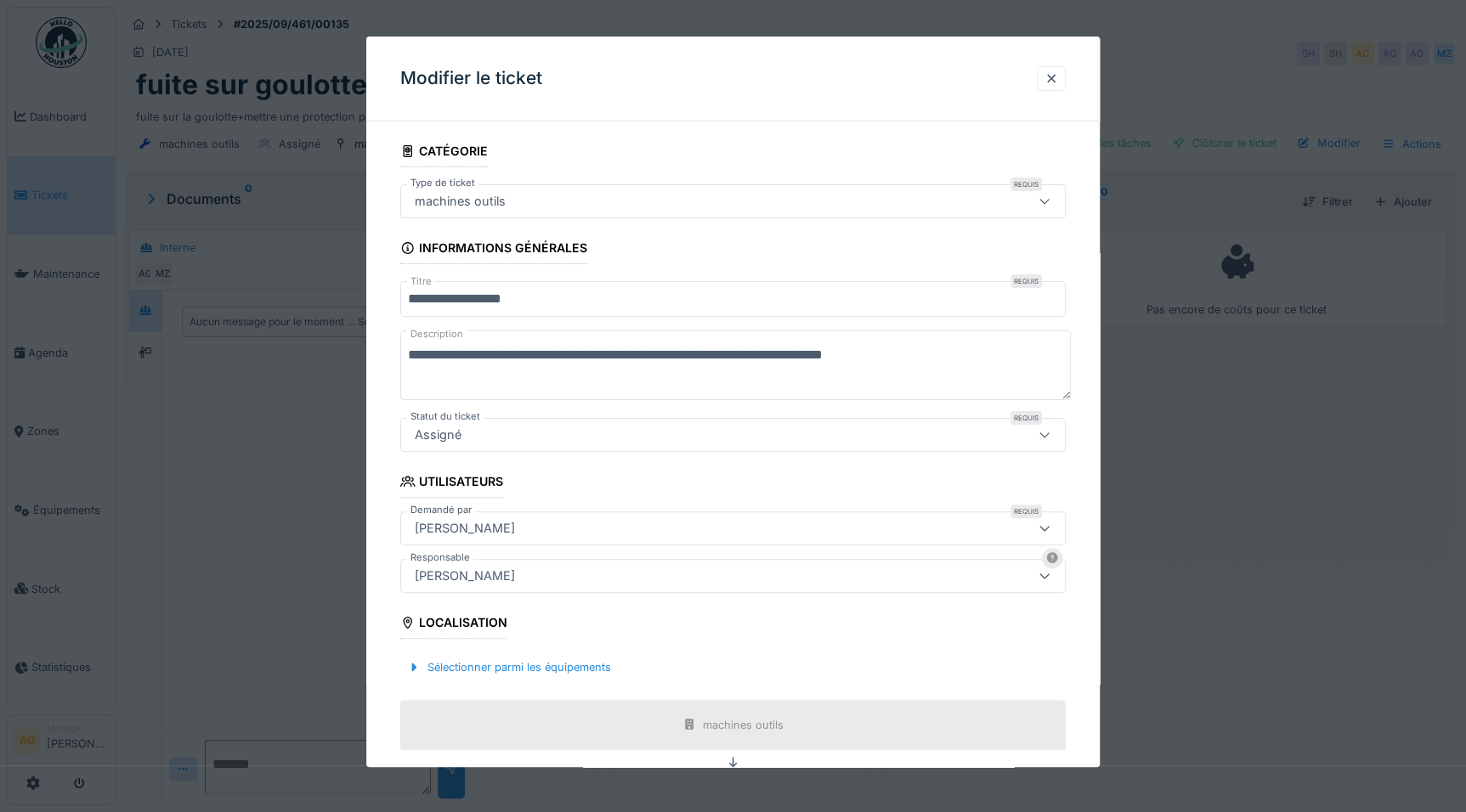
click at [408, 303] on input "**********" at bounding box center [733, 299] width 666 height 36
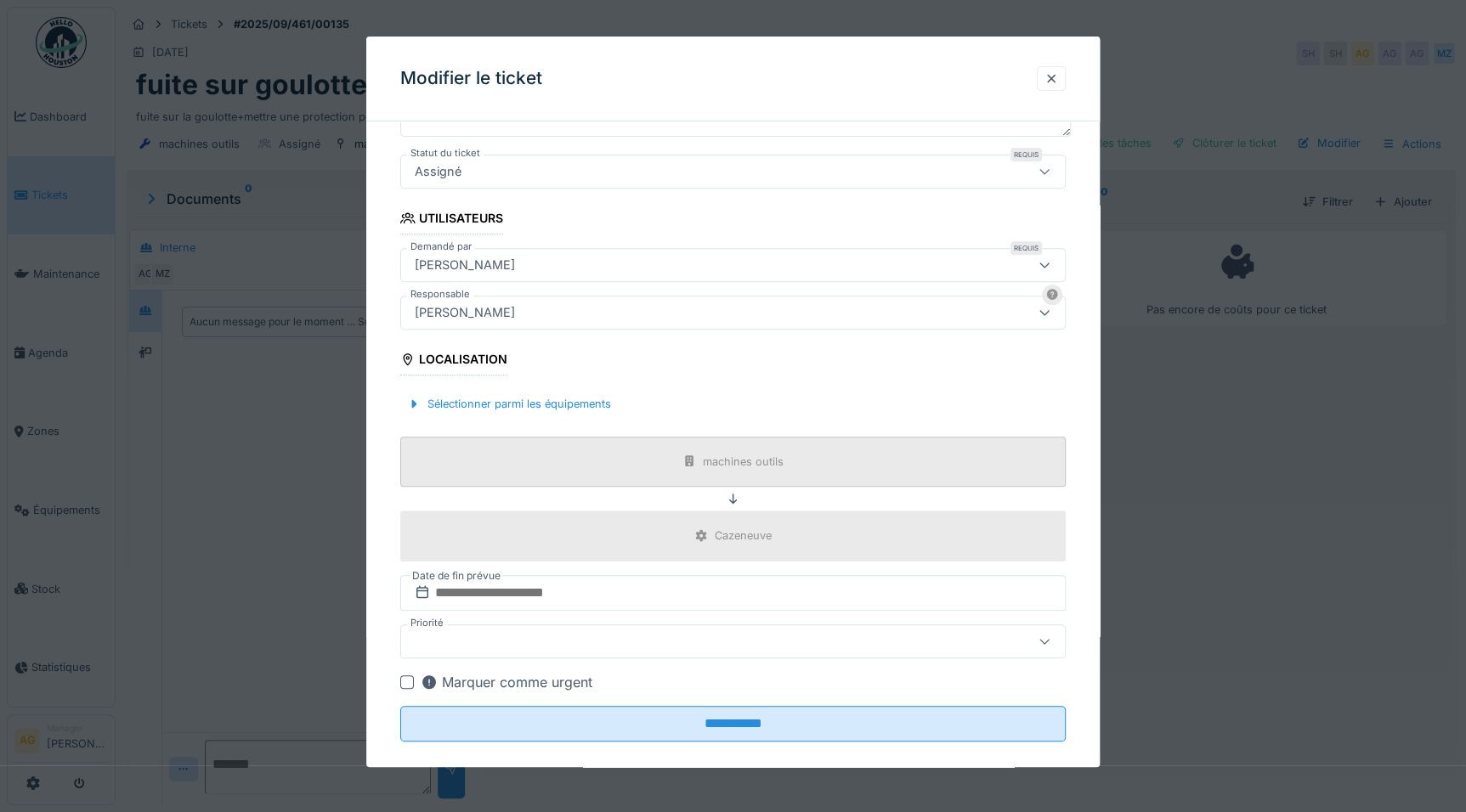
scroll to position [282, 0]
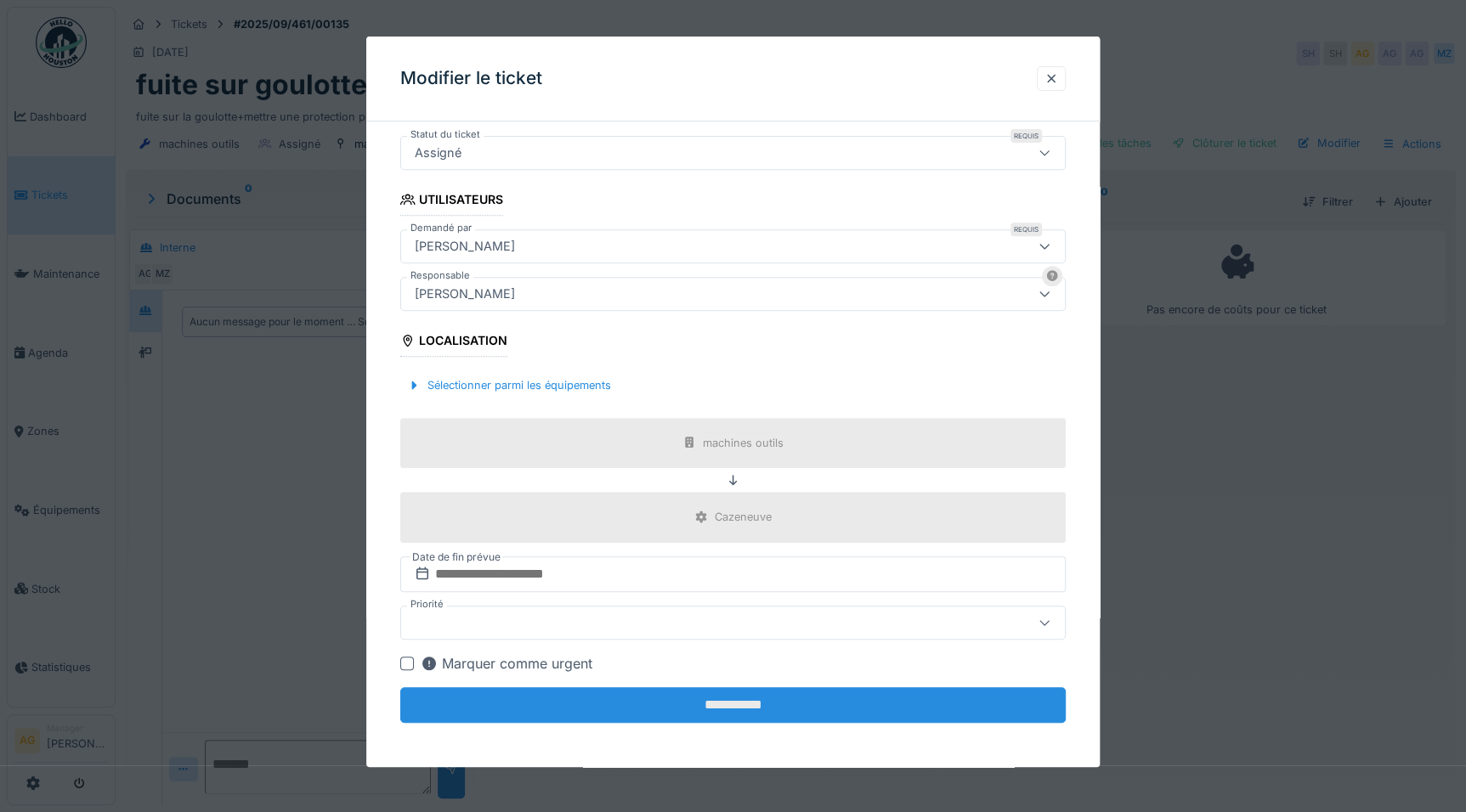
type input "**********"
click at [737, 713] on input "**********" at bounding box center [733, 705] width 666 height 36
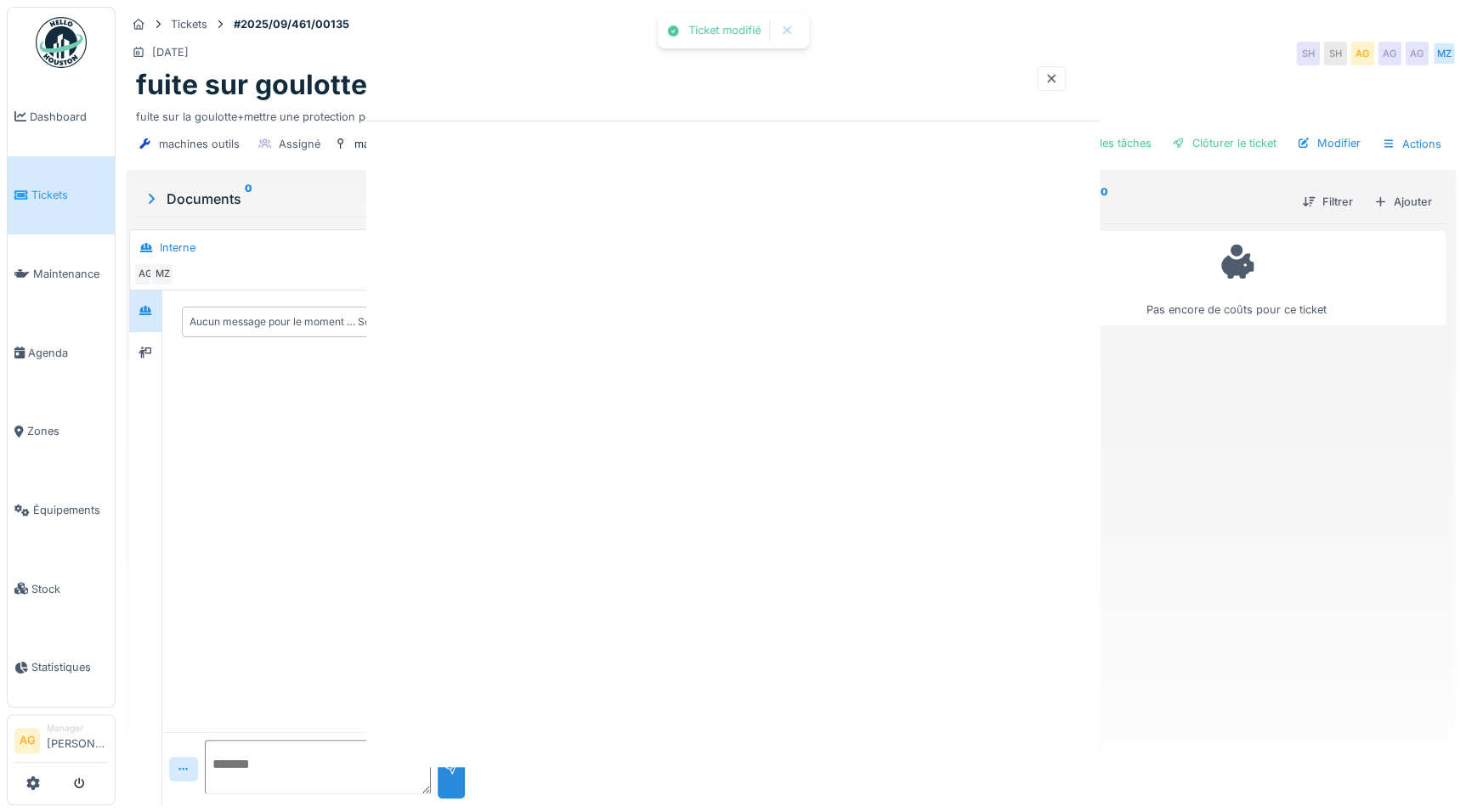
scroll to position [0, 0]
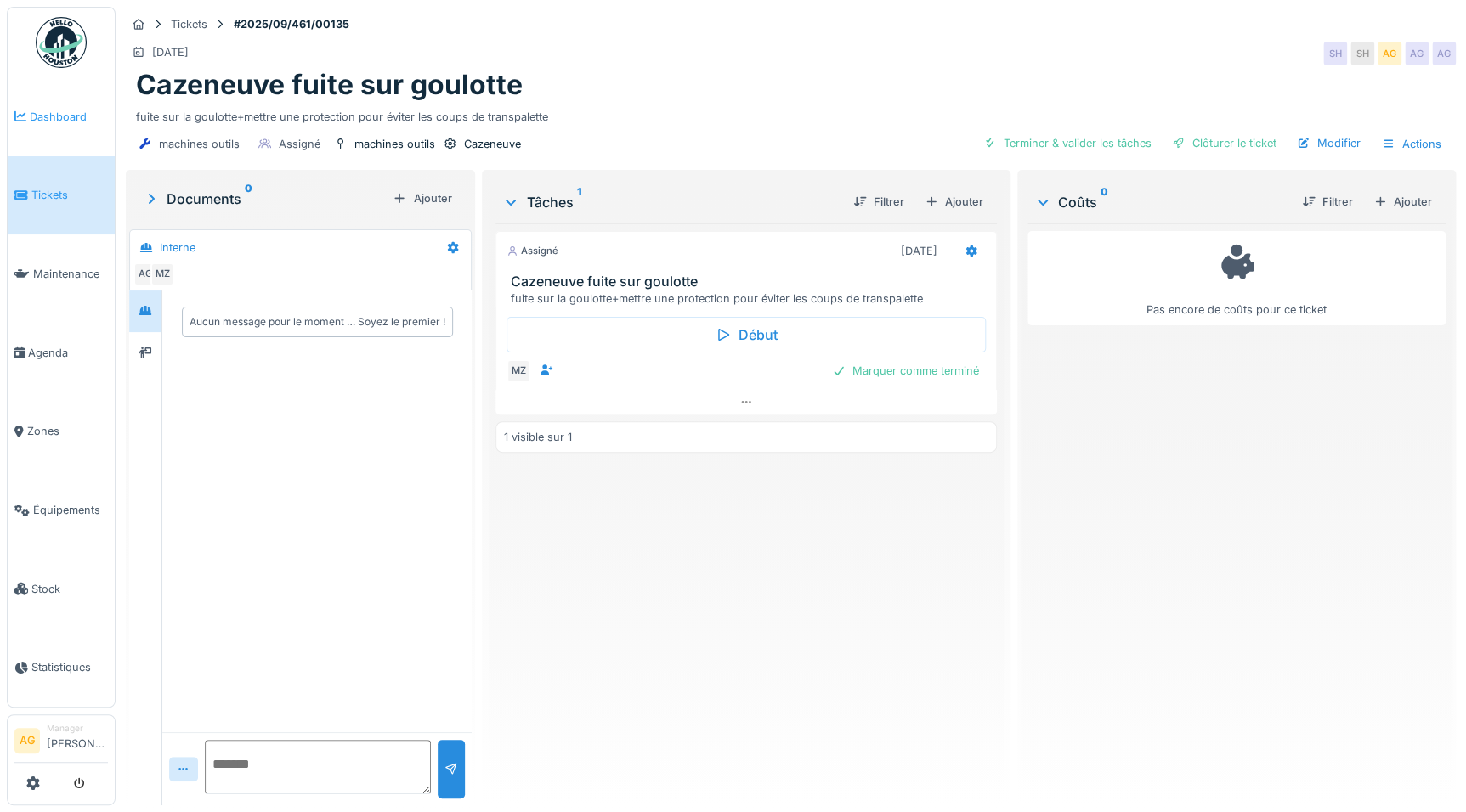
click at [51, 111] on span "Dashboard" at bounding box center [68, 117] width 78 height 16
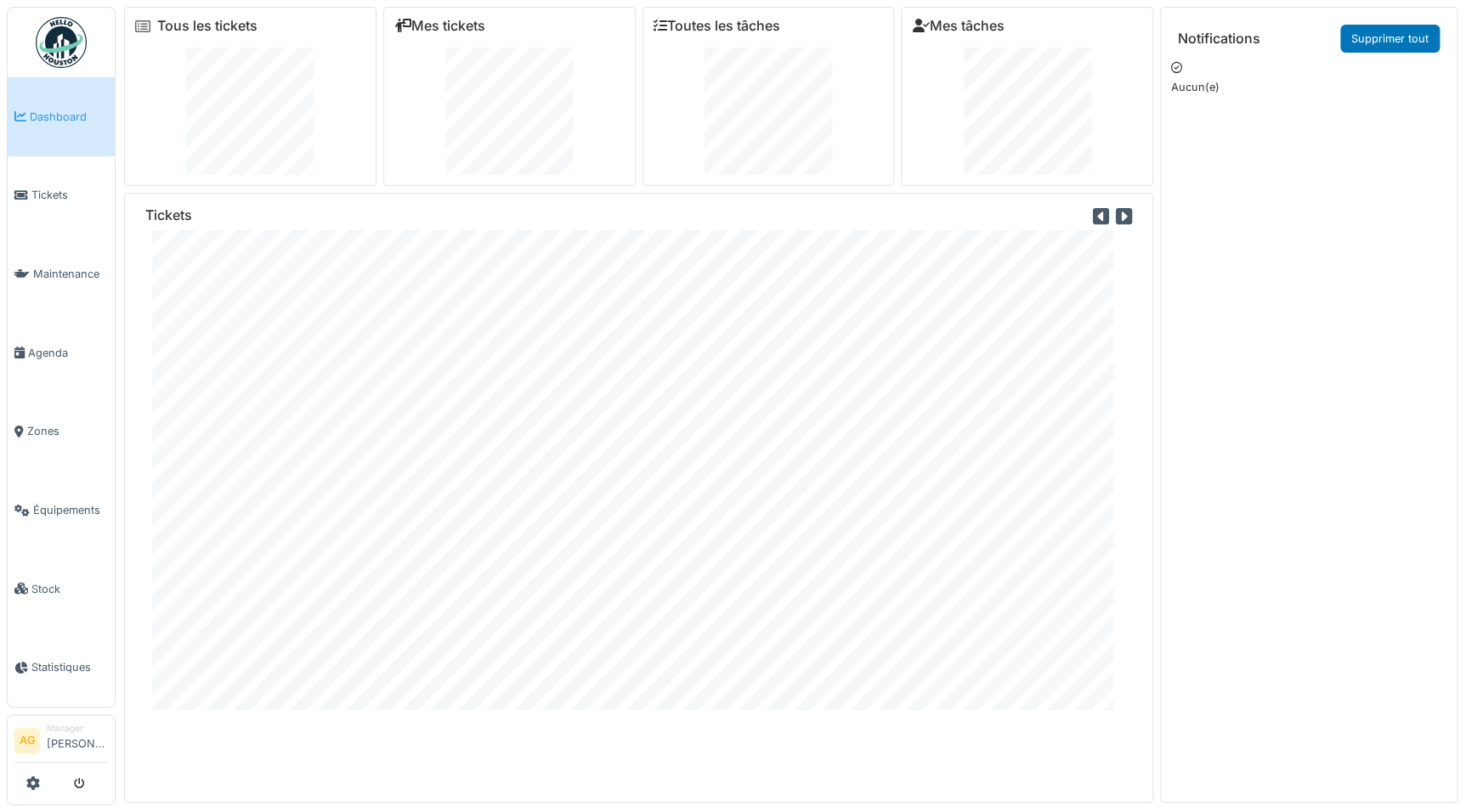
click at [45, 119] on span "Dashboard" at bounding box center [68, 117] width 78 height 16
click at [33, 196] on span "Tickets" at bounding box center [69, 195] width 76 height 16
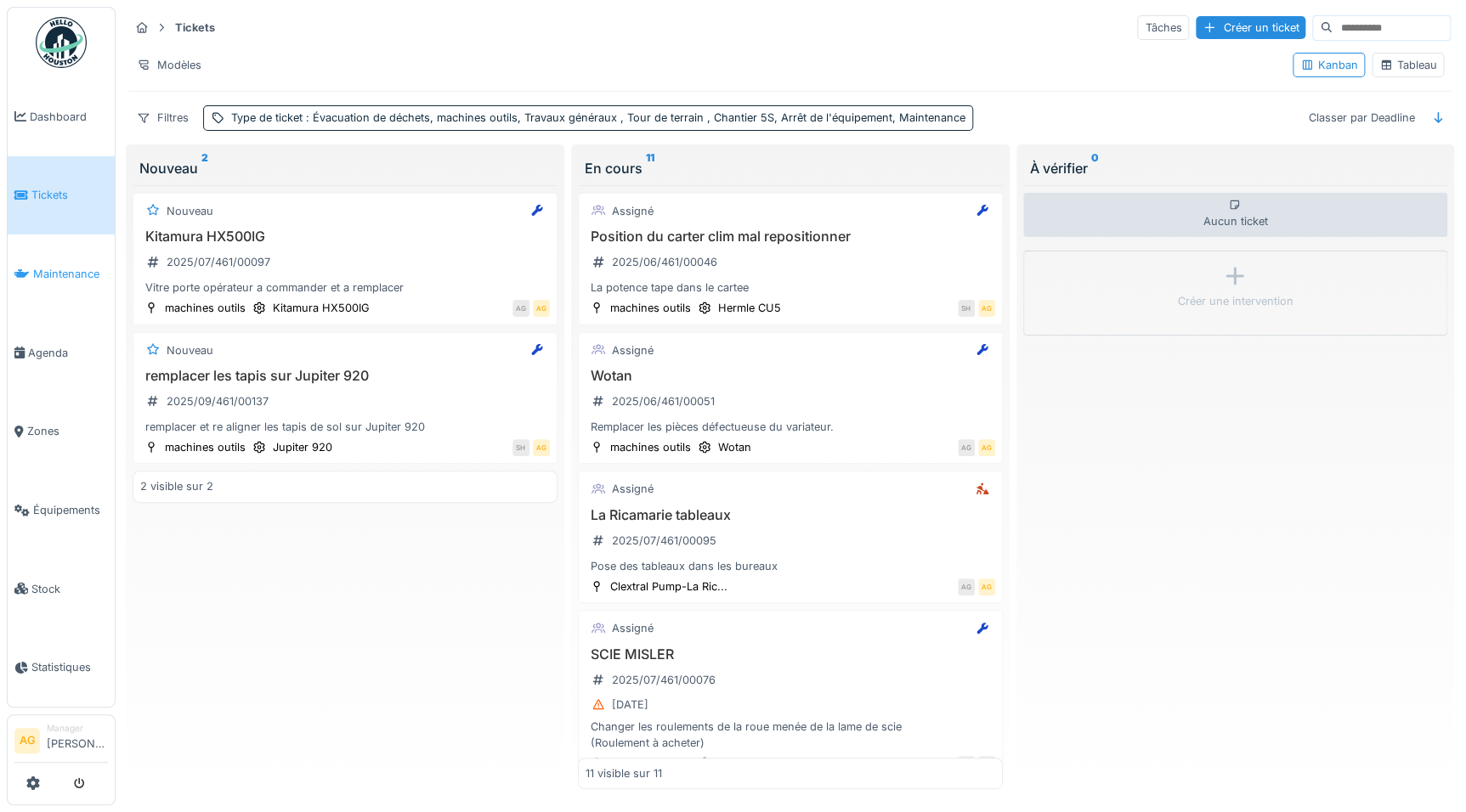
click at [60, 271] on span "Maintenance" at bounding box center [70, 274] width 75 height 16
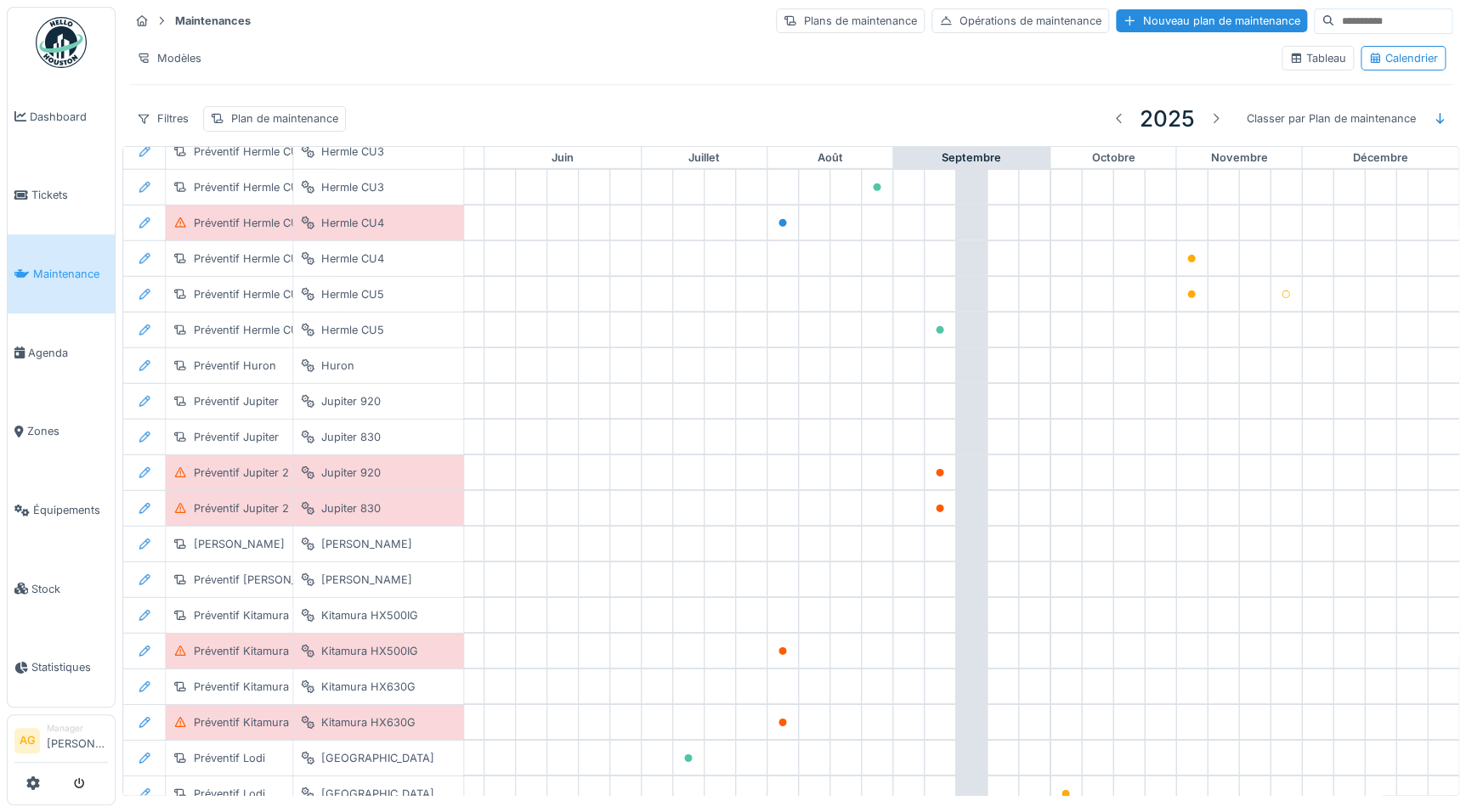
scroll to position [2635, 706]
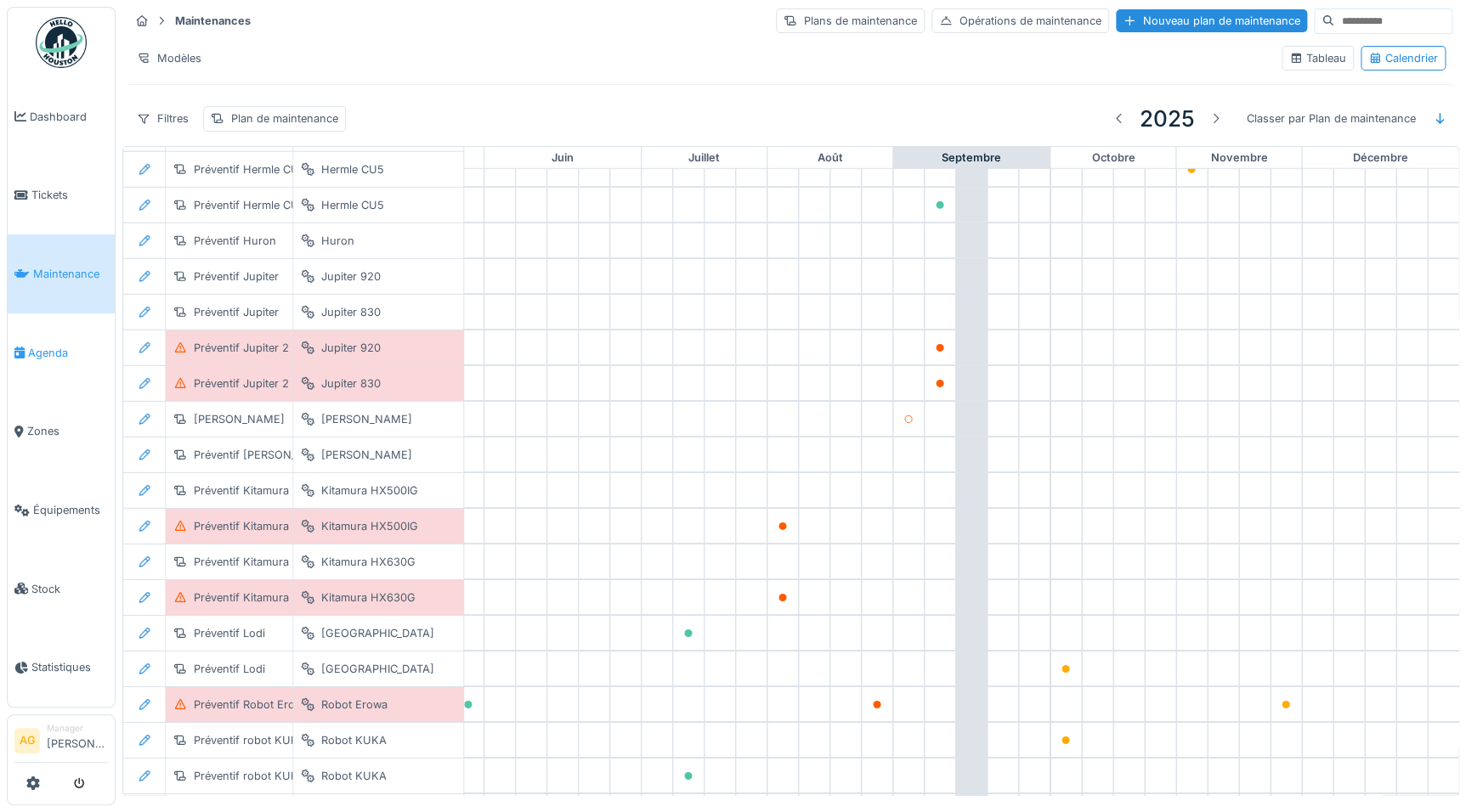
click at [50, 348] on span "Agenda" at bounding box center [67, 353] width 80 height 16
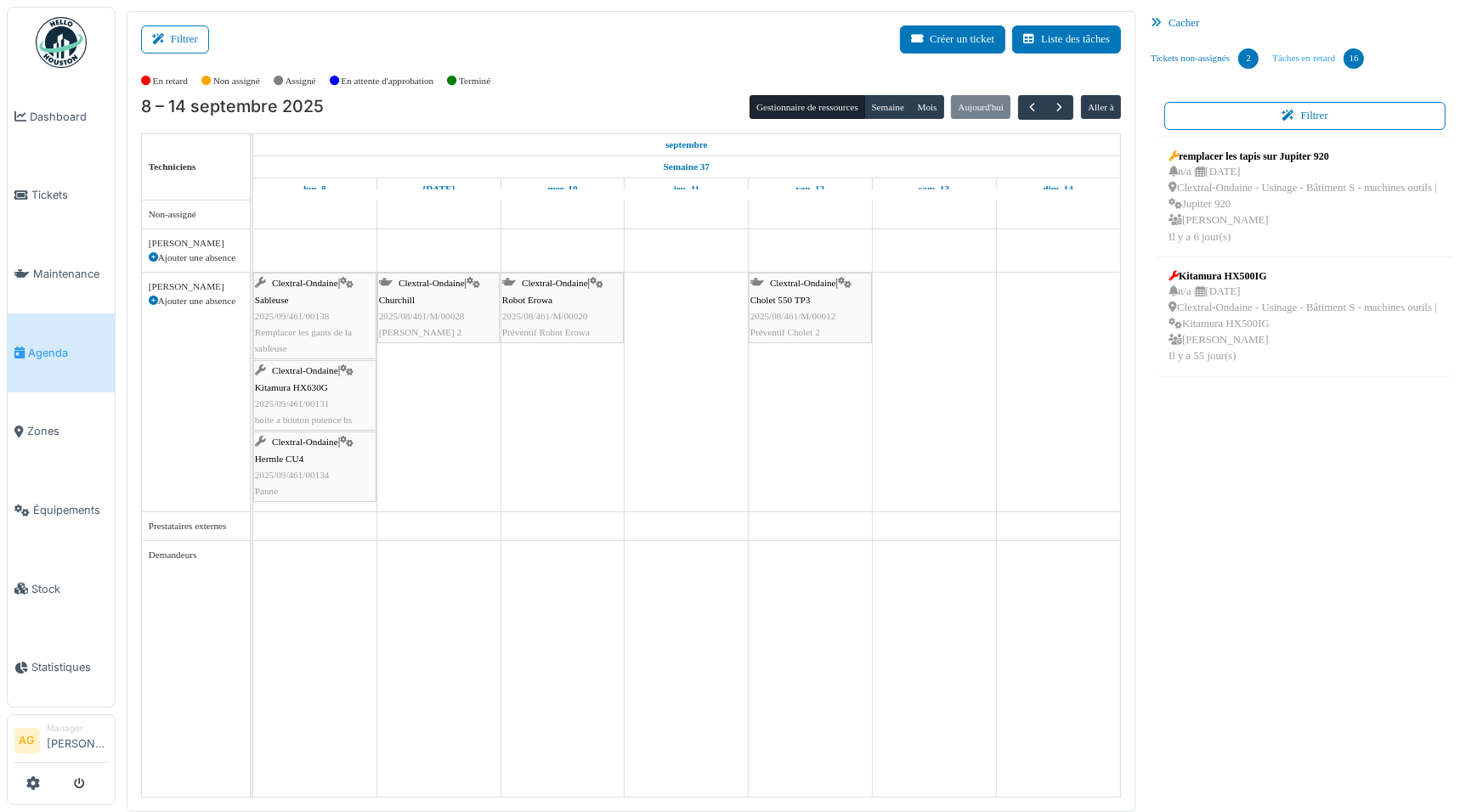
click at [1311, 54] on link "Tâches en retard 16" at bounding box center [1318, 59] width 105 height 46
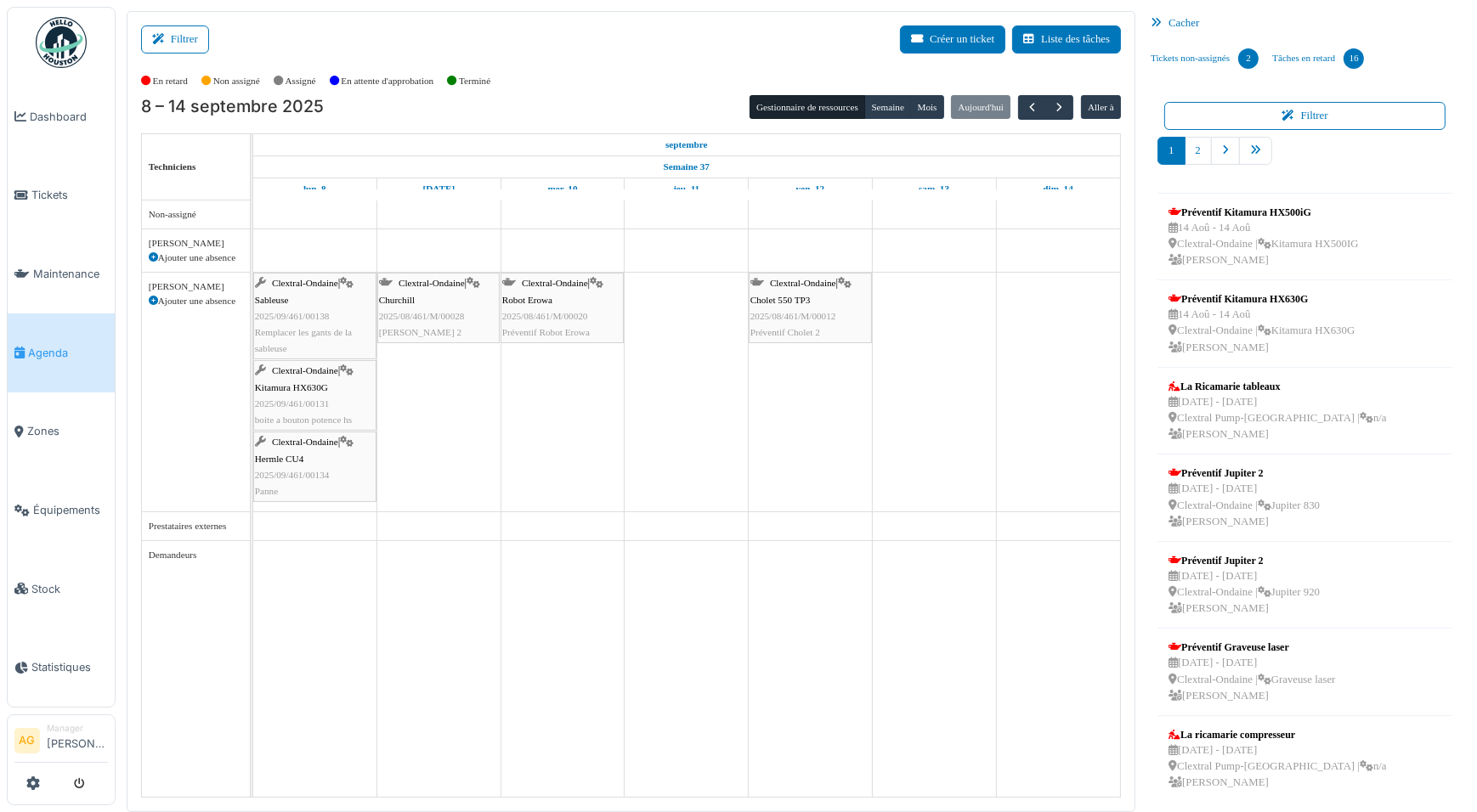
scroll to position [249, 0]
drag, startPoint x: 1250, startPoint y: 486, endPoint x: 329, endPoint y: 242, distance: 952.8
click at [329, 242] on div "Filtrer Créer un ticket Liste des tâches Afficher les tâches non assignées *** …" at bounding box center [797, 411] width 1357 height 801
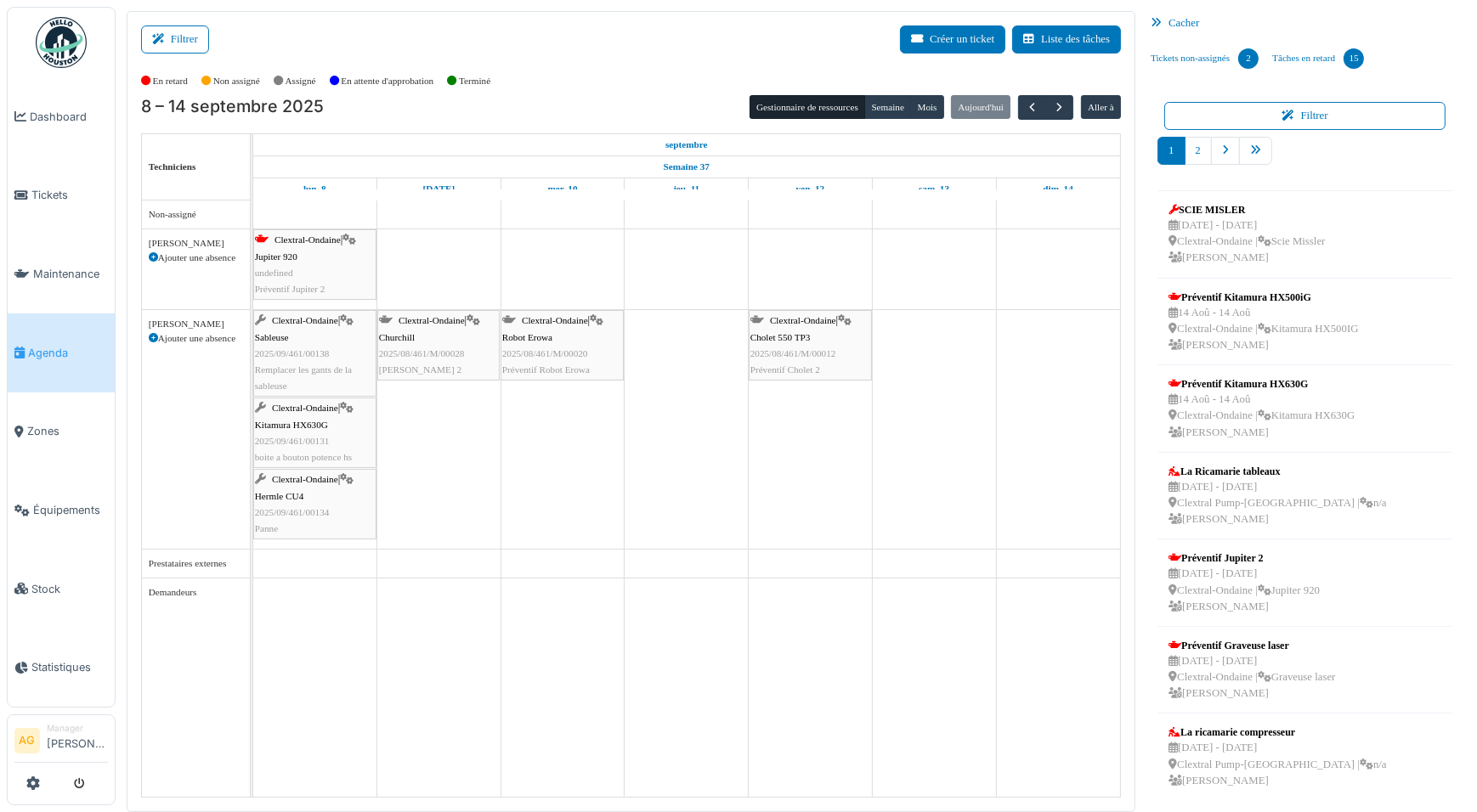
drag, startPoint x: 1228, startPoint y: 589, endPoint x: 341, endPoint y: 272, distance: 941.9
click at [341, 272] on div "Filtrer Créer un ticket Liste des tâches Afficher les tâches non assignées *** …" at bounding box center [797, 411] width 1357 height 801
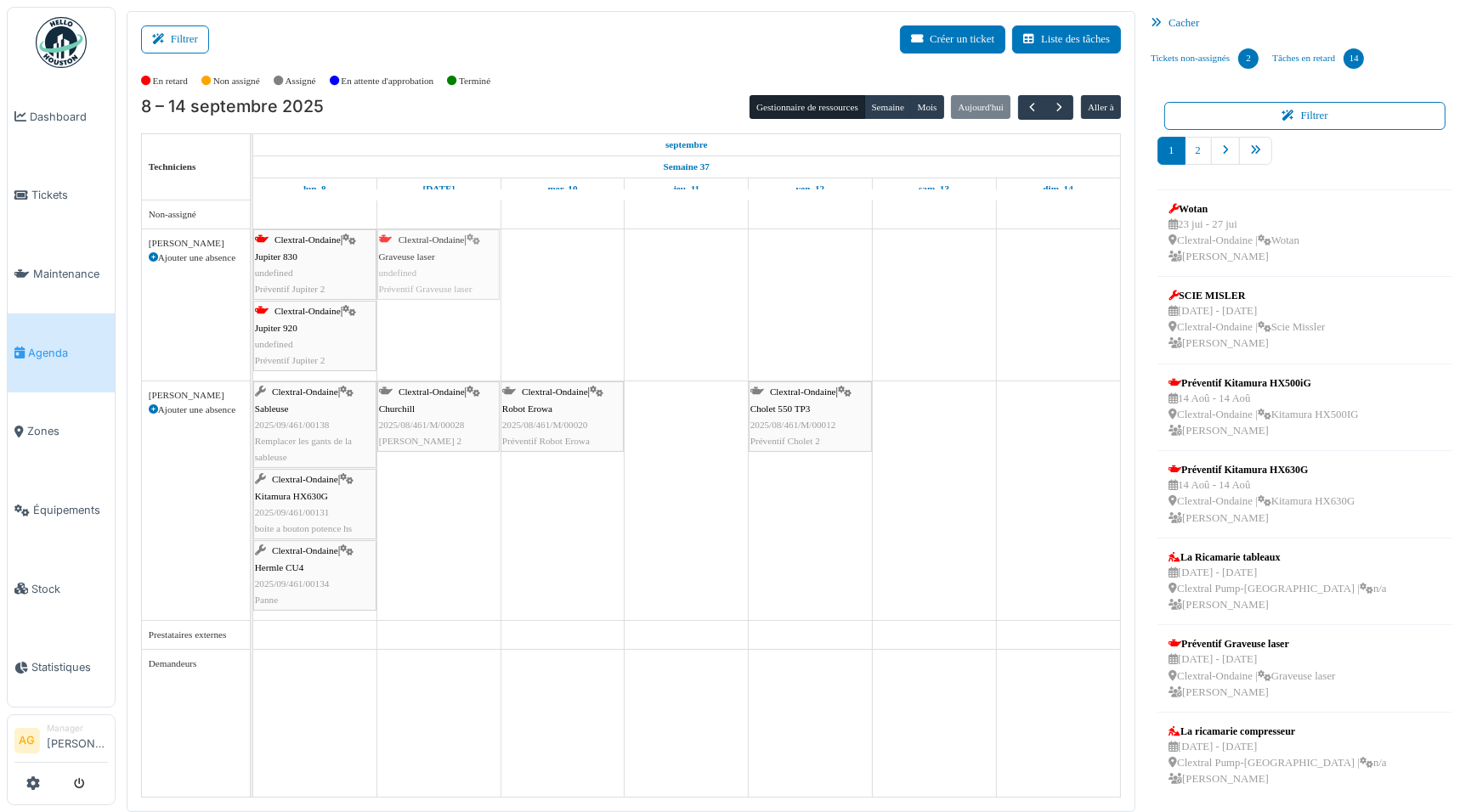
drag, startPoint x: 1311, startPoint y: 657, endPoint x: 437, endPoint y: 295, distance: 946.0
click at [437, 295] on div "Filtrer Créer un ticket Liste des tâches Afficher les tâches non assignées *** …" at bounding box center [797, 411] width 1357 height 801
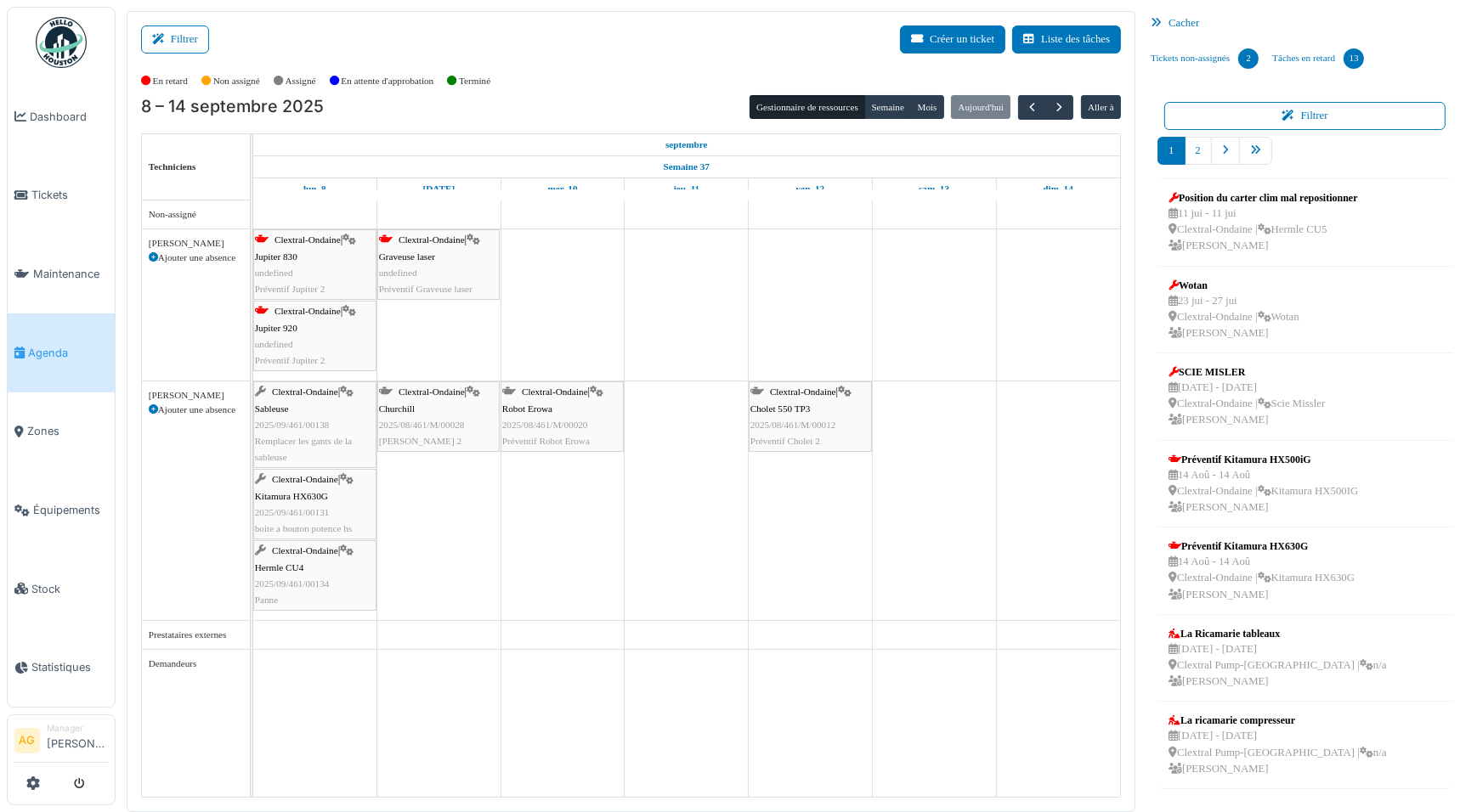
scroll to position [0, 0]
click at [1199, 156] on link "2" at bounding box center [1199, 150] width 27 height 28
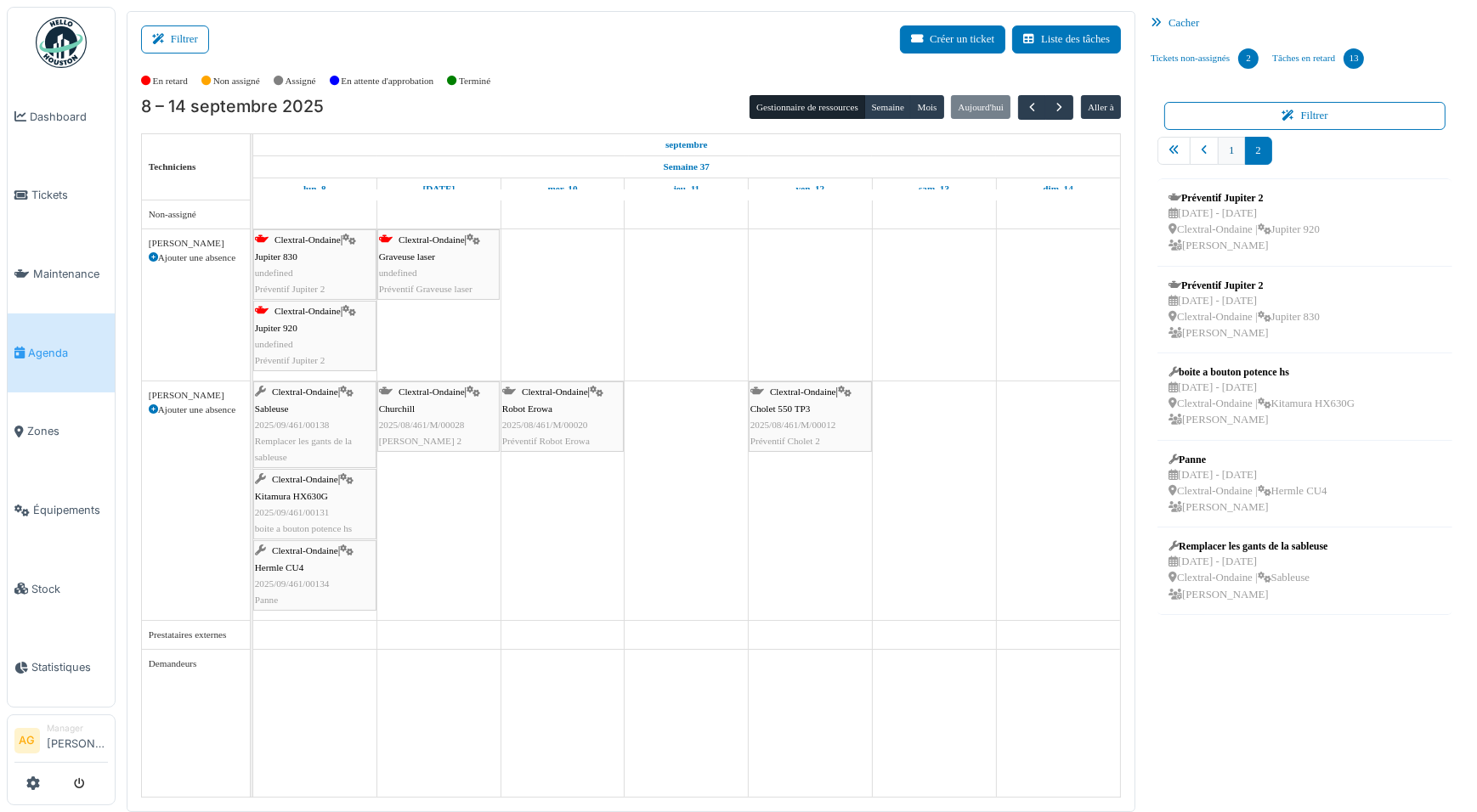
click at [1232, 154] on link "1" at bounding box center [1231, 150] width 27 height 28
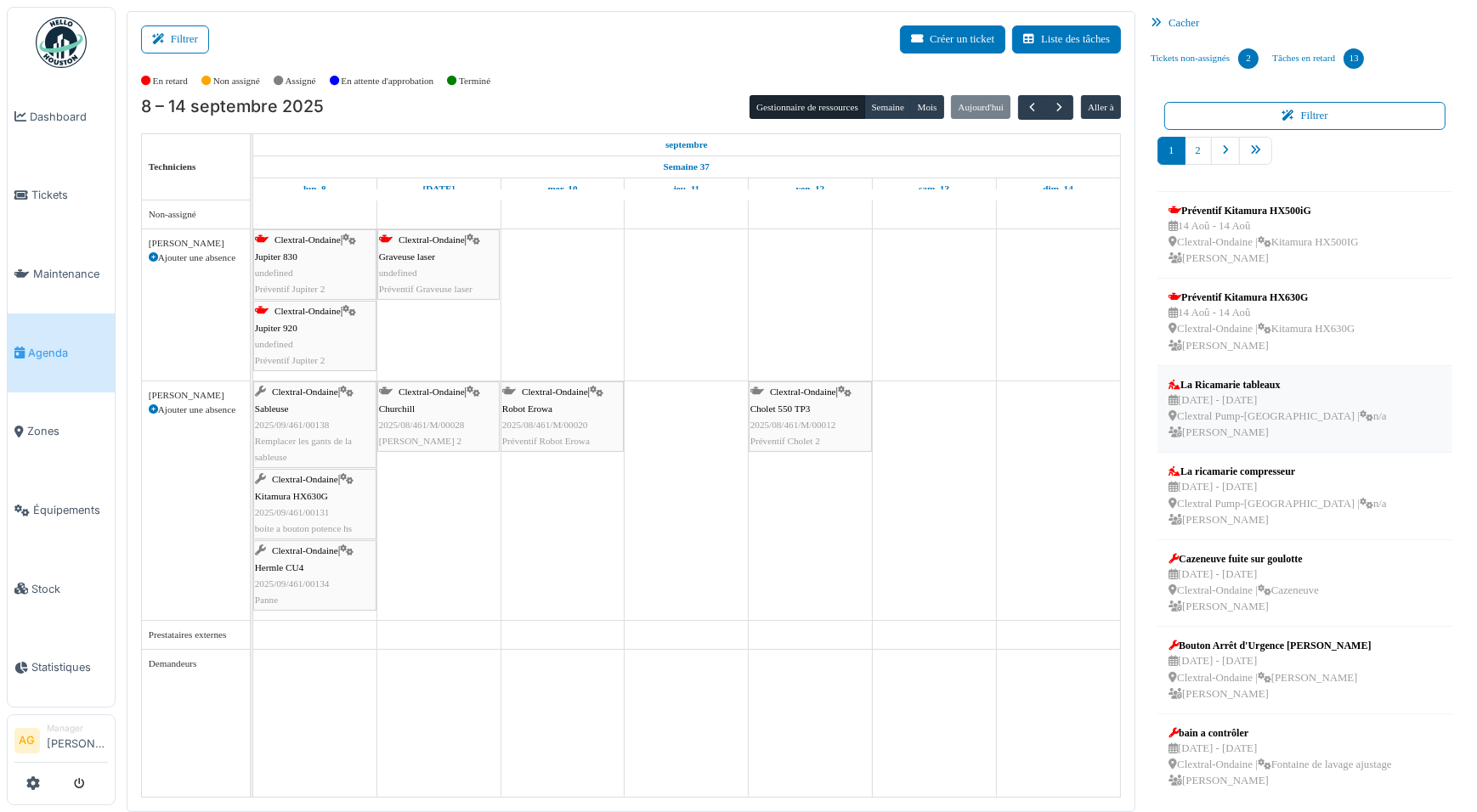
scroll to position [249, 0]
drag, startPoint x: 1231, startPoint y: 752, endPoint x: 410, endPoint y: 565, distance: 842.0
click at [410, 565] on div "Filtrer Créer un ticket Liste des tâches Afficher les tâches non assignées *** …" at bounding box center [797, 411] width 1357 height 801
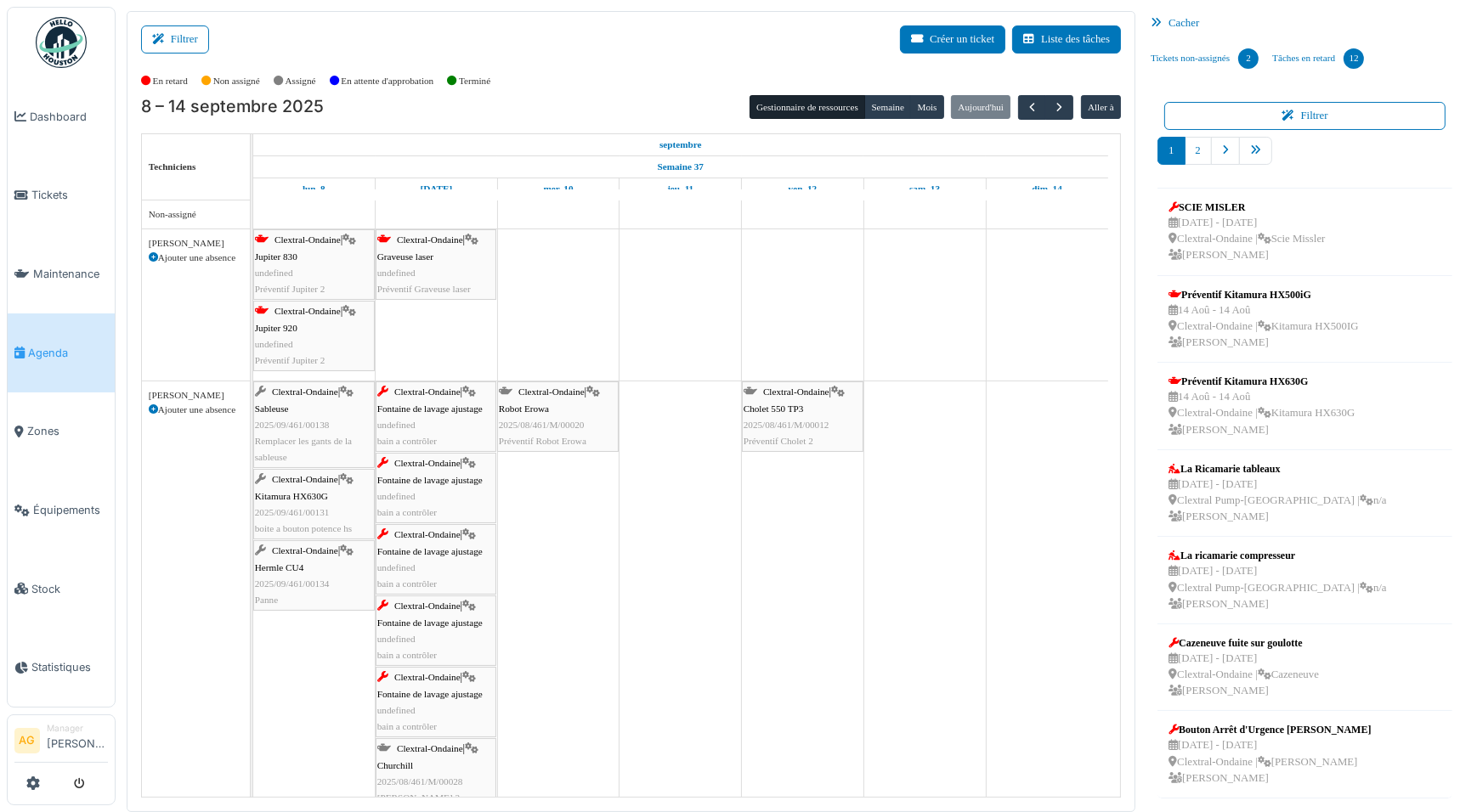
scroll to position [163, 0]
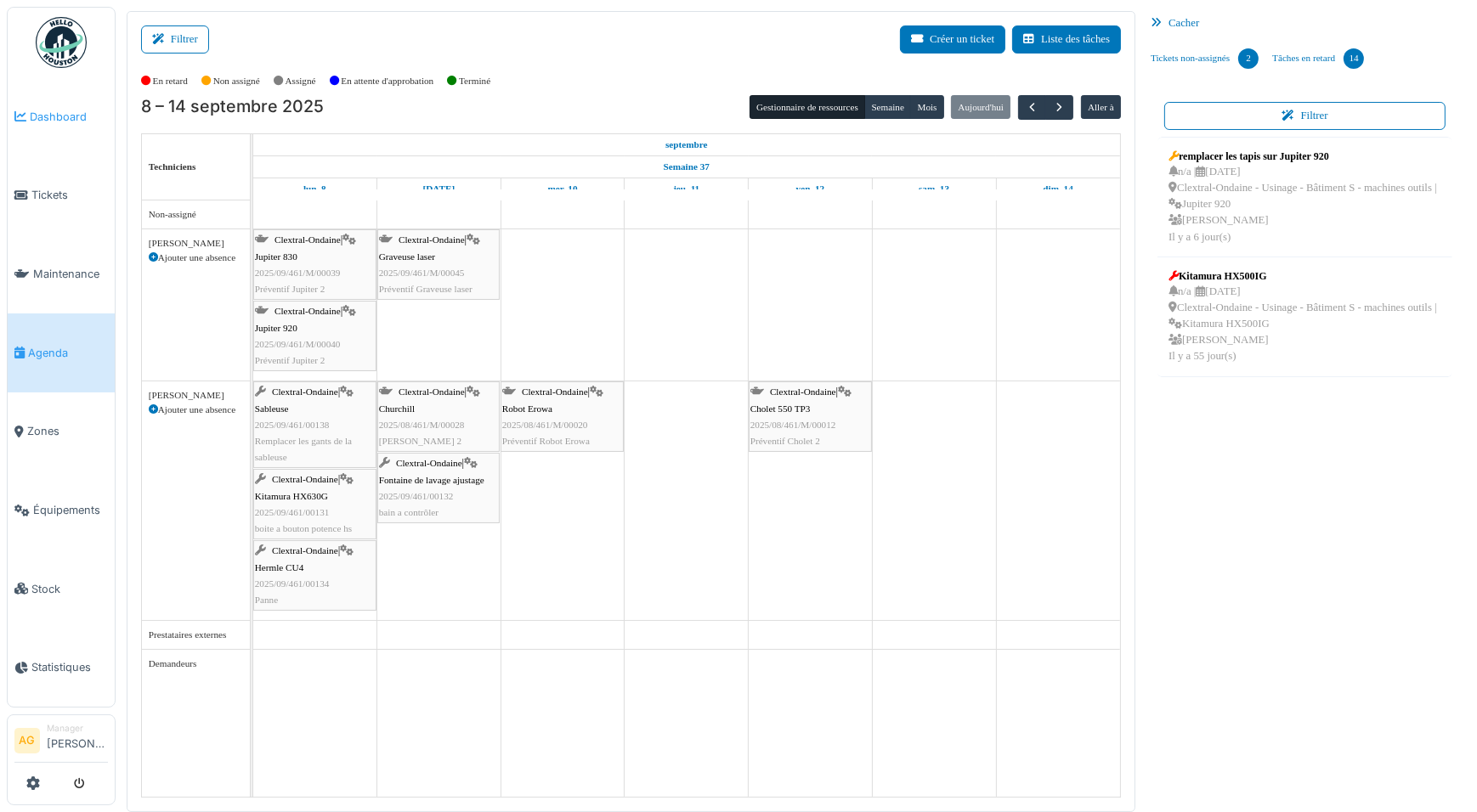
click at [43, 93] on link "Dashboard" at bounding box center [61, 117] width 107 height 79
